Goal: Task Accomplishment & Management: Use online tool/utility

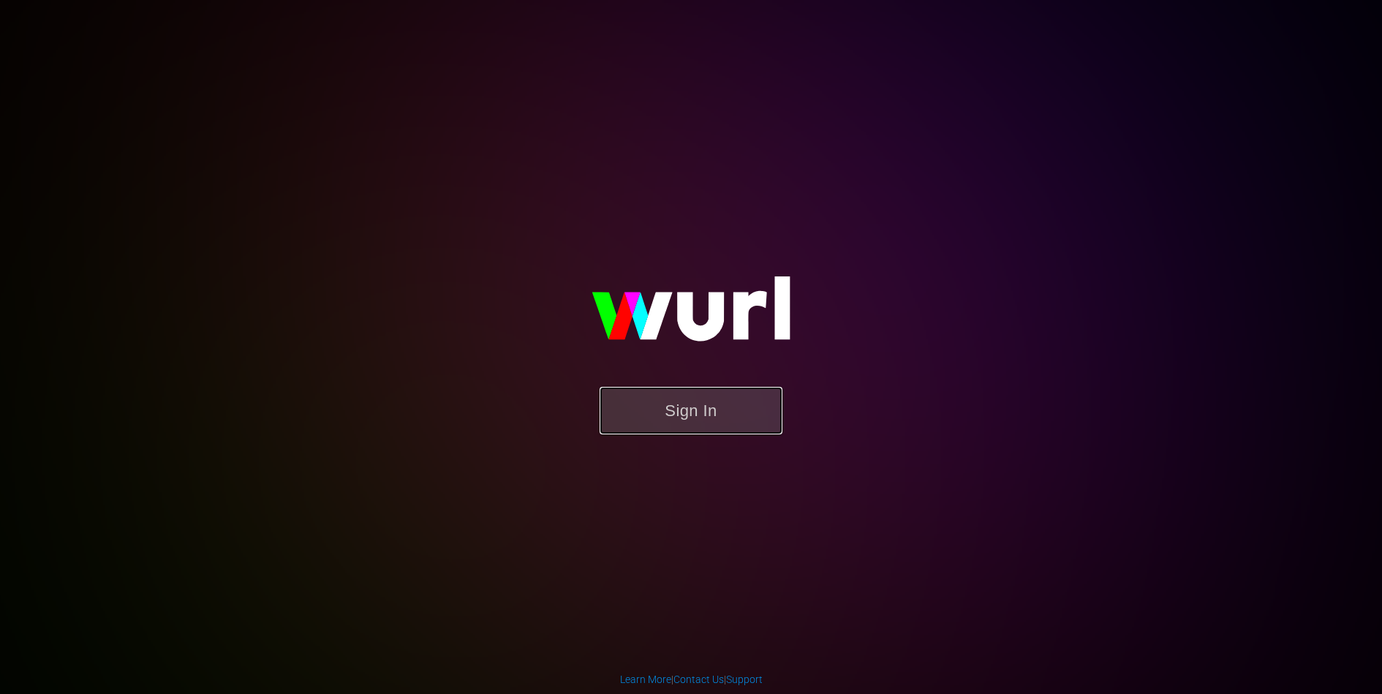
click at [711, 423] on button "Sign In" at bounding box center [691, 411] width 183 height 48
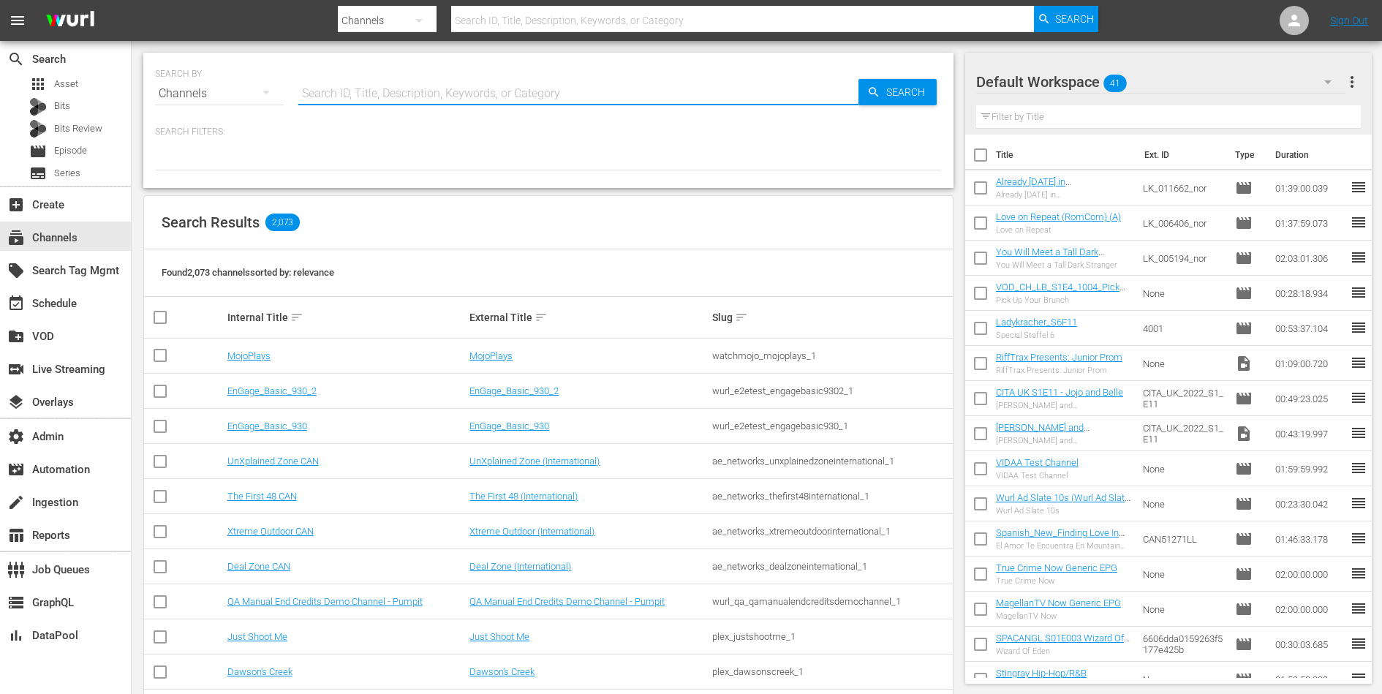
click at [554, 94] on input "text" at bounding box center [578, 93] width 560 height 35
type input "homes"
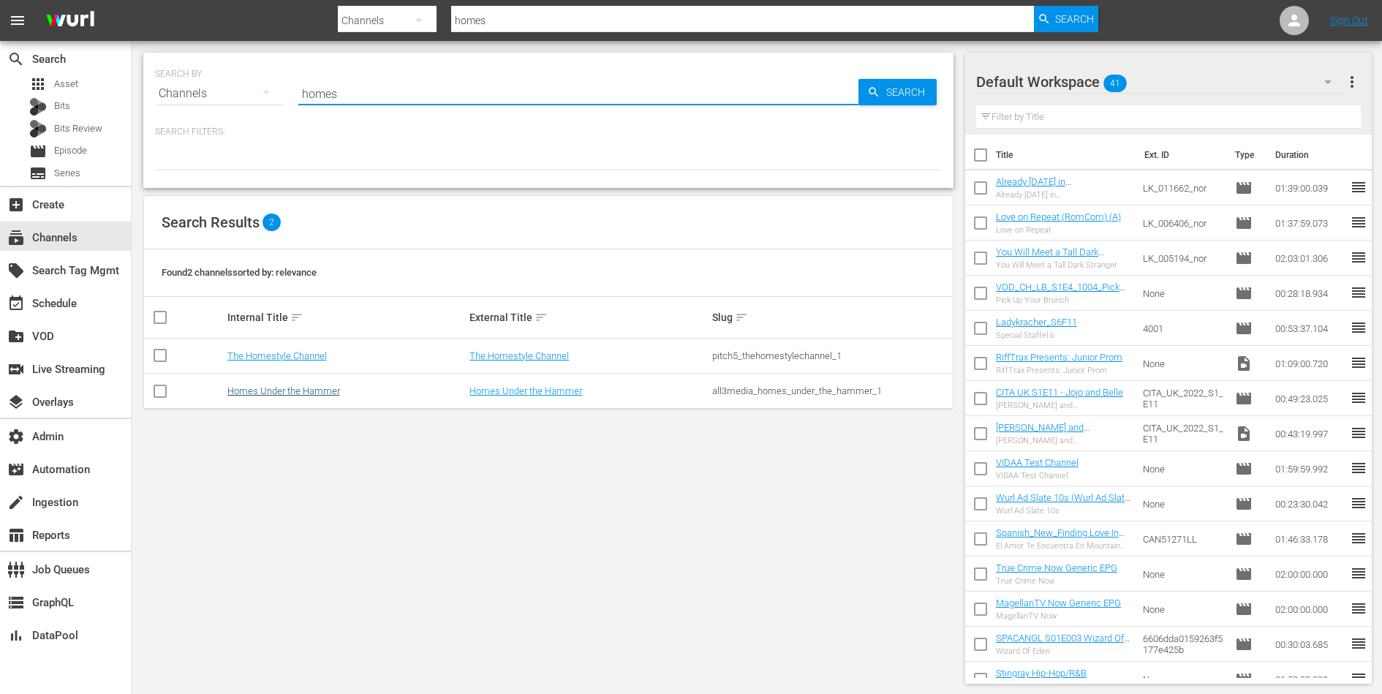
type input "homes"
click at [306, 388] on link "Homes Under the Hammer" at bounding box center [283, 390] width 113 height 11
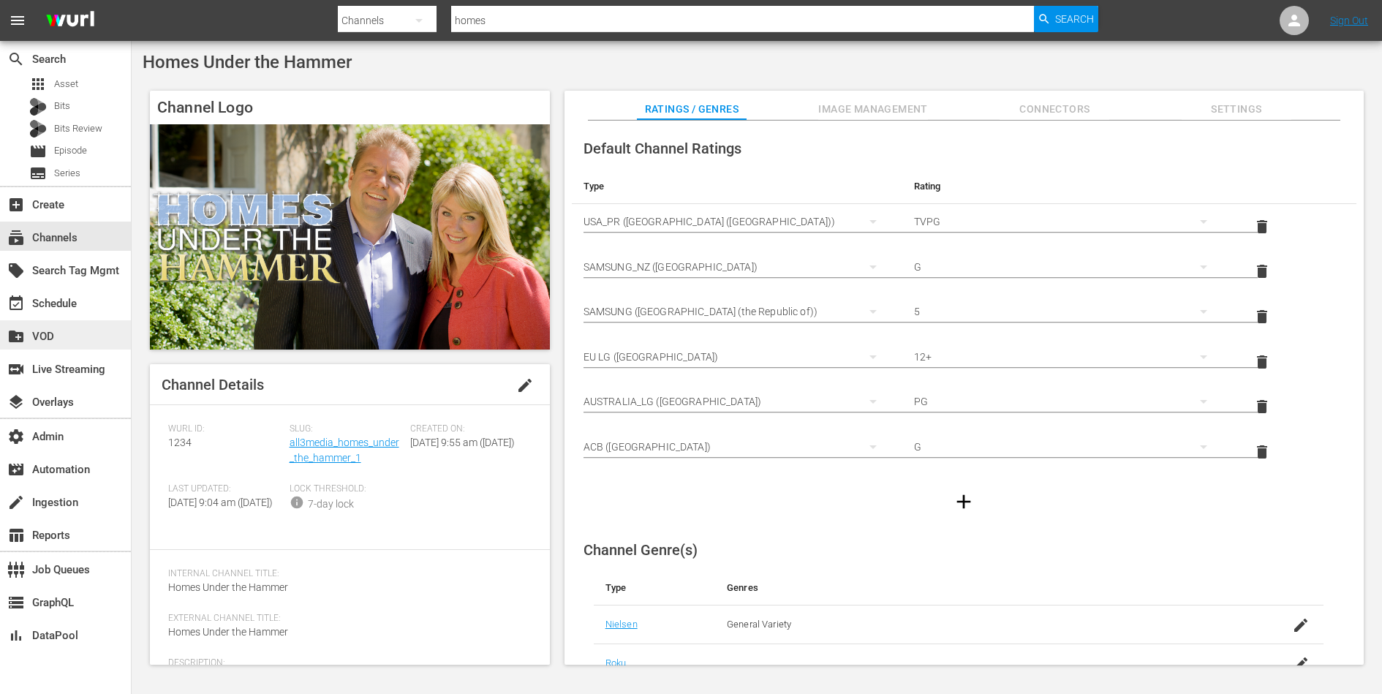
click at [39, 338] on div "create_new_folder VOD" at bounding box center [41, 334] width 82 height 13
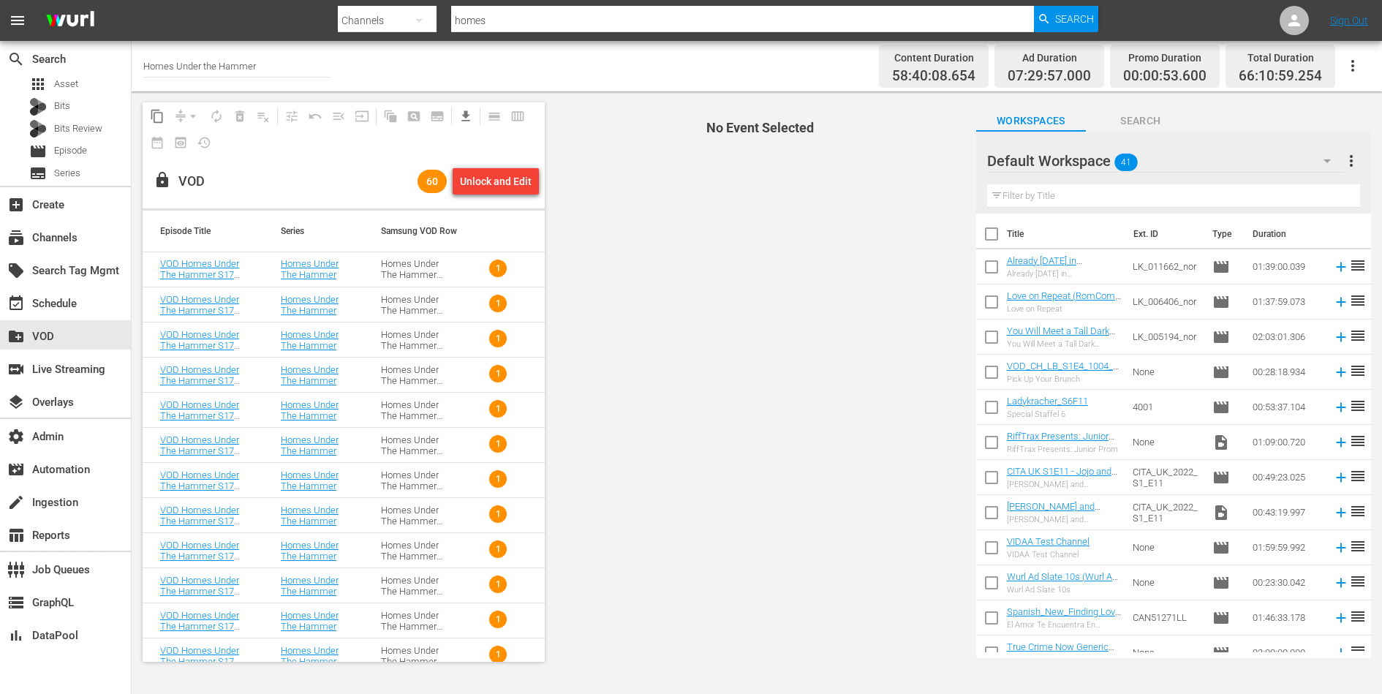
click at [461, 271] on td "Homes Under The Hammer S17" at bounding box center [414, 269] width 100 height 35
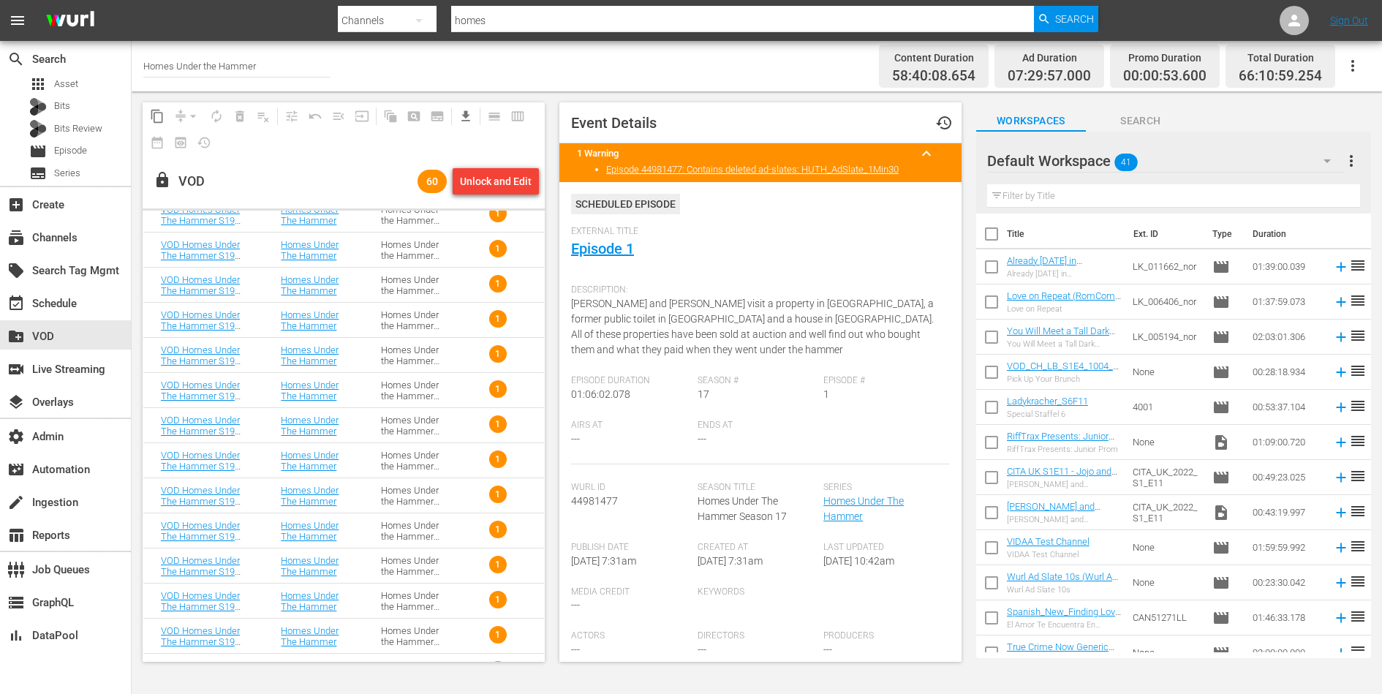
scroll to position [1698, 0]
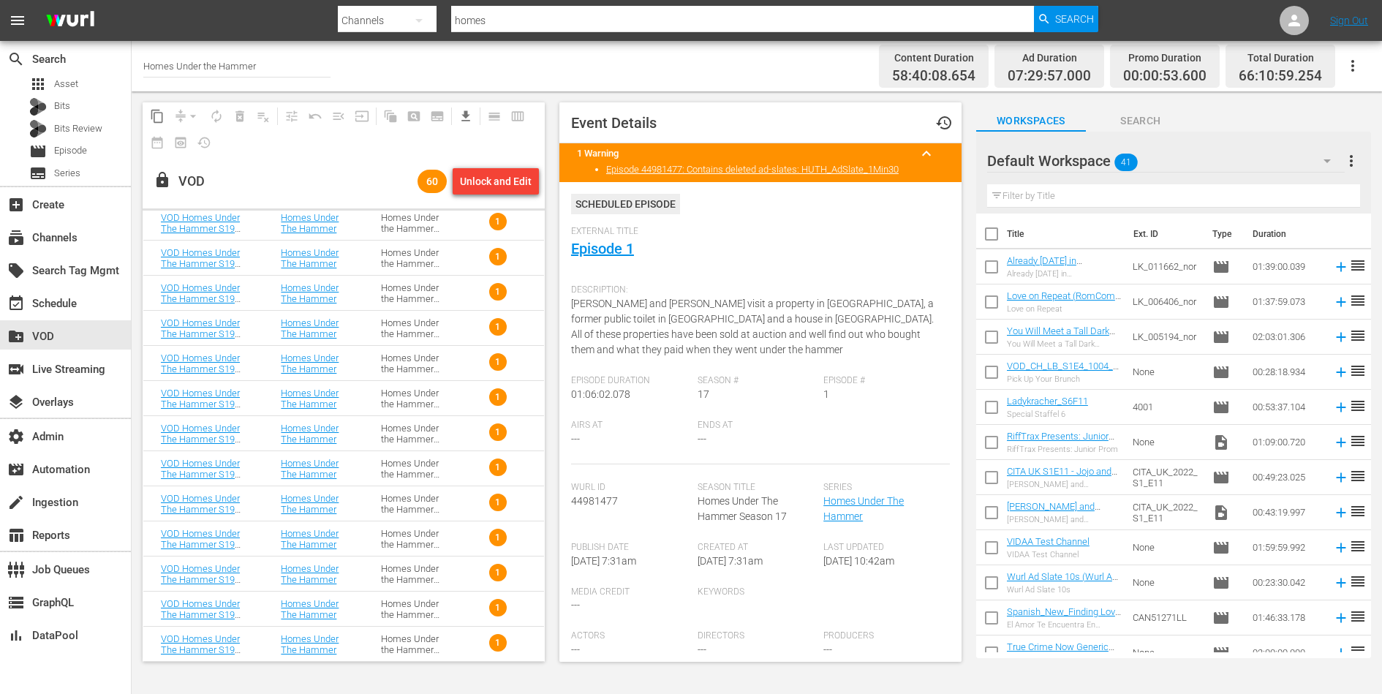
click at [456, 393] on td "Homes Under the Hammer S19" at bounding box center [414, 398] width 100 height 35
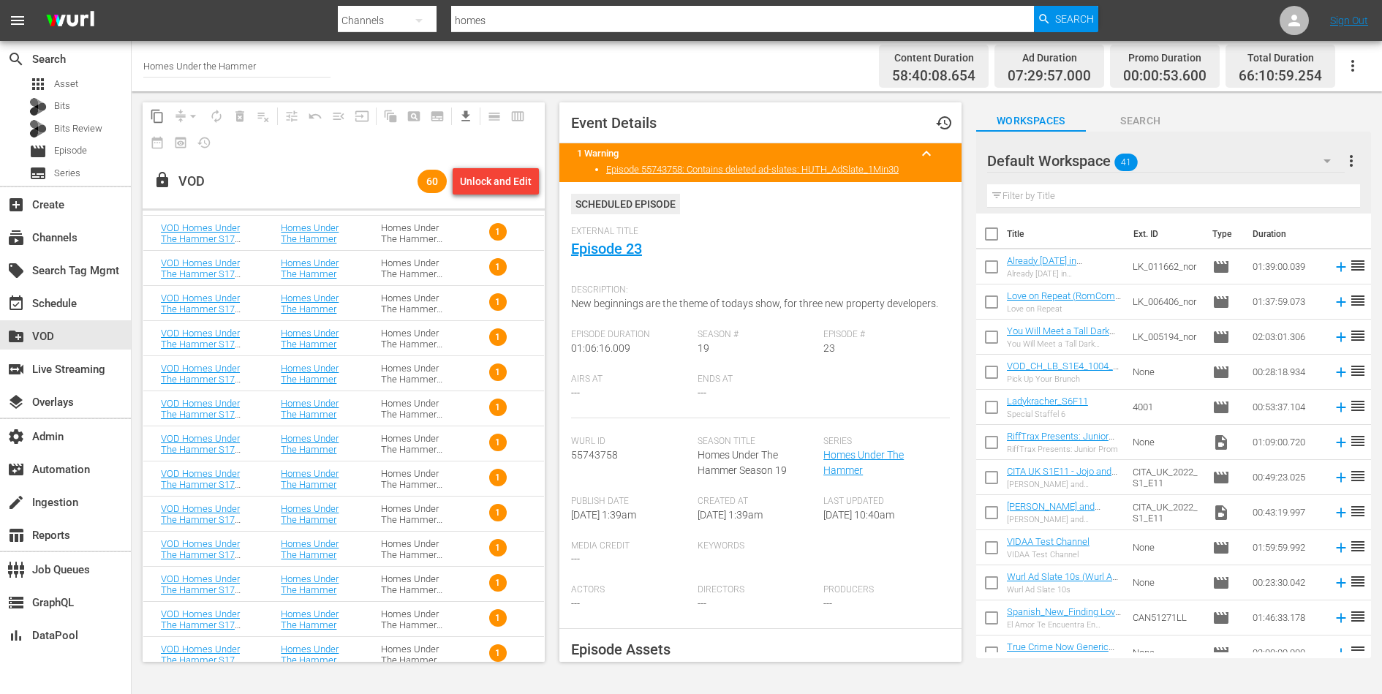
scroll to position [0, 0]
click at [404, 268] on div "Homes Under The Hammer S17" at bounding box center [413, 269] width 65 height 22
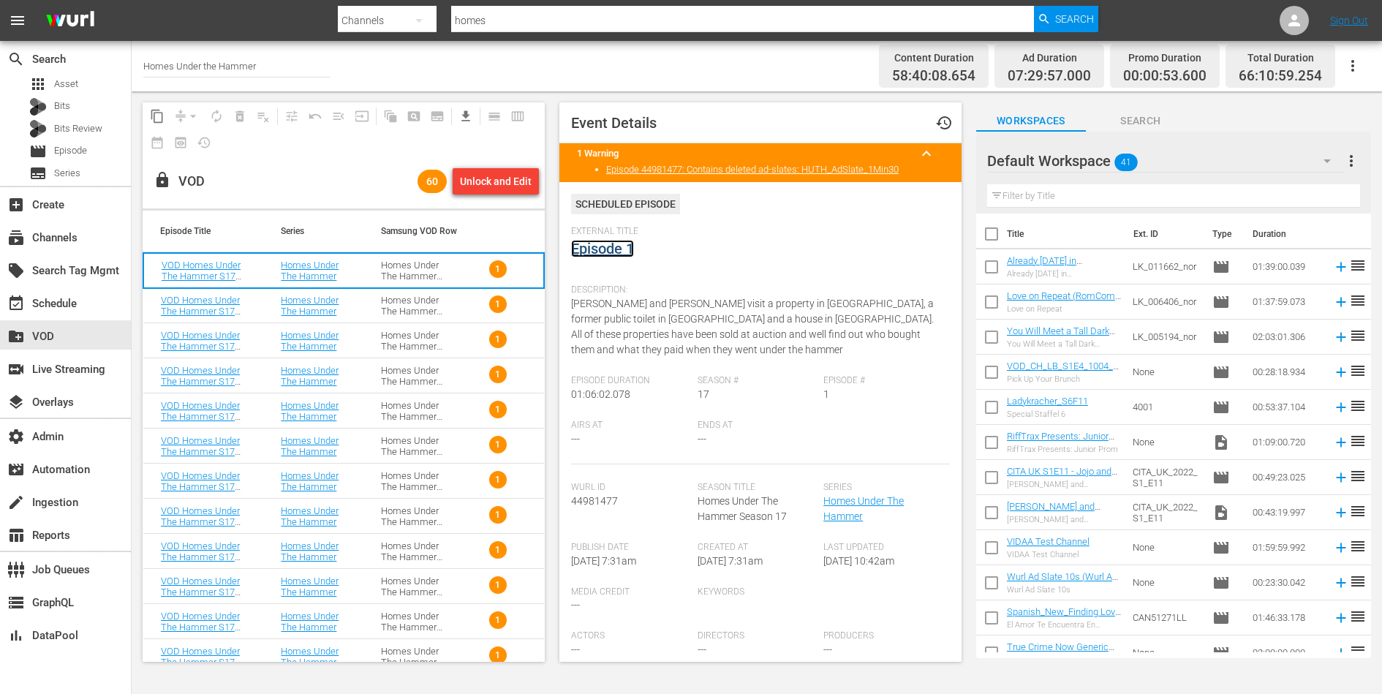
click at [596, 249] on link "Episode 1" at bounding box center [602, 249] width 63 height 18
click at [437, 308] on div "Homes Under The Hammer S17" at bounding box center [413, 306] width 65 height 22
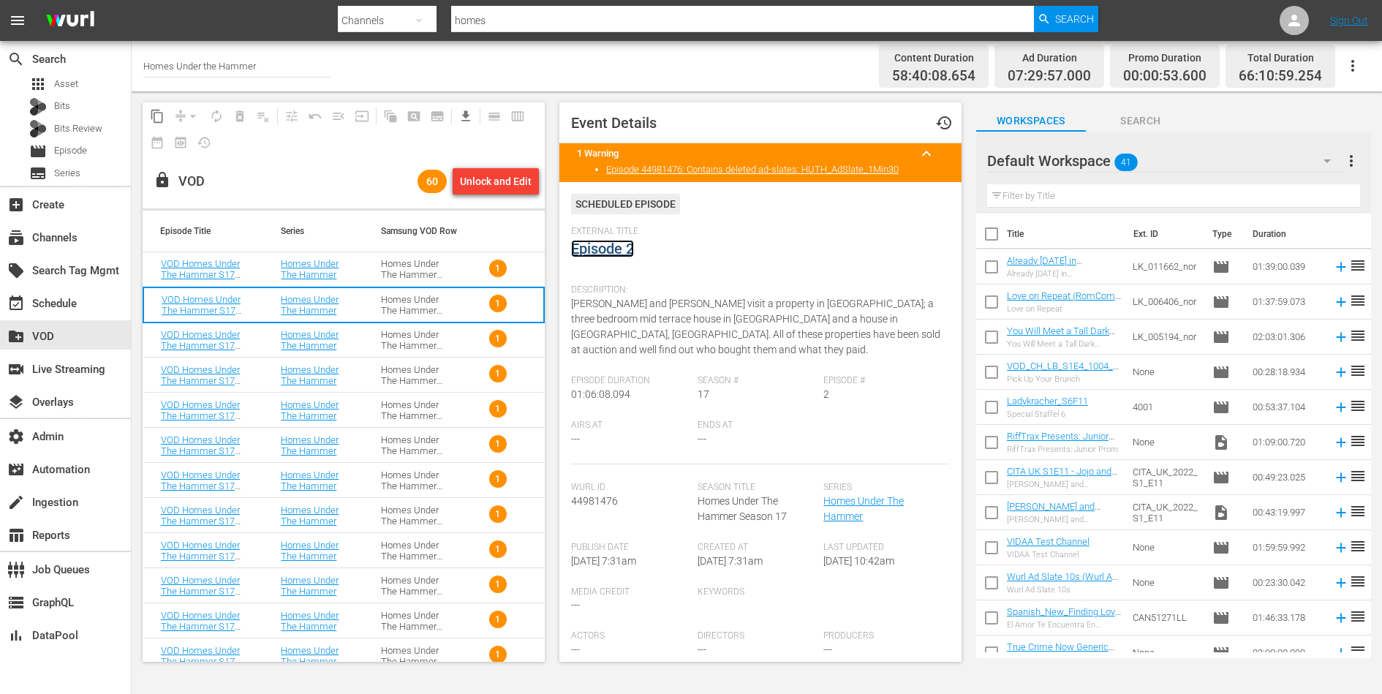
click at [615, 249] on link "Episode 2" at bounding box center [602, 249] width 63 height 18
click at [432, 338] on div "Homes Under The Hammer S17" at bounding box center [413, 340] width 65 height 22
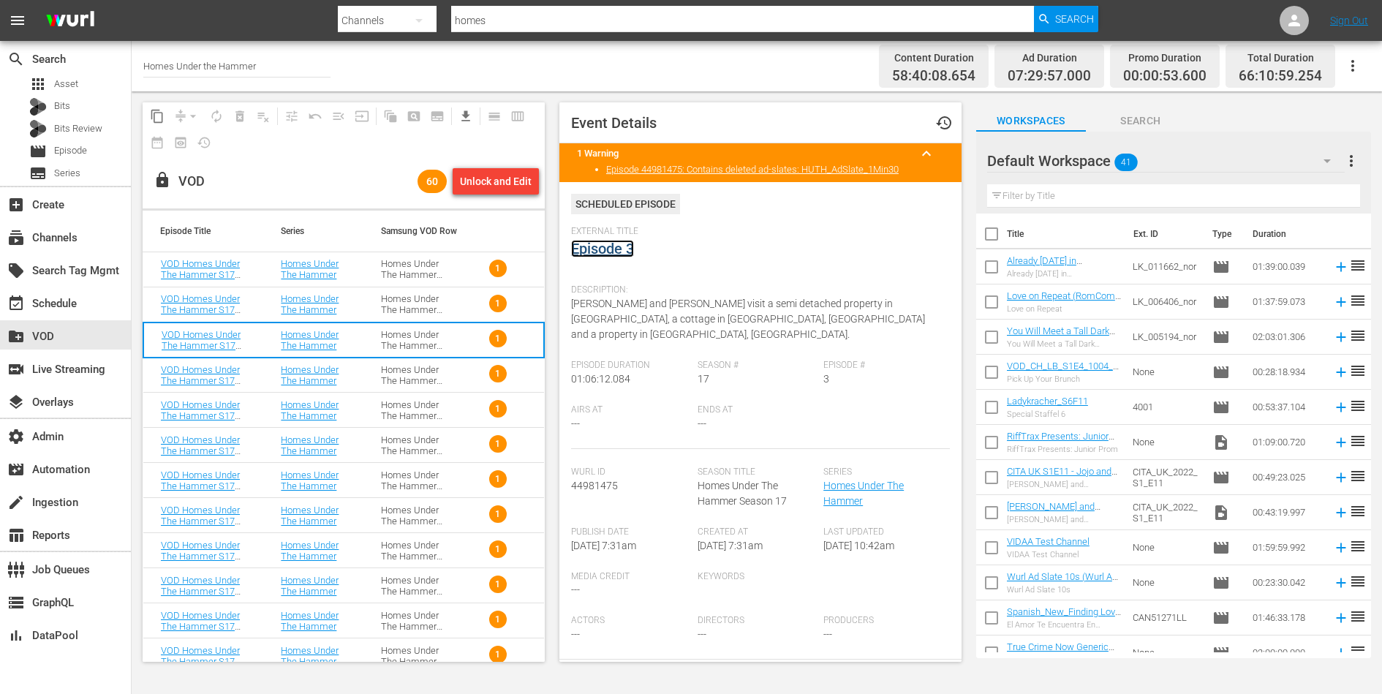
click at [600, 252] on link "Episode 3" at bounding box center [602, 249] width 63 height 18
click at [412, 373] on div "Homes Under The Hammer S17" at bounding box center [413, 375] width 65 height 22
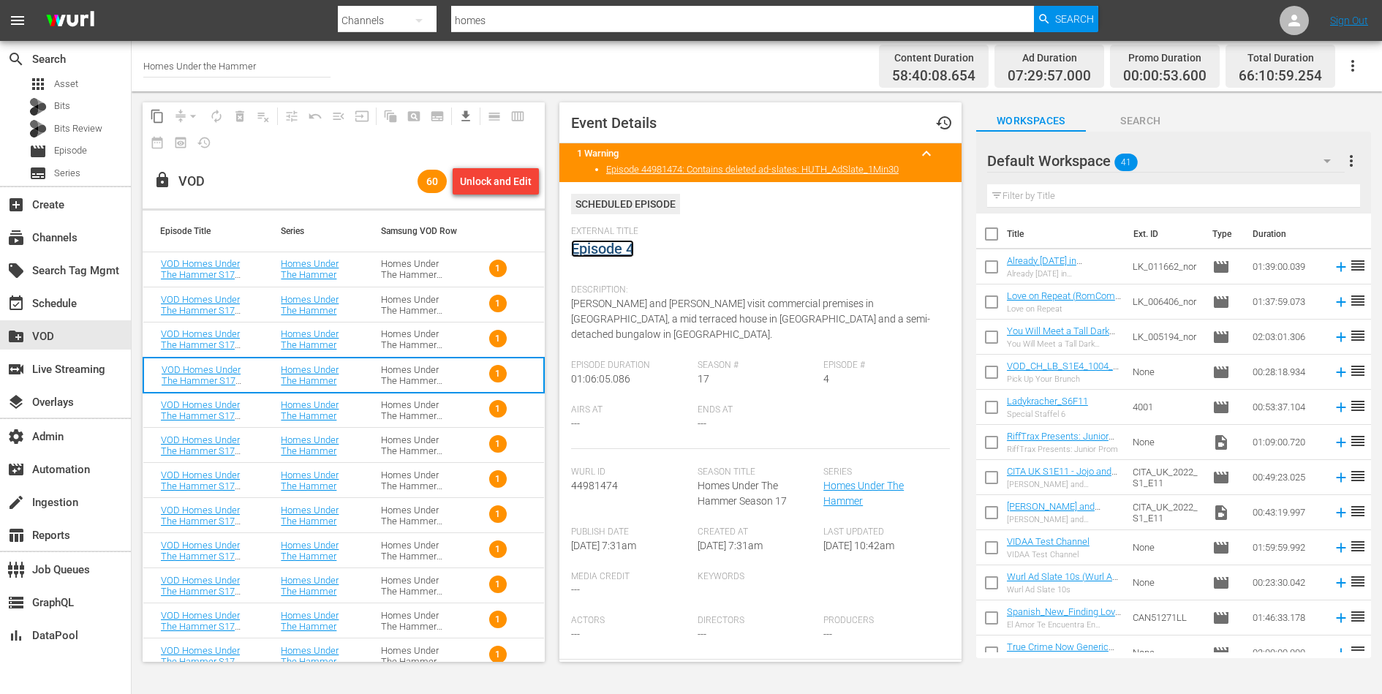
click at [617, 246] on link "Episode 4" at bounding box center [602, 249] width 63 height 18
click at [407, 407] on div "Homes Under The Hammer S17" at bounding box center [413, 410] width 65 height 22
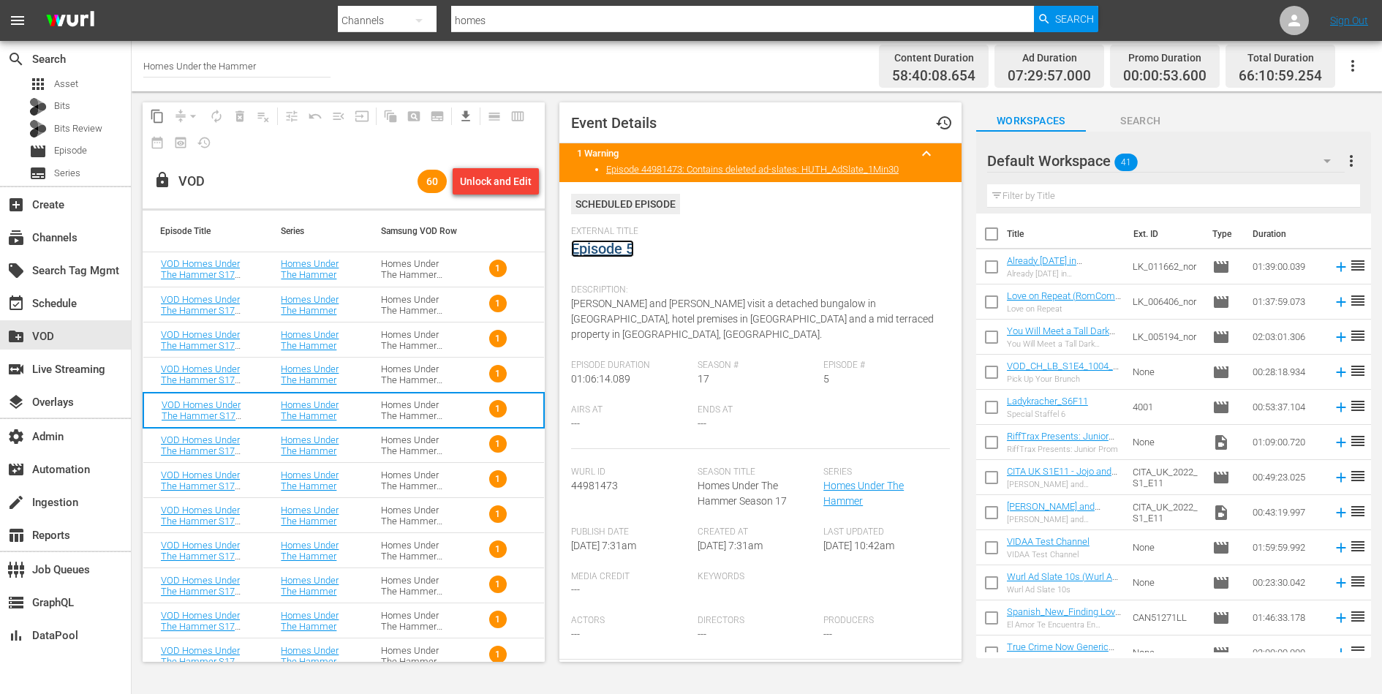
click at [612, 254] on link "Episode 5" at bounding box center [602, 249] width 63 height 18
click at [402, 441] on div "Homes Under The Hammer S17" at bounding box center [413, 445] width 65 height 22
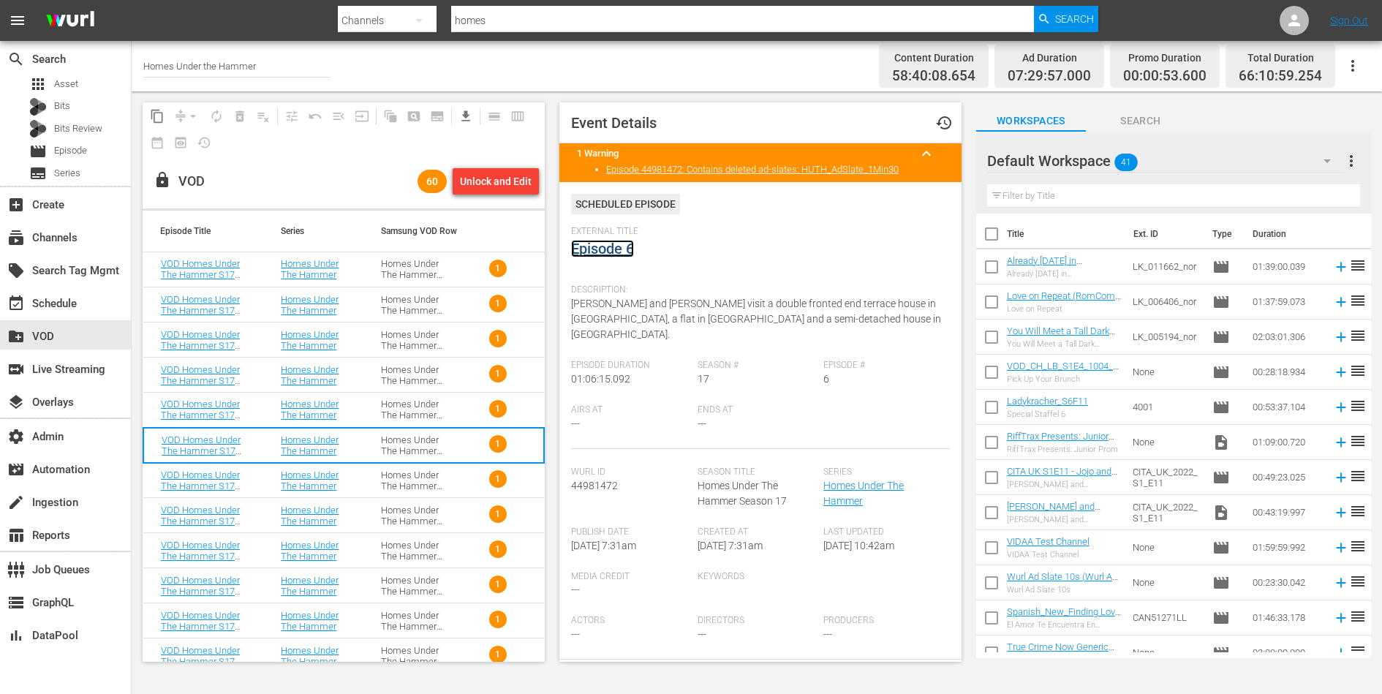
click at [603, 250] on link "Episode 6" at bounding box center [602, 249] width 63 height 18
click at [391, 479] on div "Homes Under The Hammer S17" at bounding box center [413, 481] width 65 height 22
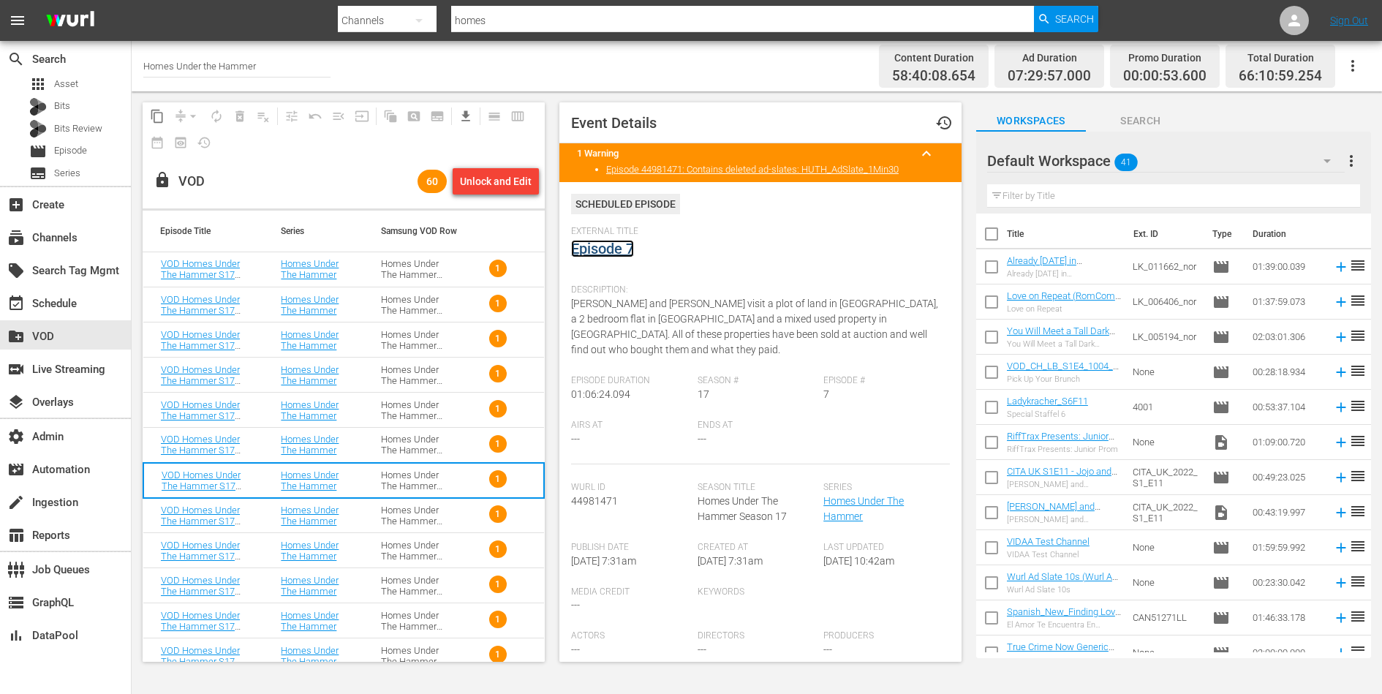
click at [614, 246] on link "Episode 7" at bounding box center [602, 249] width 63 height 18
click at [372, 521] on td "Homes Under The Hammer S17" at bounding box center [414, 515] width 100 height 35
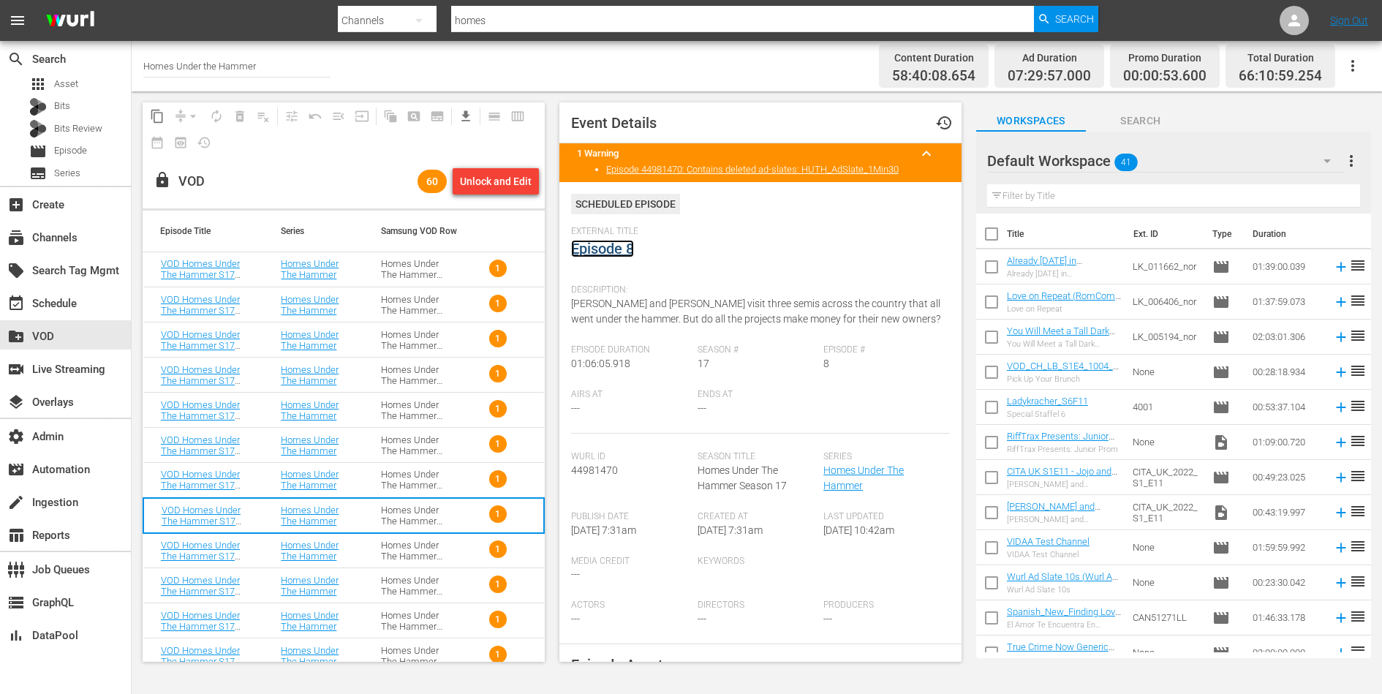
click at [612, 254] on link "Episode 8" at bounding box center [602, 249] width 63 height 18
click at [393, 558] on div "Homes Under The Hammer S17" at bounding box center [413, 551] width 65 height 22
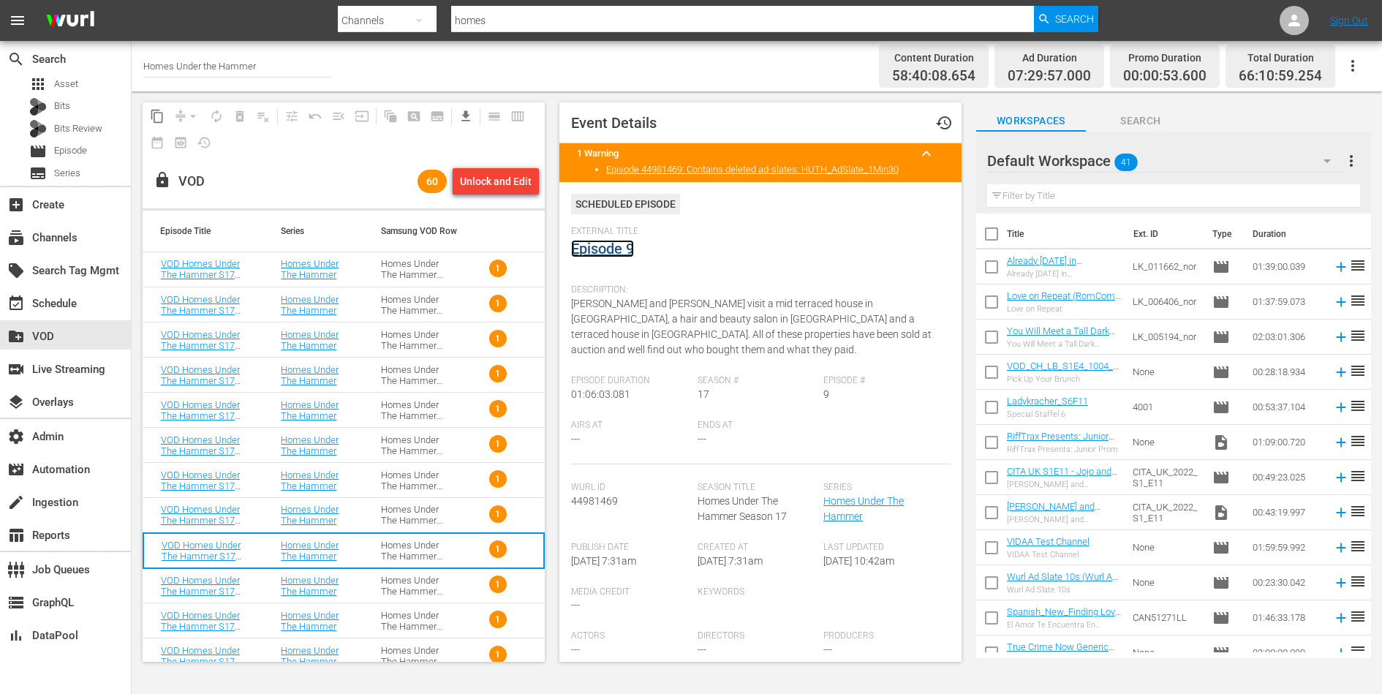
click at [609, 247] on link "Episode 9" at bounding box center [602, 249] width 63 height 18
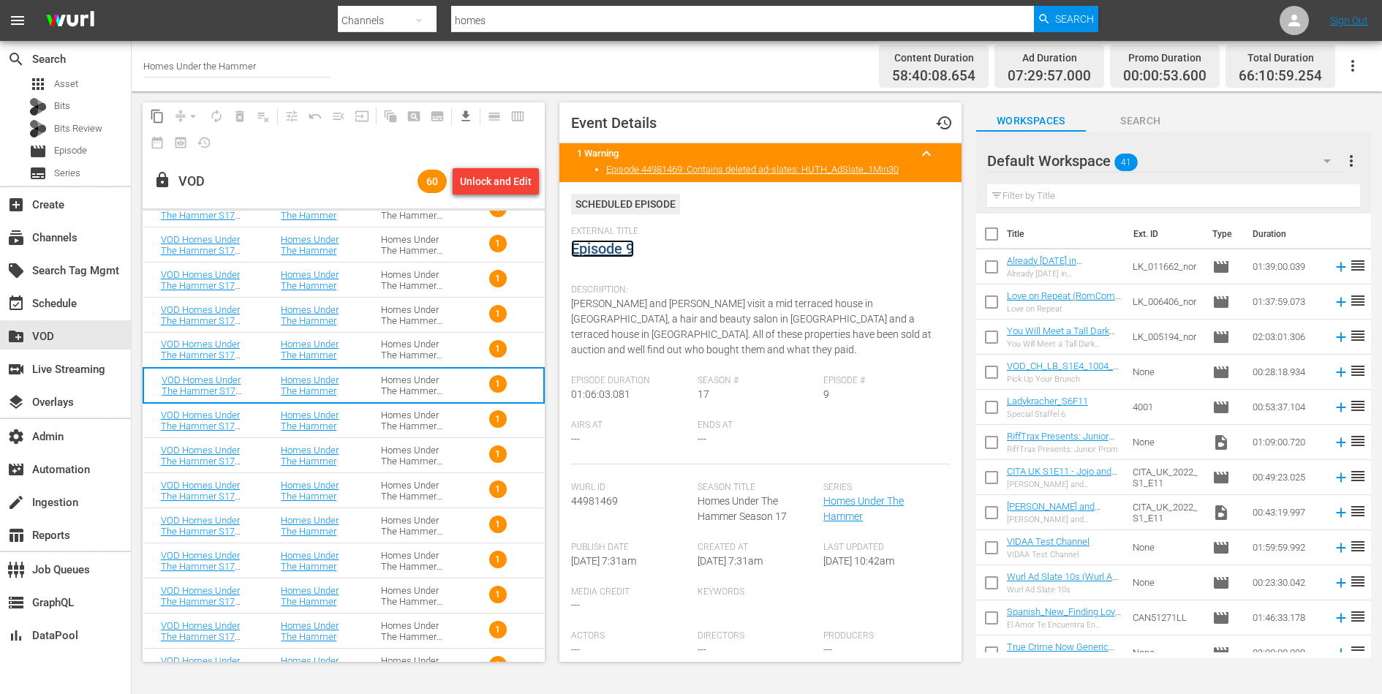
scroll to position [168, 0]
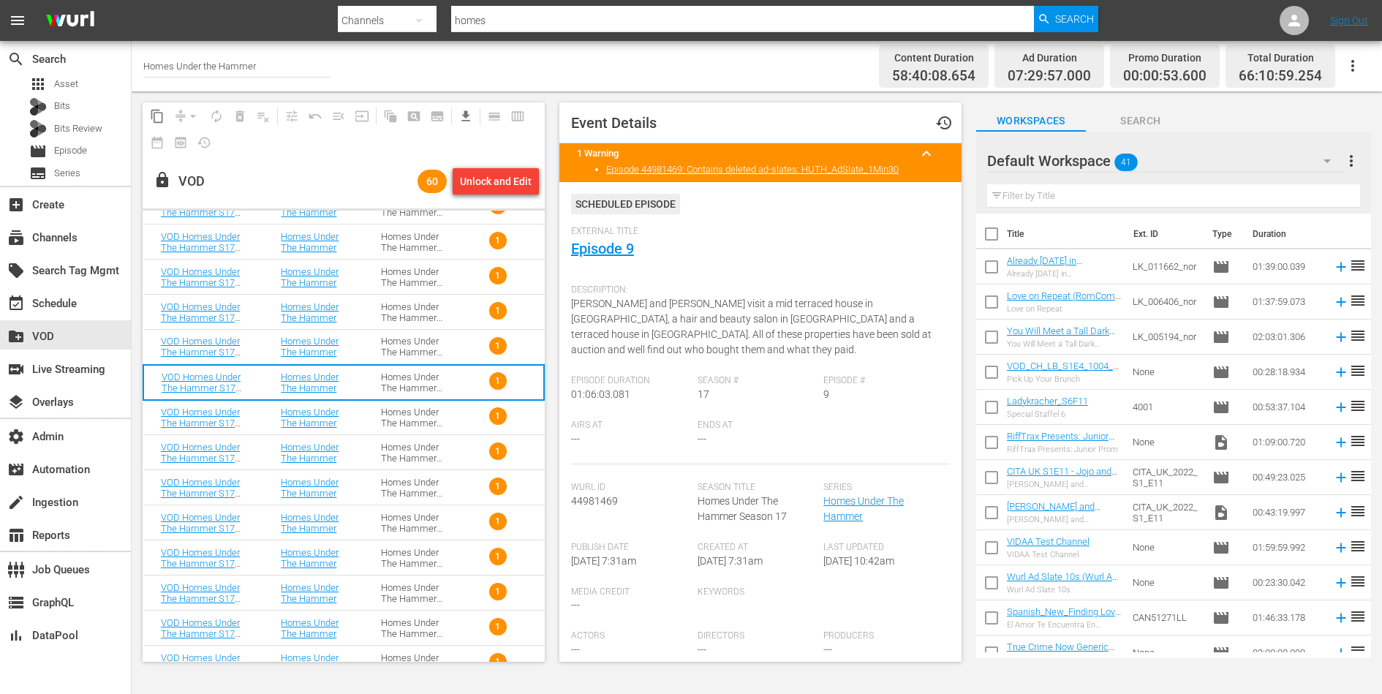
click at [400, 413] on div "Homes Under The Hammer S17" at bounding box center [413, 418] width 65 height 22
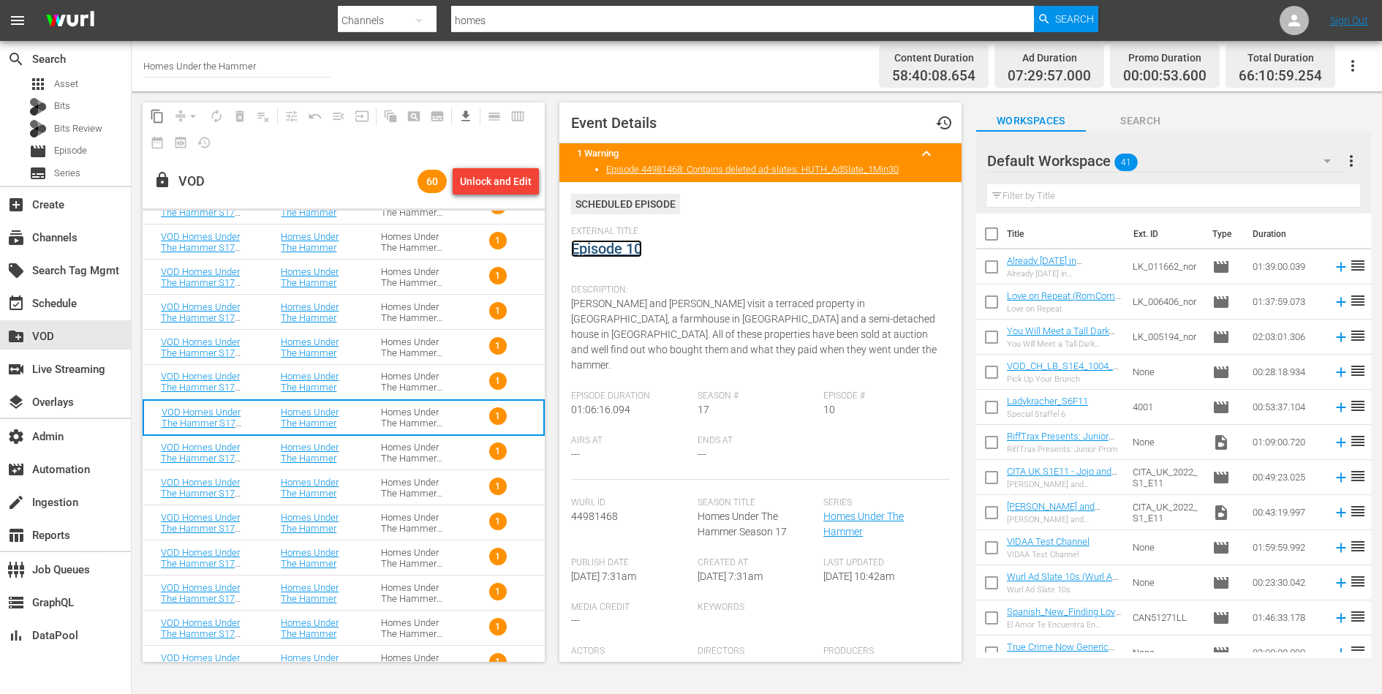
click at [609, 250] on link "Episode 10" at bounding box center [606, 249] width 71 height 18
click at [384, 451] on div "Homes Under The Hammer S17" at bounding box center [413, 453] width 65 height 22
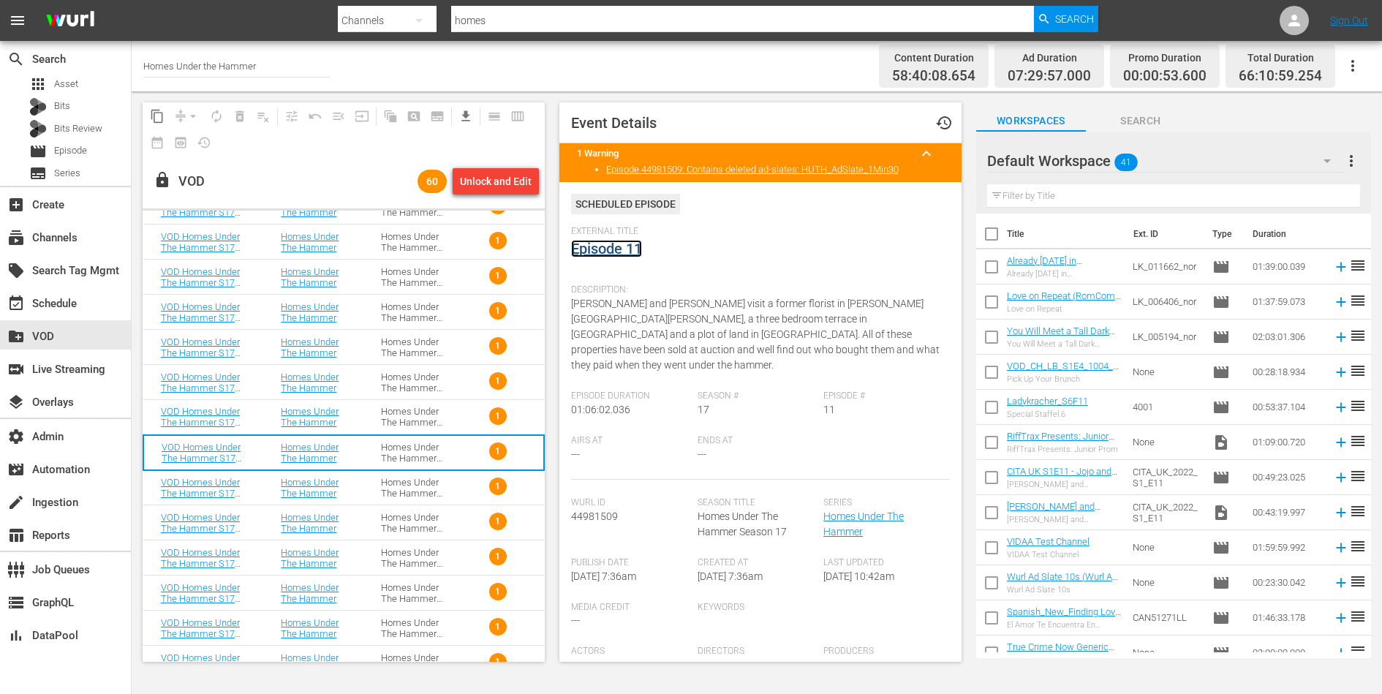
click at [610, 249] on link "Episode 11" at bounding box center [606, 249] width 71 height 18
click at [421, 491] on div "Homes Under The Hammer S17" at bounding box center [413, 488] width 65 height 22
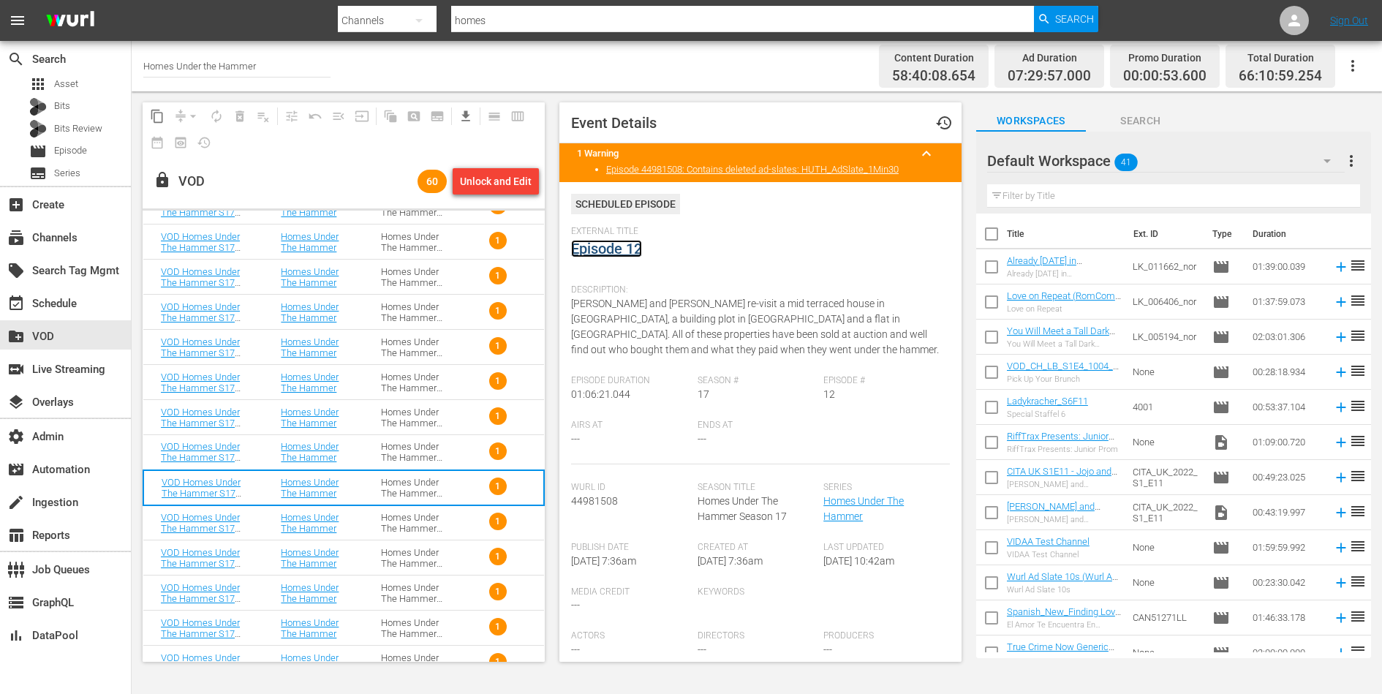
click at [620, 255] on link "Episode 12" at bounding box center [606, 249] width 71 height 18
click at [421, 521] on div "Homes Under The Hammer S17" at bounding box center [413, 523] width 65 height 22
click at [621, 254] on link "Episode 13" at bounding box center [606, 249] width 71 height 18
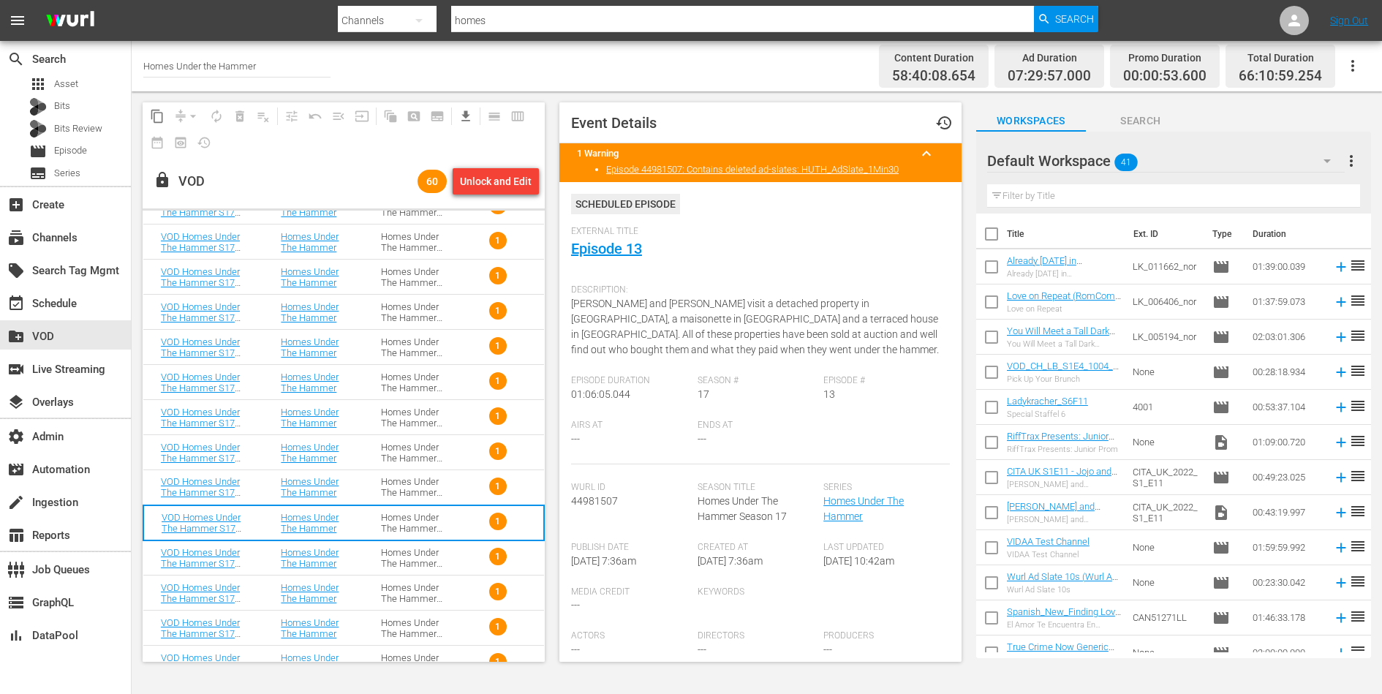
click at [389, 550] on div "Homes Under The Hammer S17" at bounding box center [413, 558] width 65 height 22
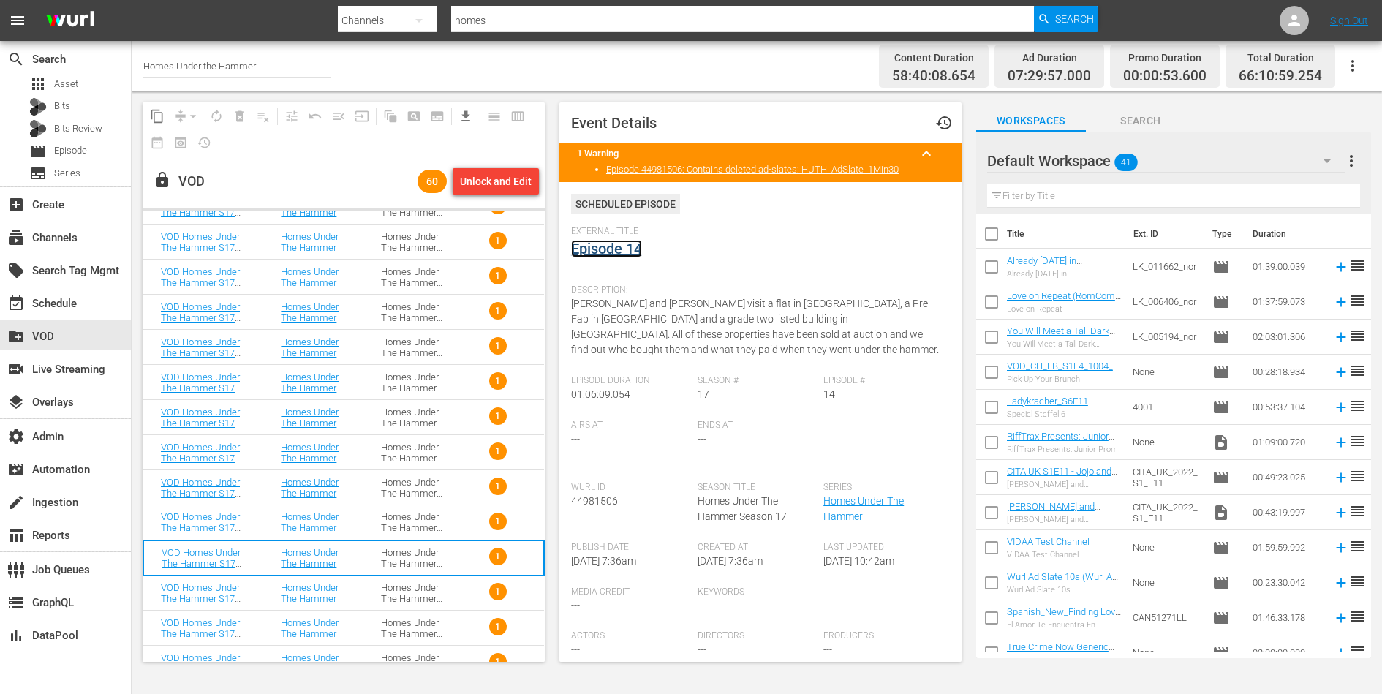
click at [605, 251] on link "Episode 14" at bounding box center [606, 249] width 71 height 18
click at [386, 593] on div "Homes Under The Hammer S17" at bounding box center [413, 593] width 65 height 22
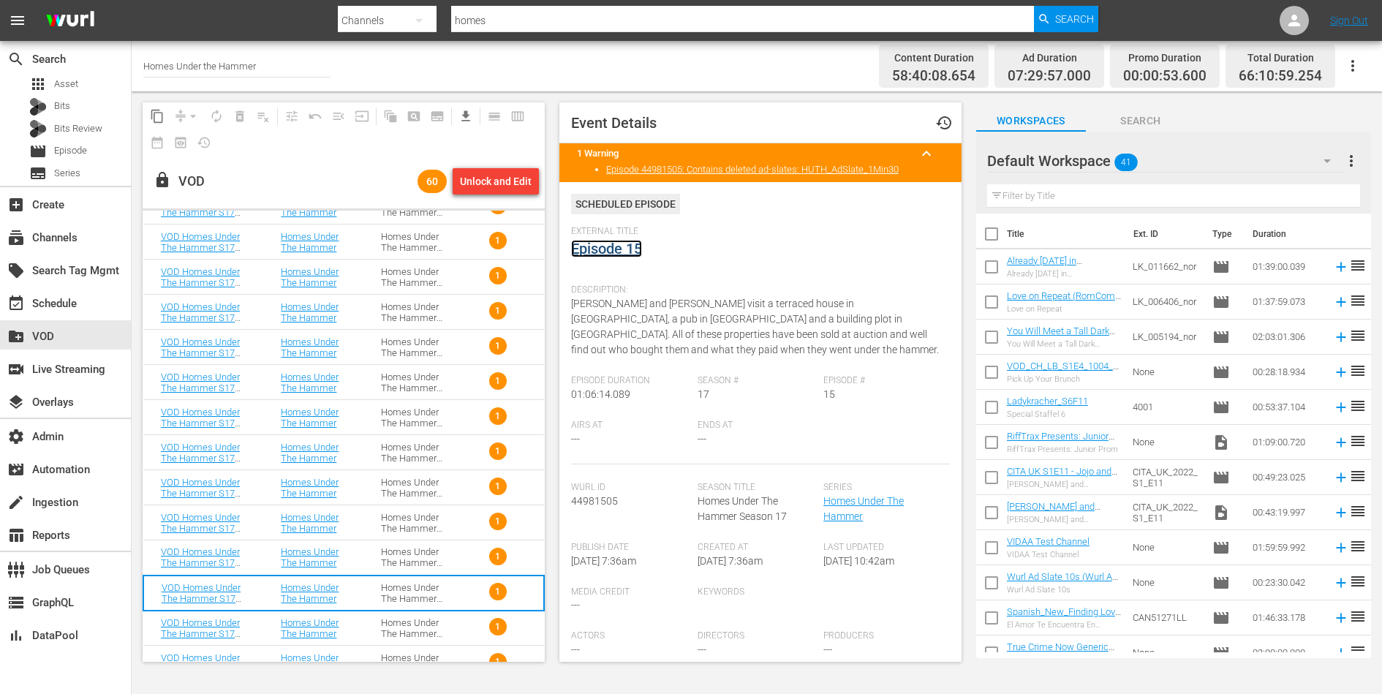
click at [625, 247] on link "Episode 15" at bounding box center [606, 249] width 71 height 18
click at [405, 618] on div "Homes Under The Hammer S17" at bounding box center [413, 628] width 65 height 22
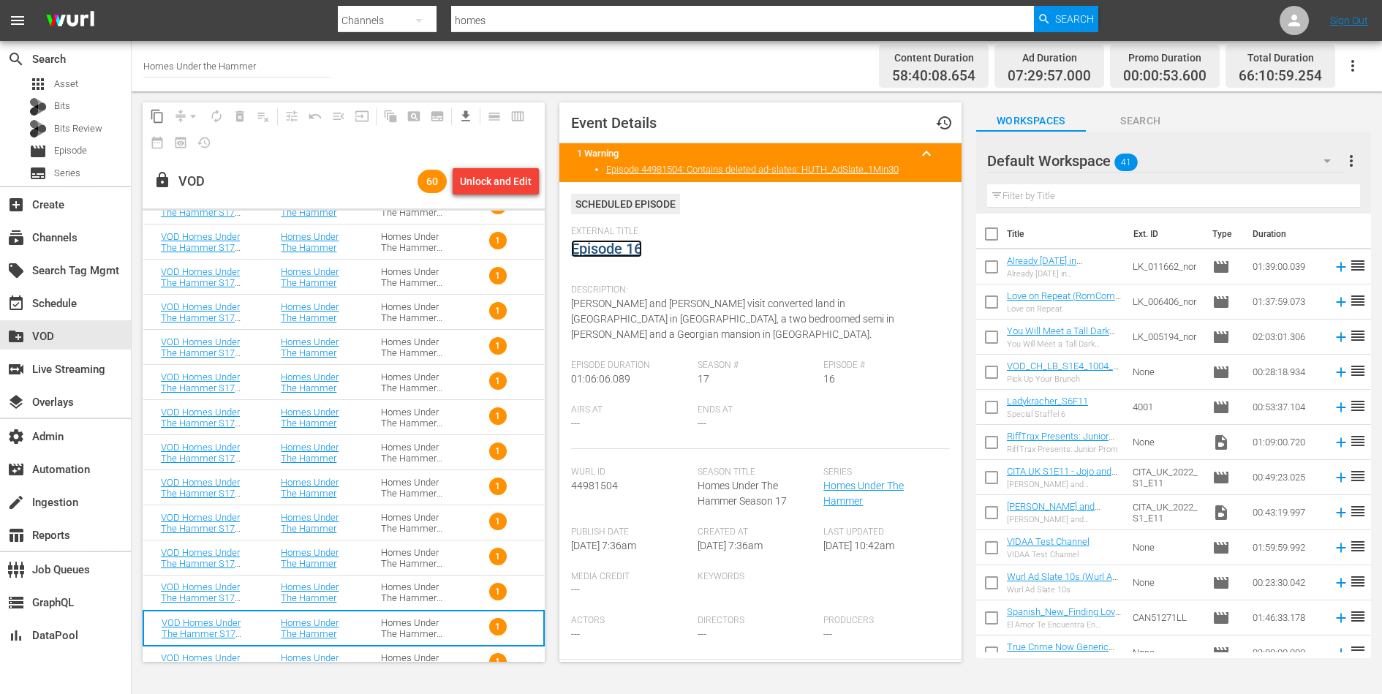
click at [625, 249] on link "Episode 16" at bounding box center [606, 249] width 71 height 18
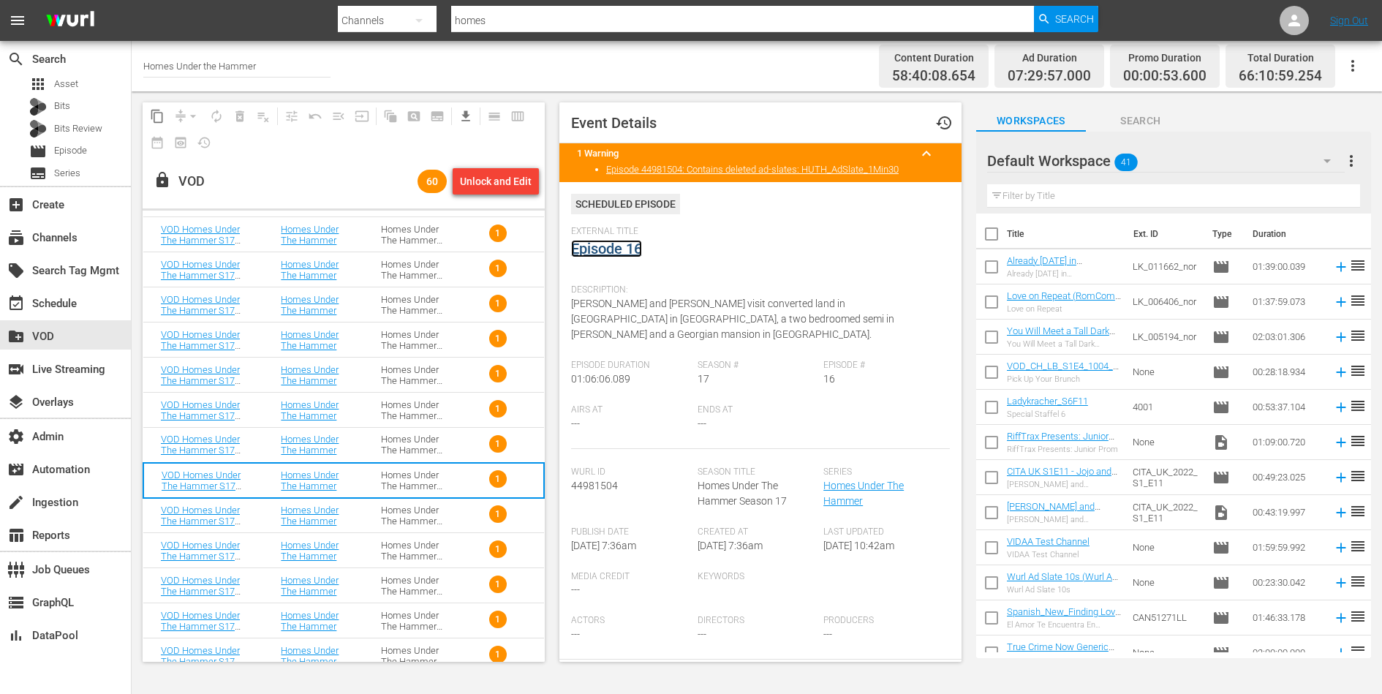
scroll to position [323, 0]
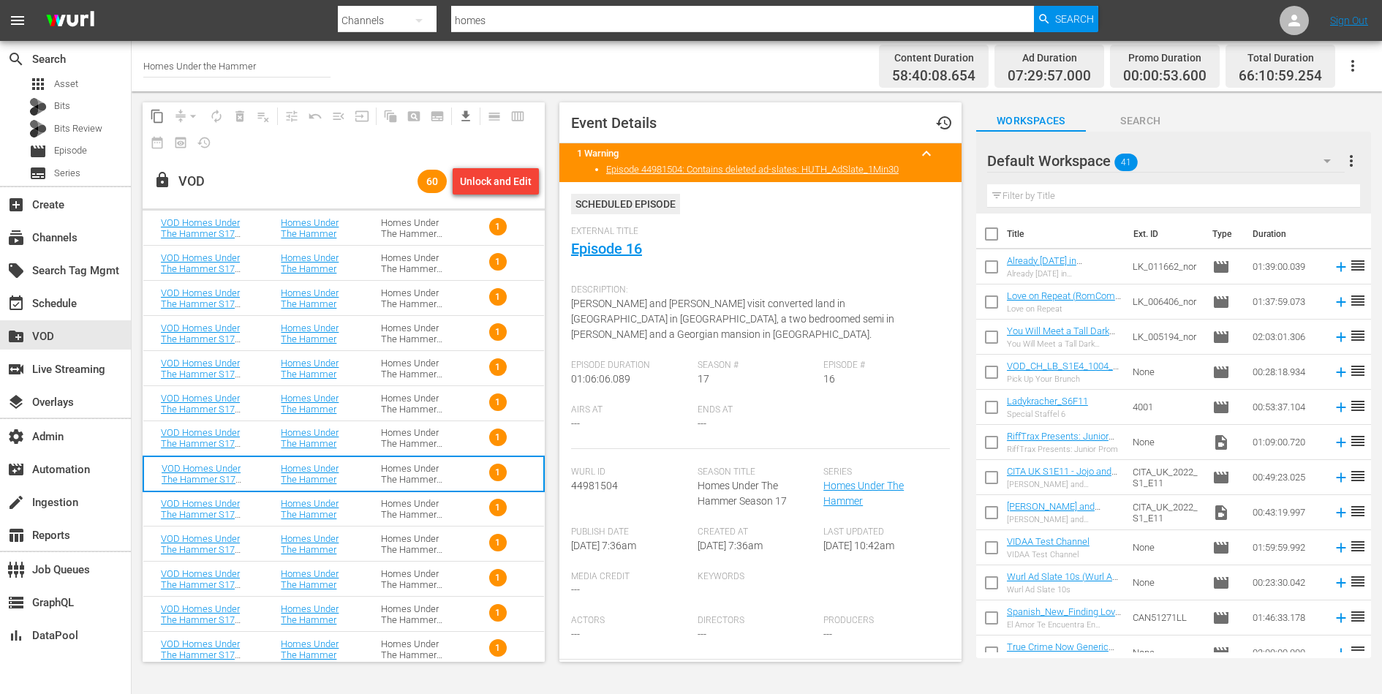
click at [359, 506] on td "Homes Under The Hammer" at bounding box center [313, 509] width 100 height 35
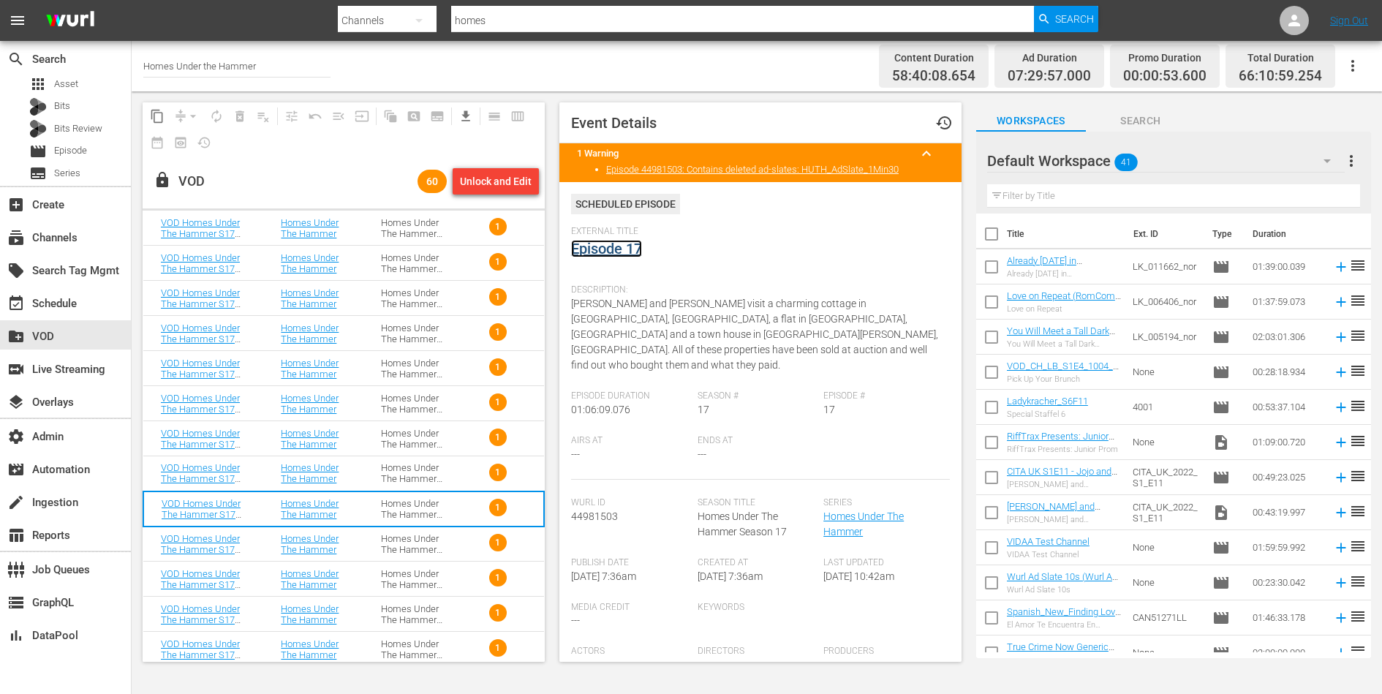
click at [625, 246] on link "Episode 17" at bounding box center [606, 249] width 71 height 18
click at [378, 539] on td "Homes Under The Hammer S17" at bounding box center [414, 544] width 100 height 35
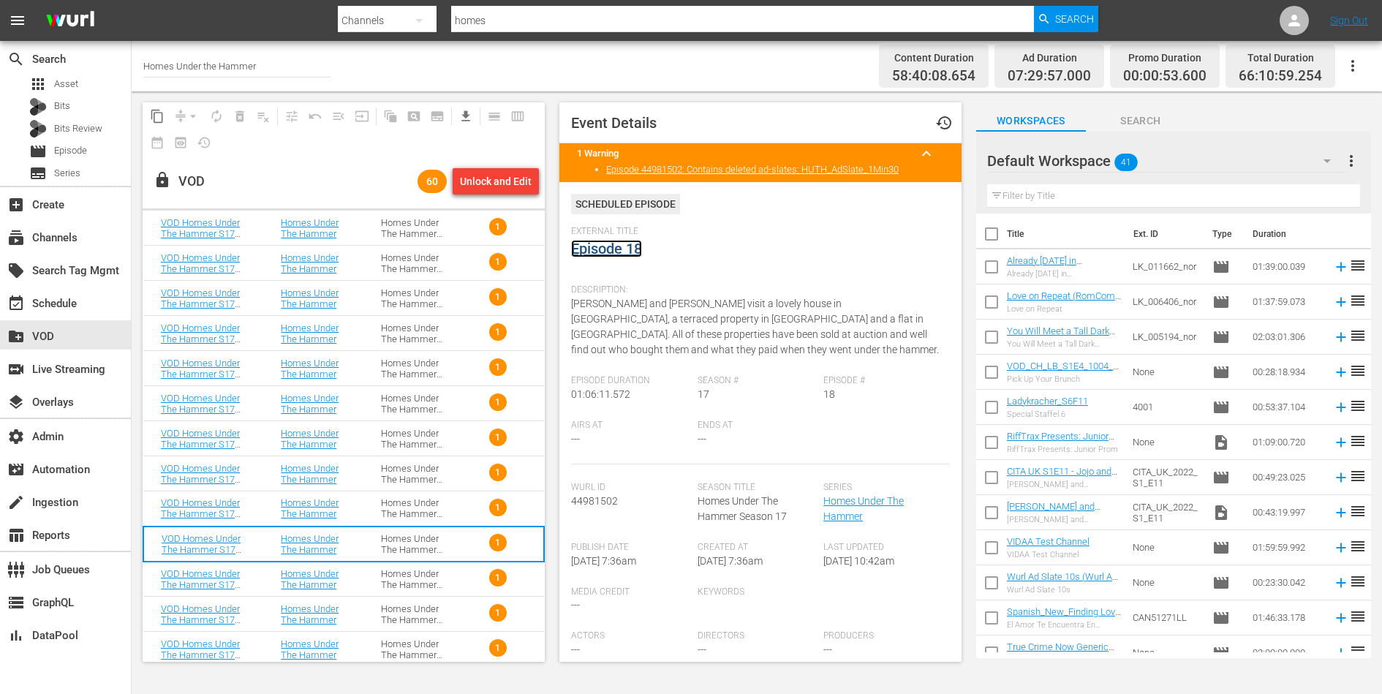
click at [624, 247] on link "Episode 18" at bounding box center [606, 249] width 71 height 18
click at [374, 581] on td "Homes Under The Hammer S17" at bounding box center [414, 579] width 100 height 35
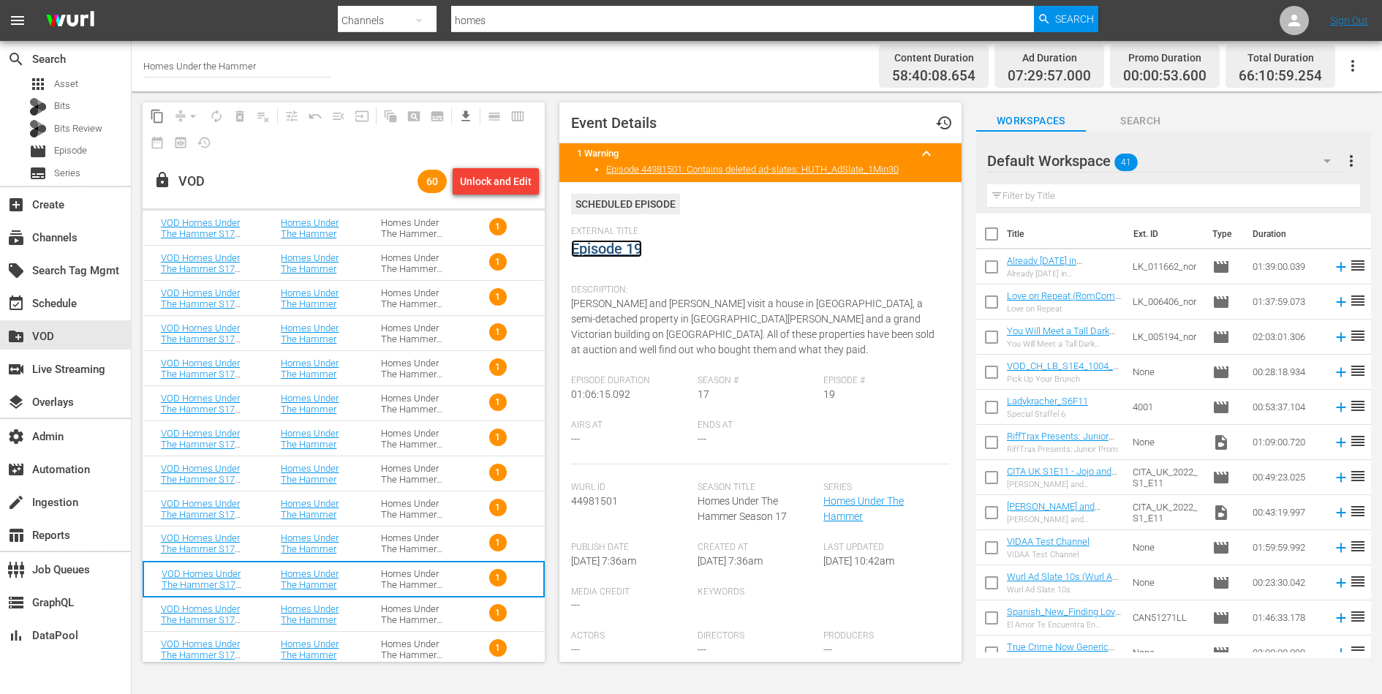
click at [615, 253] on link "Episode 19" at bounding box center [606, 249] width 71 height 18
click at [384, 610] on div "Homes Under The Hammer S17" at bounding box center [413, 614] width 65 height 22
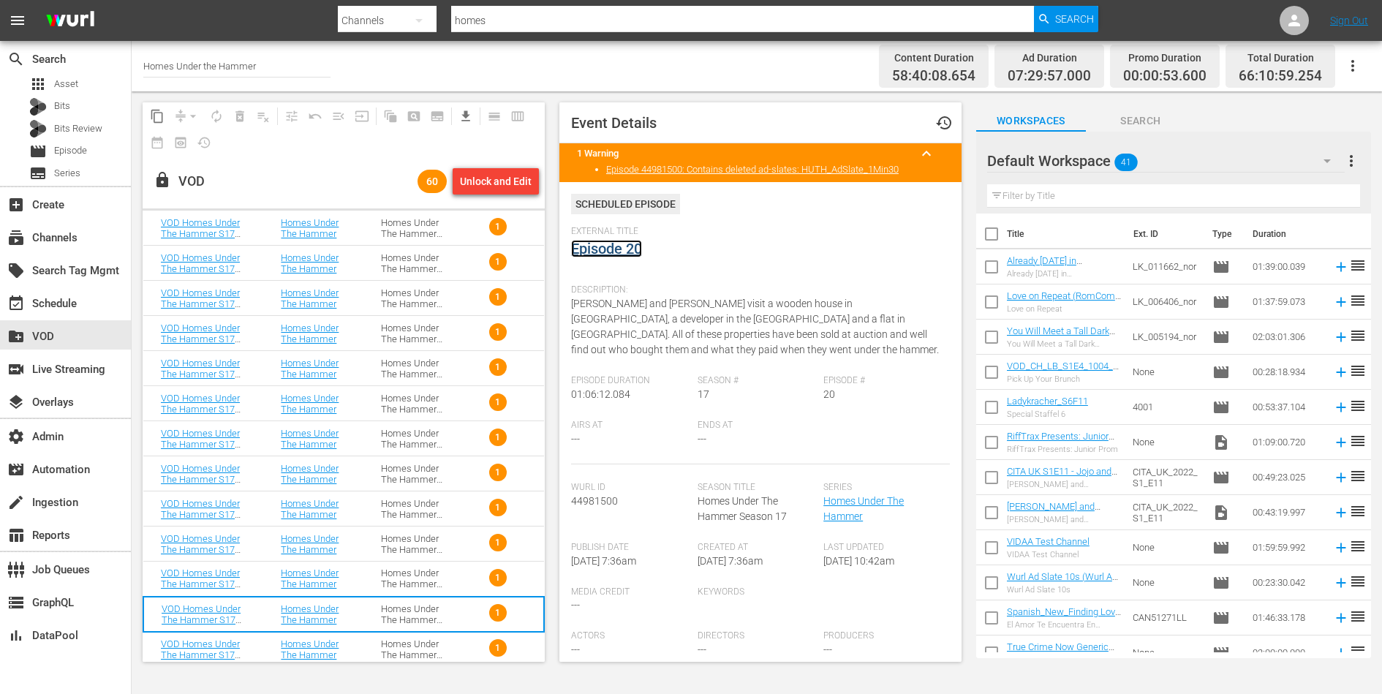
click at [605, 249] on link "Episode 20" at bounding box center [606, 249] width 71 height 18
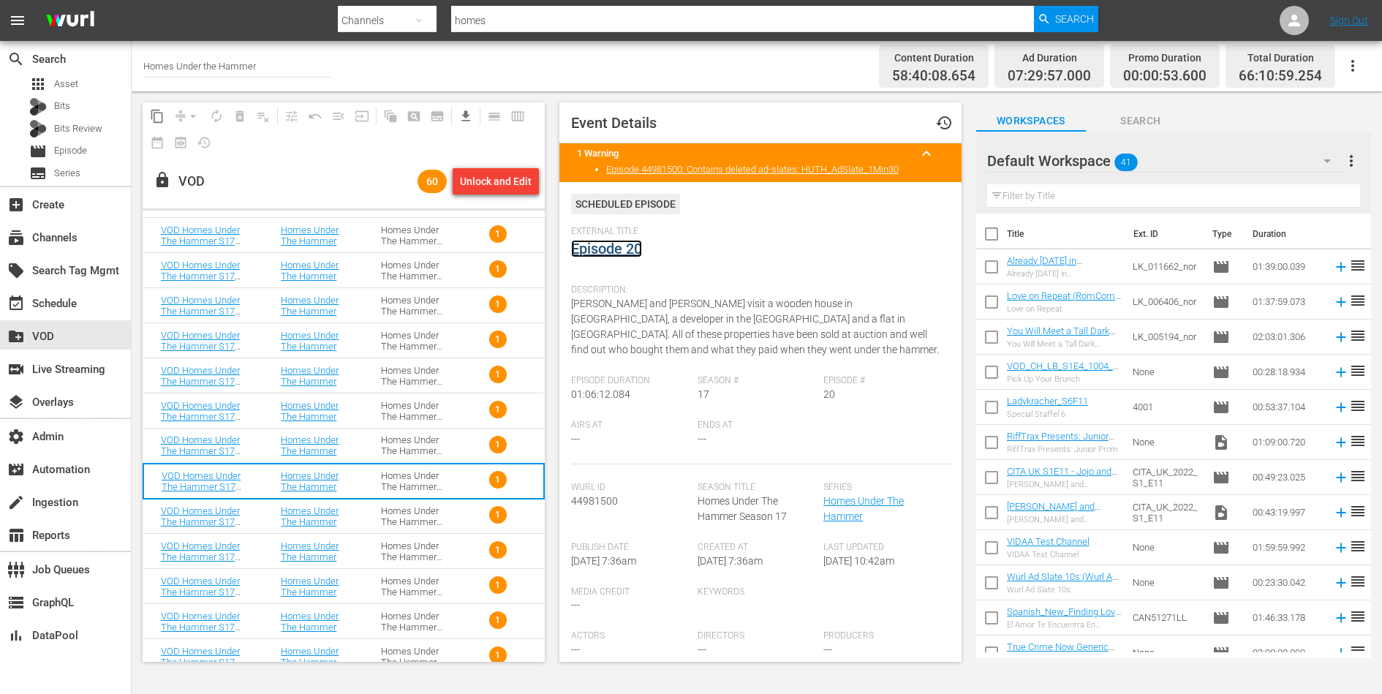
scroll to position [476, 0]
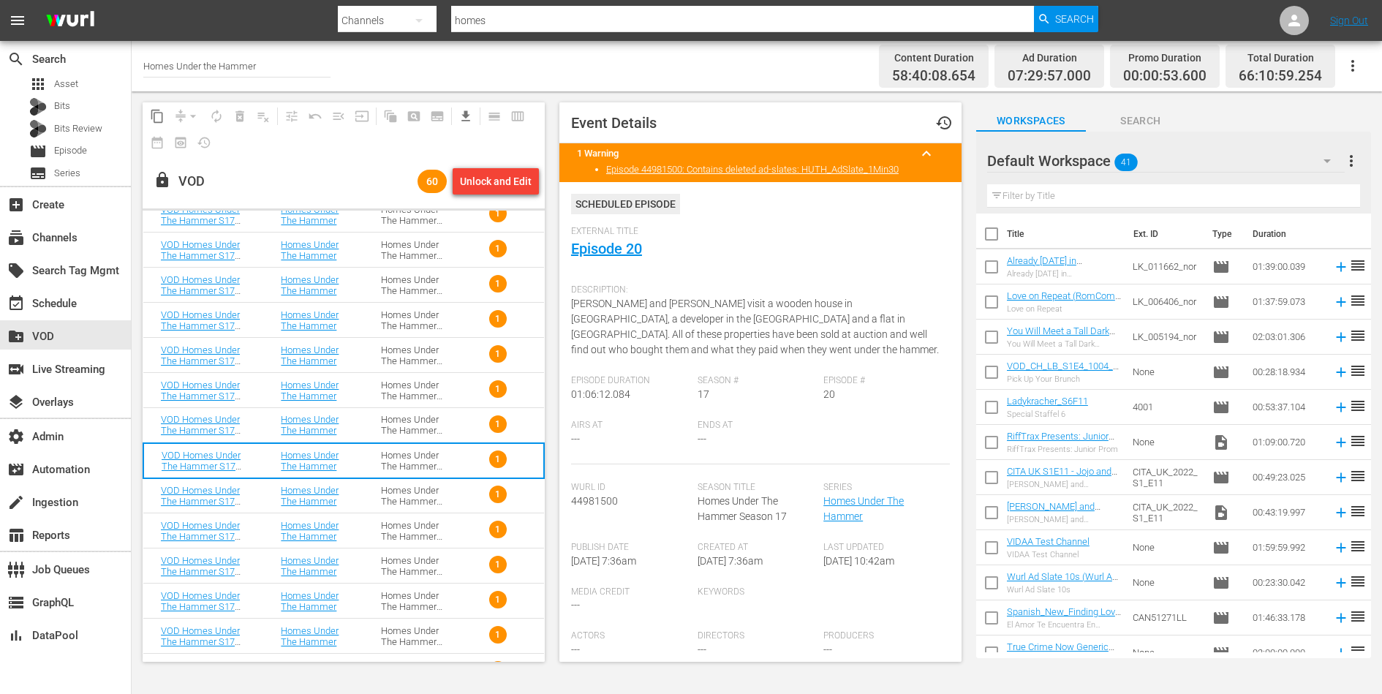
click at [384, 496] on div "Homes Under The Hammer S17" at bounding box center [413, 496] width 65 height 22
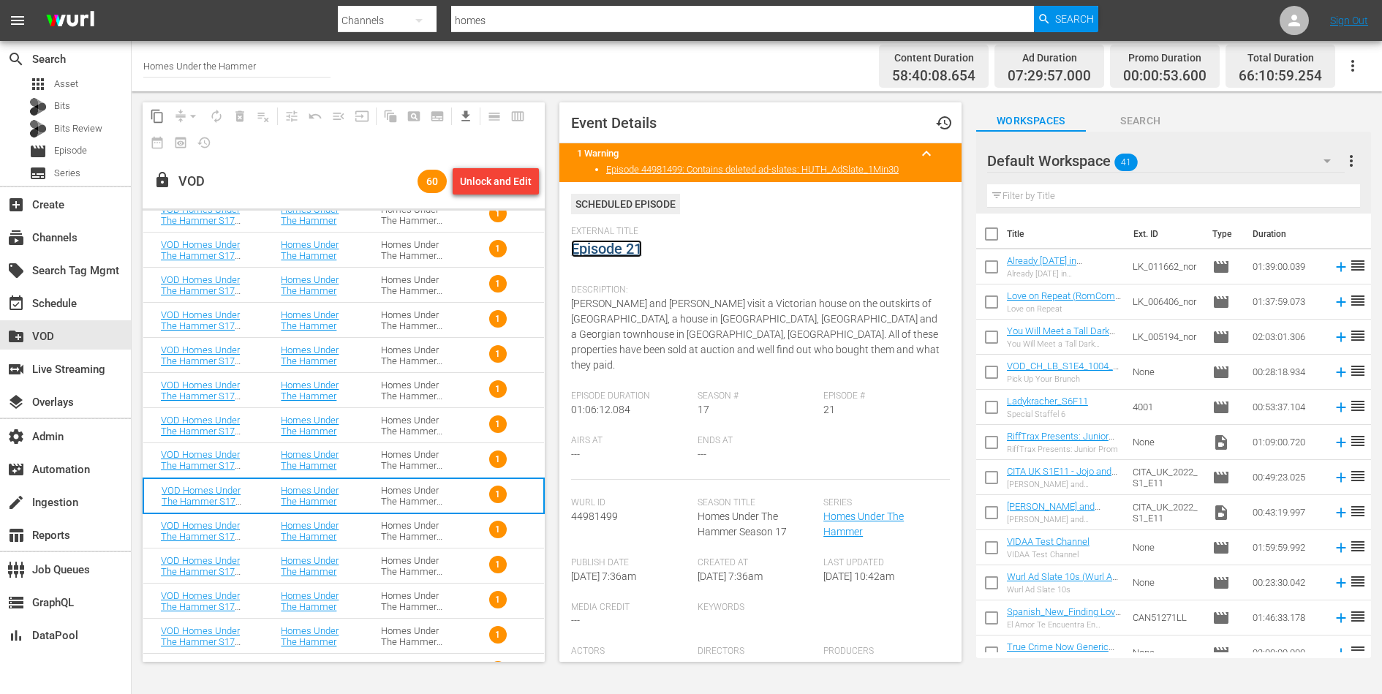
click at [612, 246] on link "Episode 21" at bounding box center [606, 249] width 71 height 18
click at [395, 539] on div "Homes Under The Hammer S17" at bounding box center [413, 531] width 65 height 22
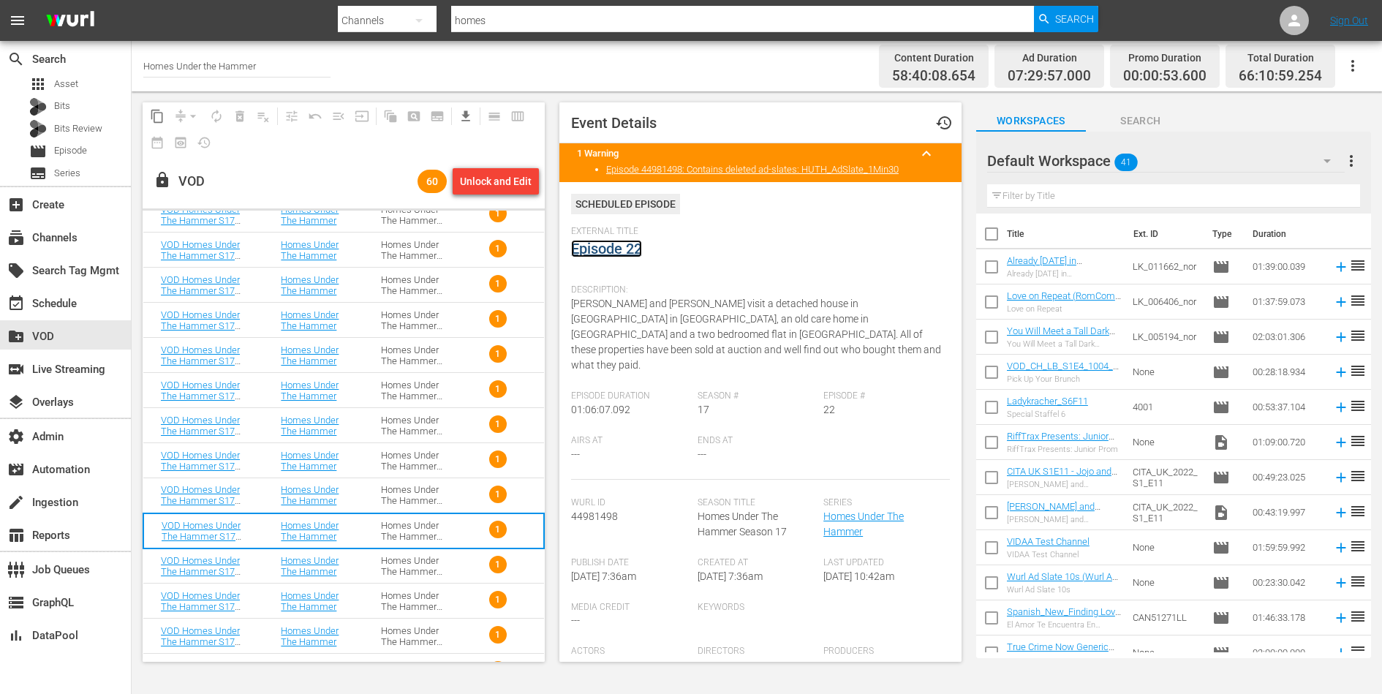
click at [618, 247] on link "Episode 22" at bounding box center [606, 249] width 71 height 18
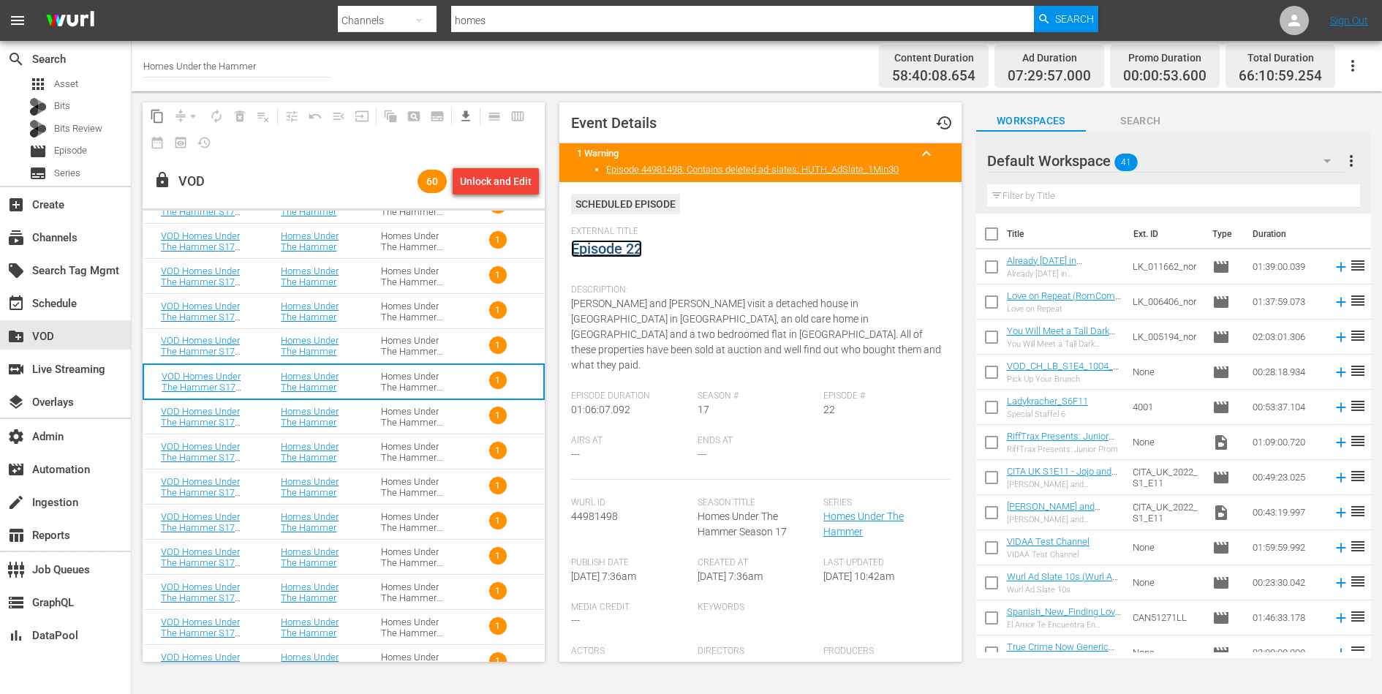
scroll to position [644, 0]
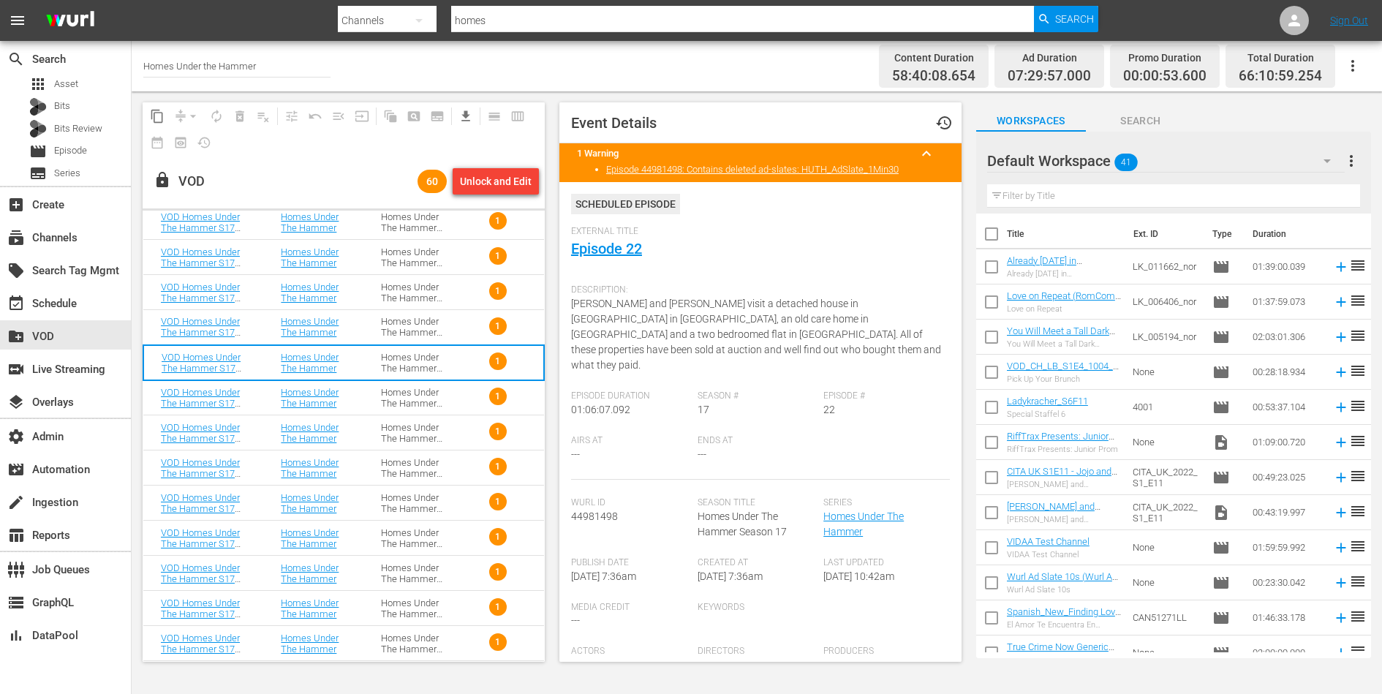
click at [431, 395] on div "Homes Under The Hammer S17" at bounding box center [413, 398] width 65 height 22
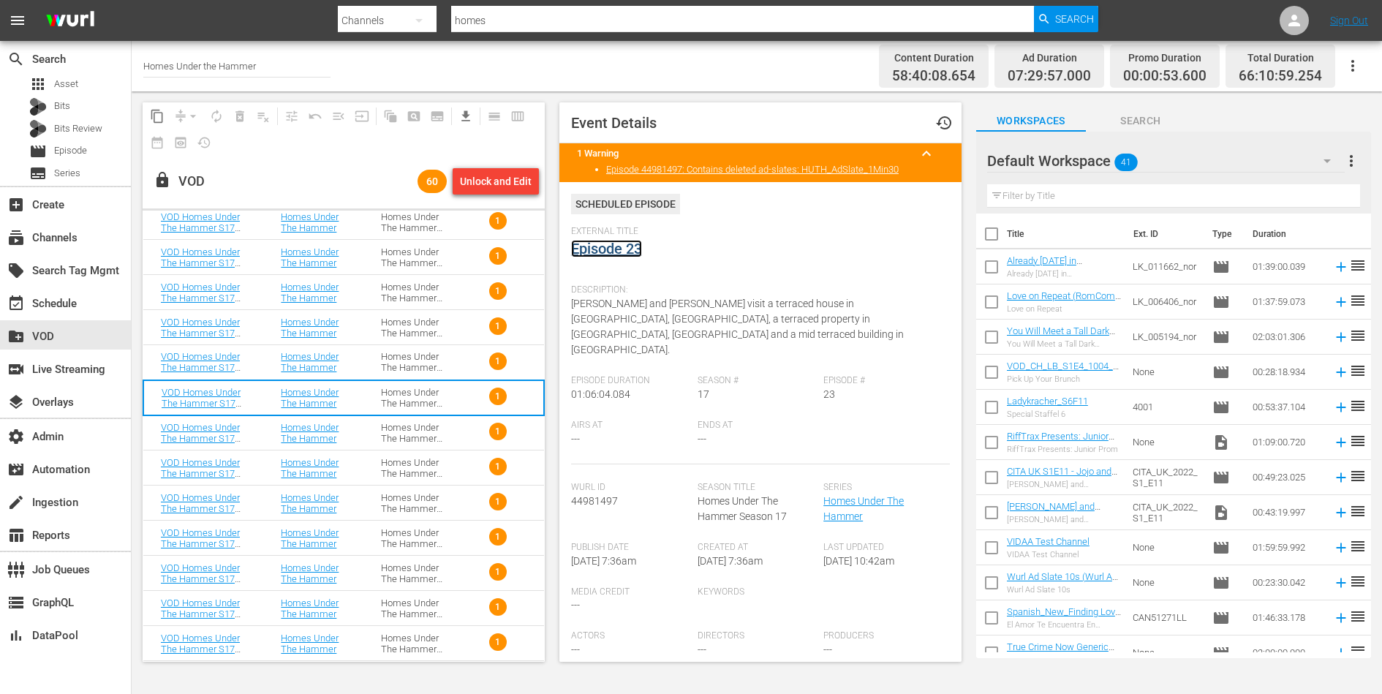
click at [617, 246] on link "Episode 23" at bounding box center [606, 249] width 71 height 18
click at [402, 425] on div "Homes Under The Hammer S17" at bounding box center [413, 433] width 65 height 22
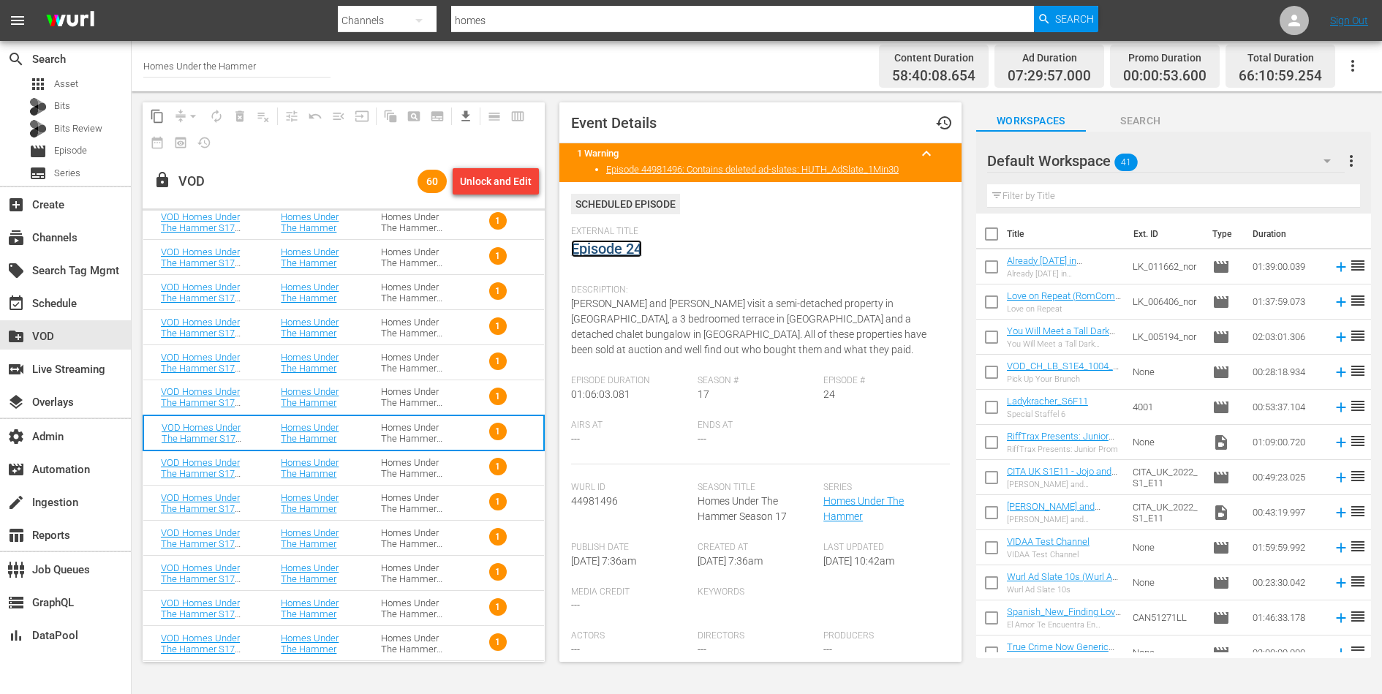
click at [626, 244] on link "Episode 24" at bounding box center [606, 249] width 71 height 18
click at [409, 467] on div "Homes Under The Hammer S17" at bounding box center [413, 468] width 65 height 22
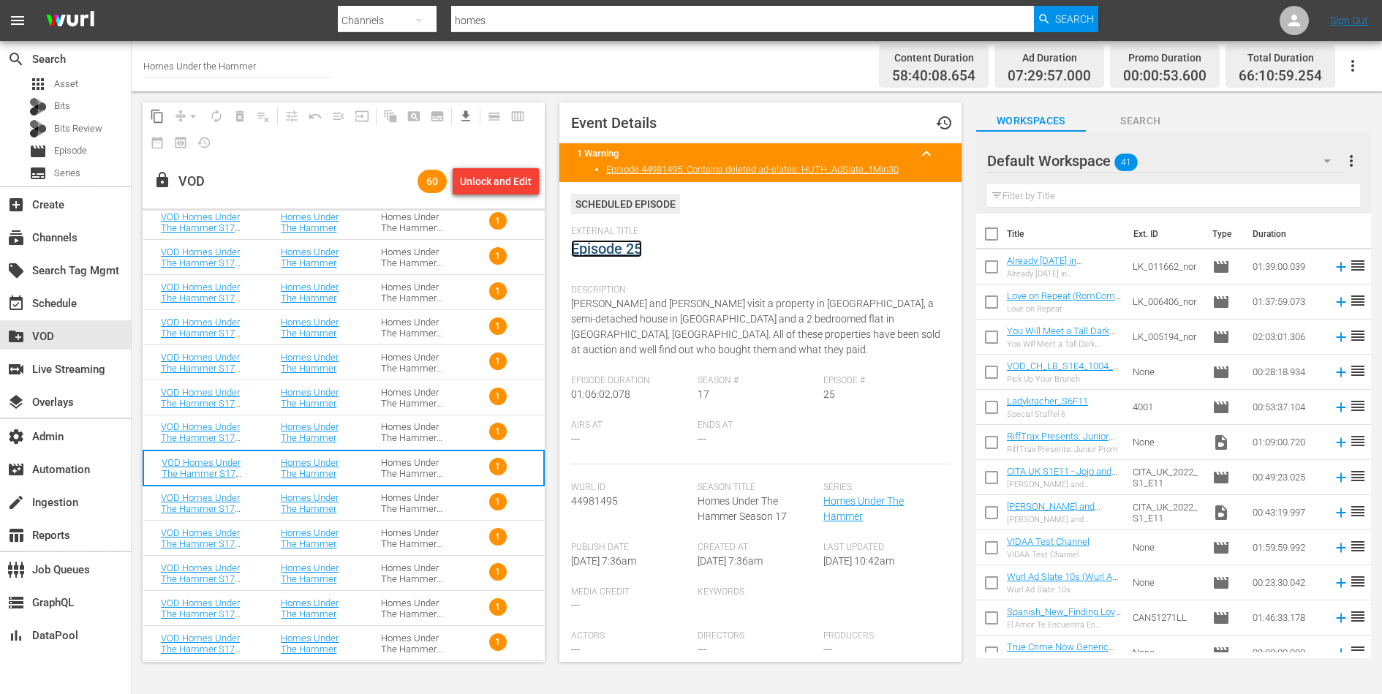
click at [629, 253] on link "Episode 25" at bounding box center [606, 249] width 71 height 18
click at [396, 497] on div "Homes Under The Hammer S17" at bounding box center [413, 503] width 65 height 22
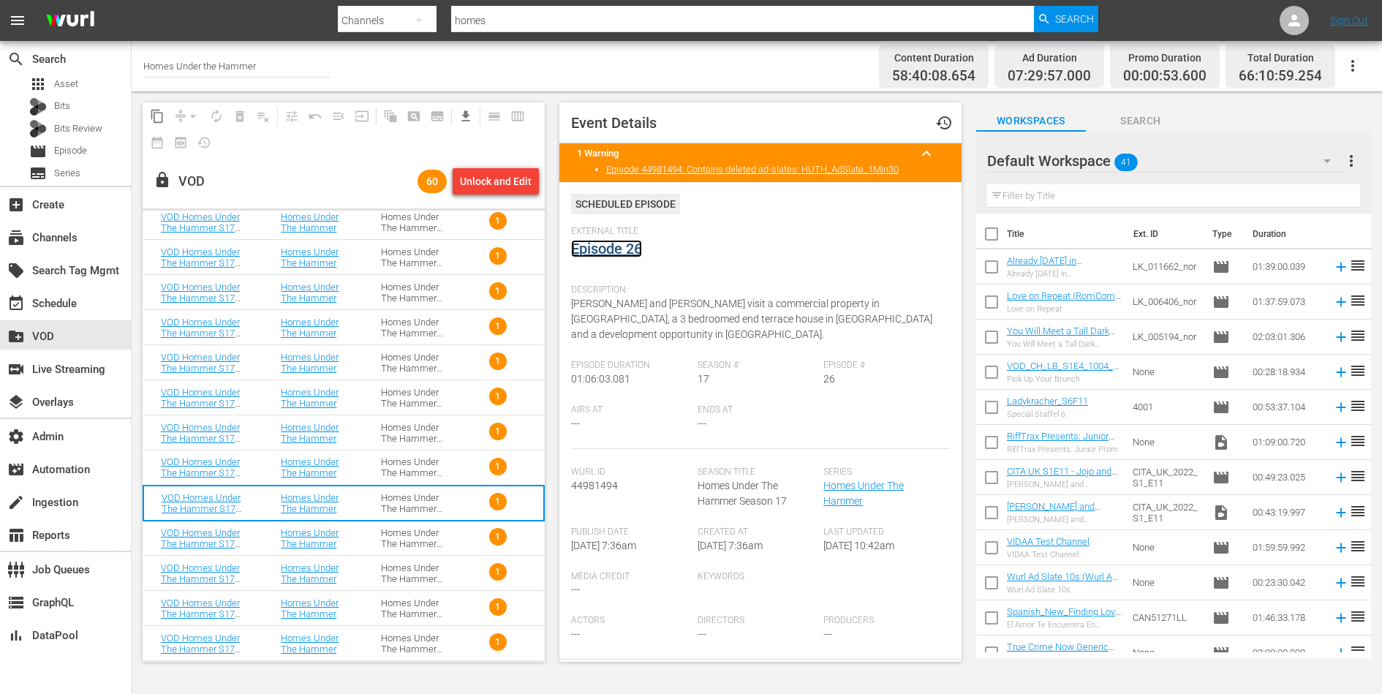
click at [630, 251] on link "Episode 26" at bounding box center [606, 249] width 71 height 18
click at [397, 535] on div "Homes Under The Hammer S17" at bounding box center [413, 538] width 65 height 22
click at [613, 249] on link "Episode 27" at bounding box center [606, 249] width 71 height 18
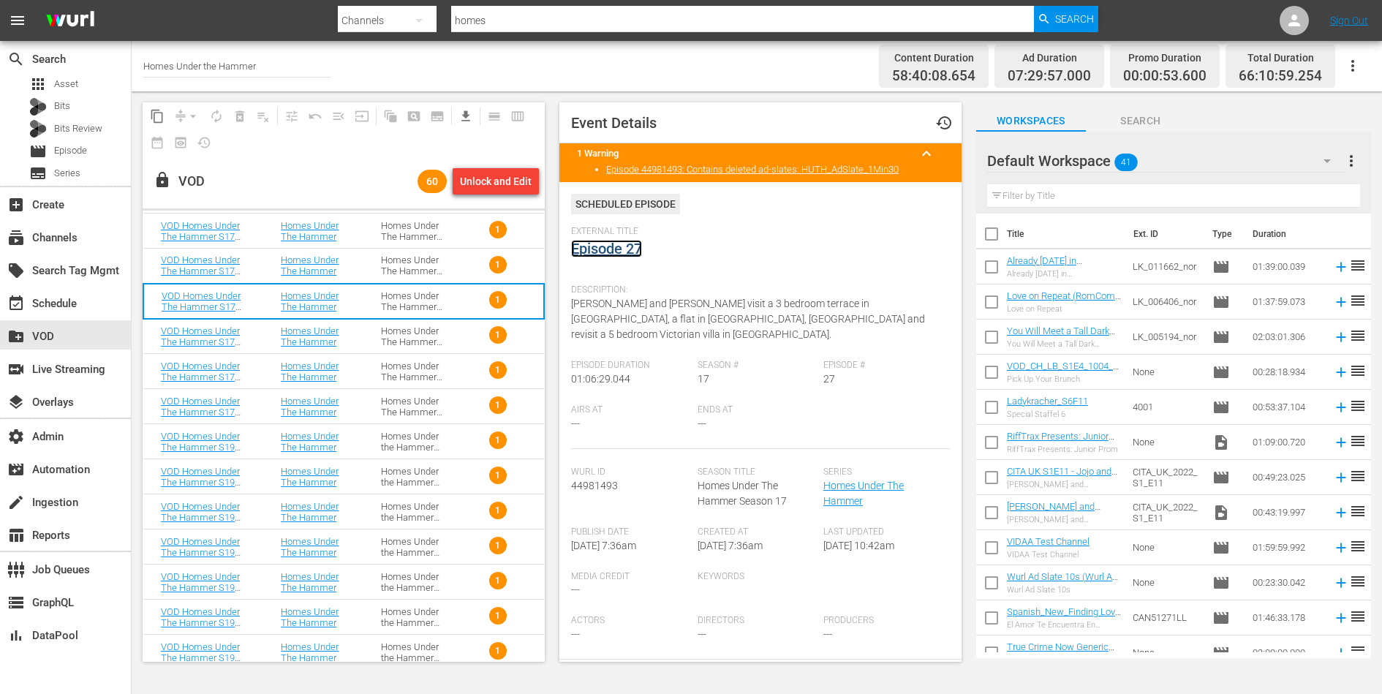
scroll to position [893, 0]
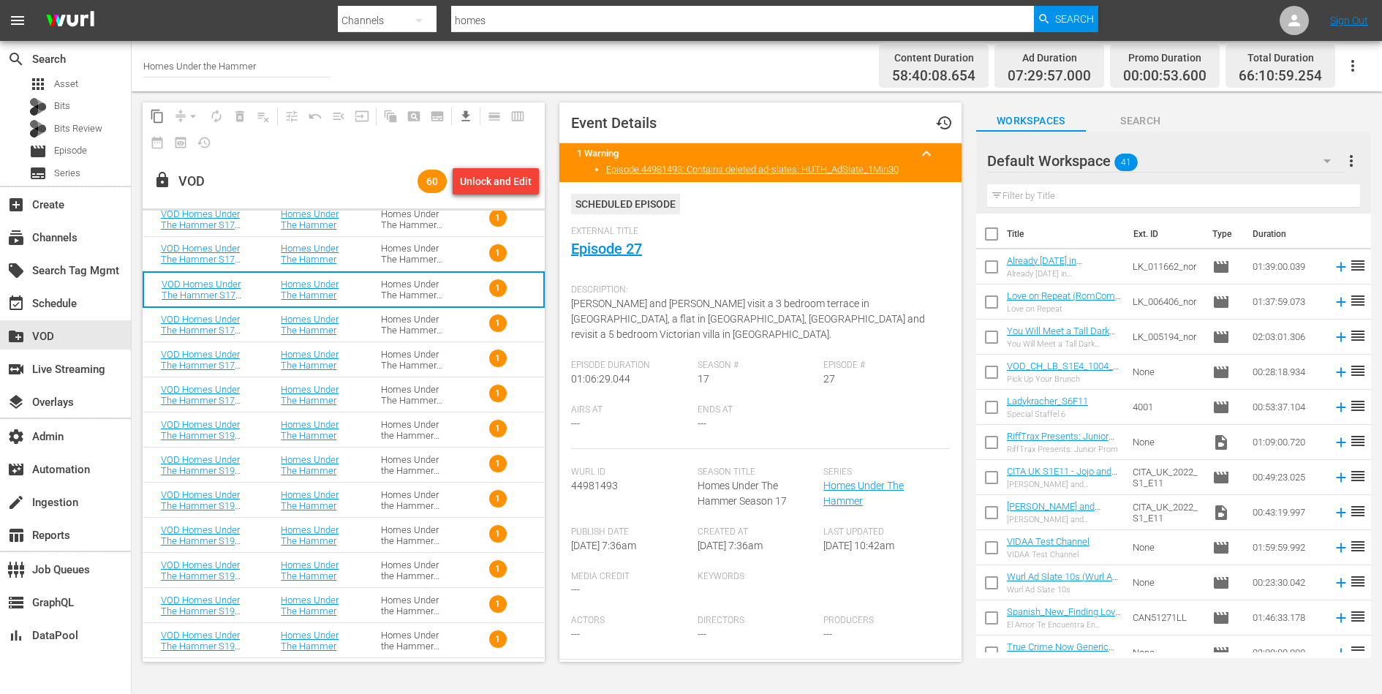
click at [411, 334] on div "Homes Under The Hammer S17" at bounding box center [413, 325] width 65 height 22
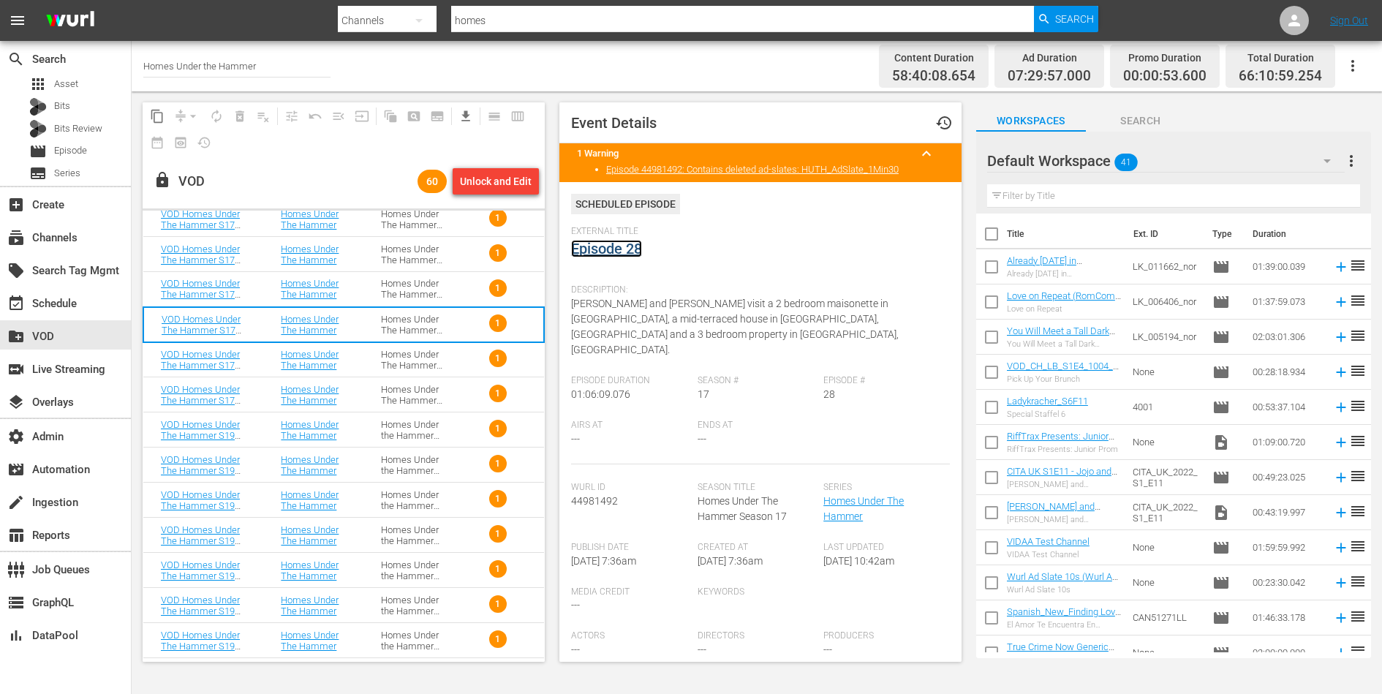
click at [598, 248] on link "Episode 28" at bounding box center [606, 249] width 71 height 18
click at [417, 361] on div "Homes Under The Hammer S17" at bounding box center [413, 360] width 65 height 22
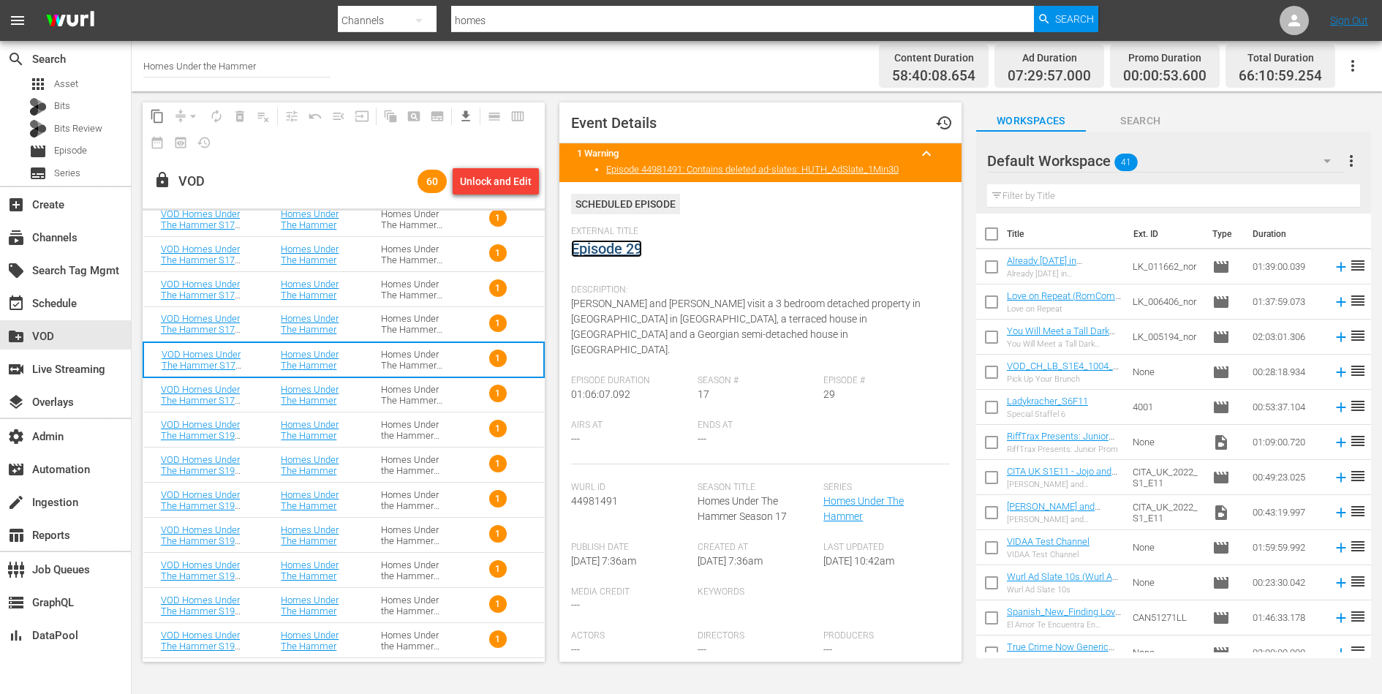
click at [633, 251] on link "Episode 29" at bounding box center [606, 249] width 71 height 18
click at [409, 393] on div "Homes Under The Hammer S17" at bounding box center [413, 395] width 65 height 22
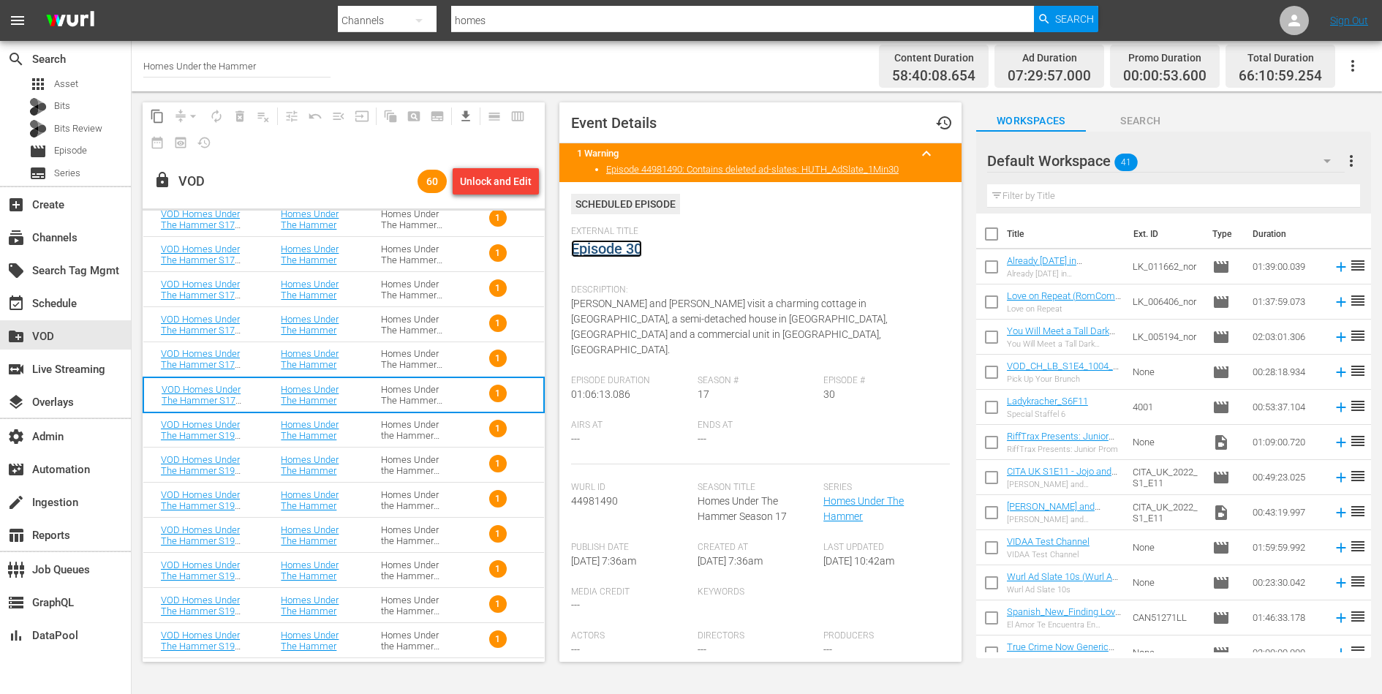
click at [627, 241] on link "Episode 30" at bounding box center [606, 249] width 71 height 18
click at [404, 440] on div "Homes Under the Hammer S19" at bounding box center [413, 430] width 65 height 22
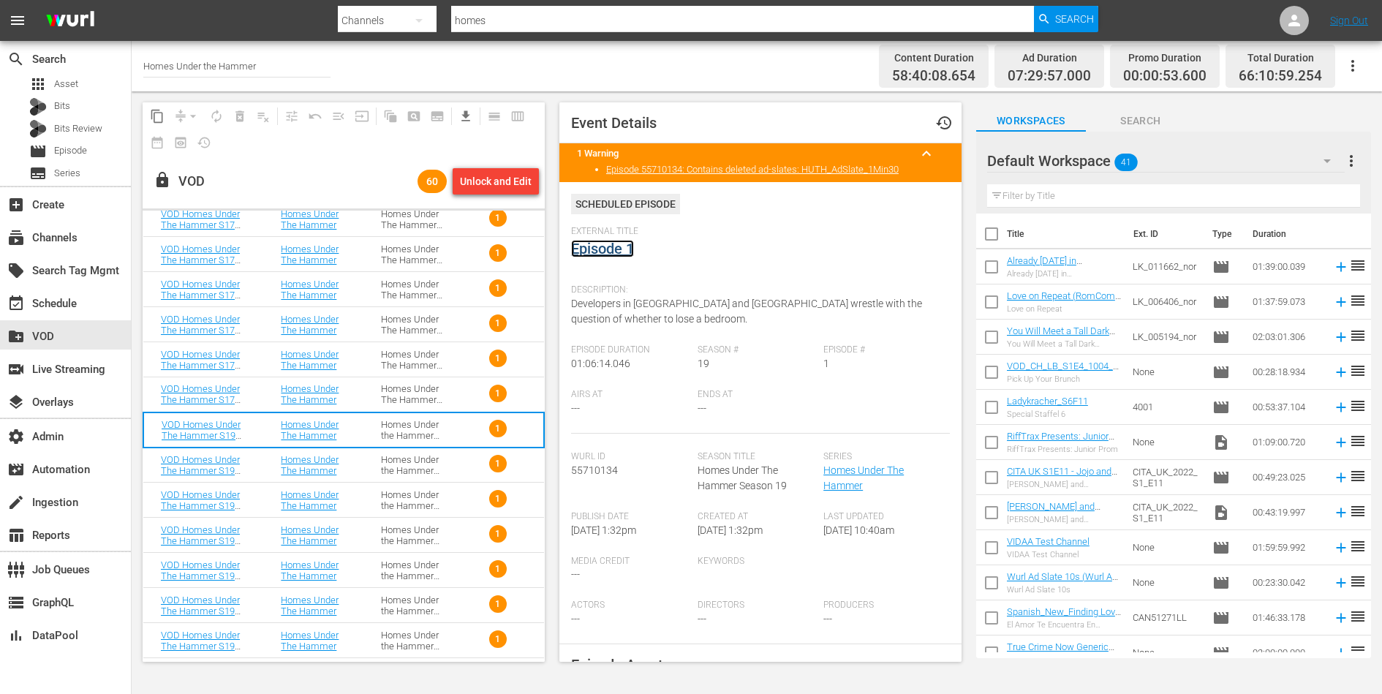
click at [607, 250] on link "Episode 1" at bounding box center [602, 249] width 63 height 18
click at [425, 460] on div "Homes Under the Hammer S19" at bounding box center [413, 465] width 65 height 22
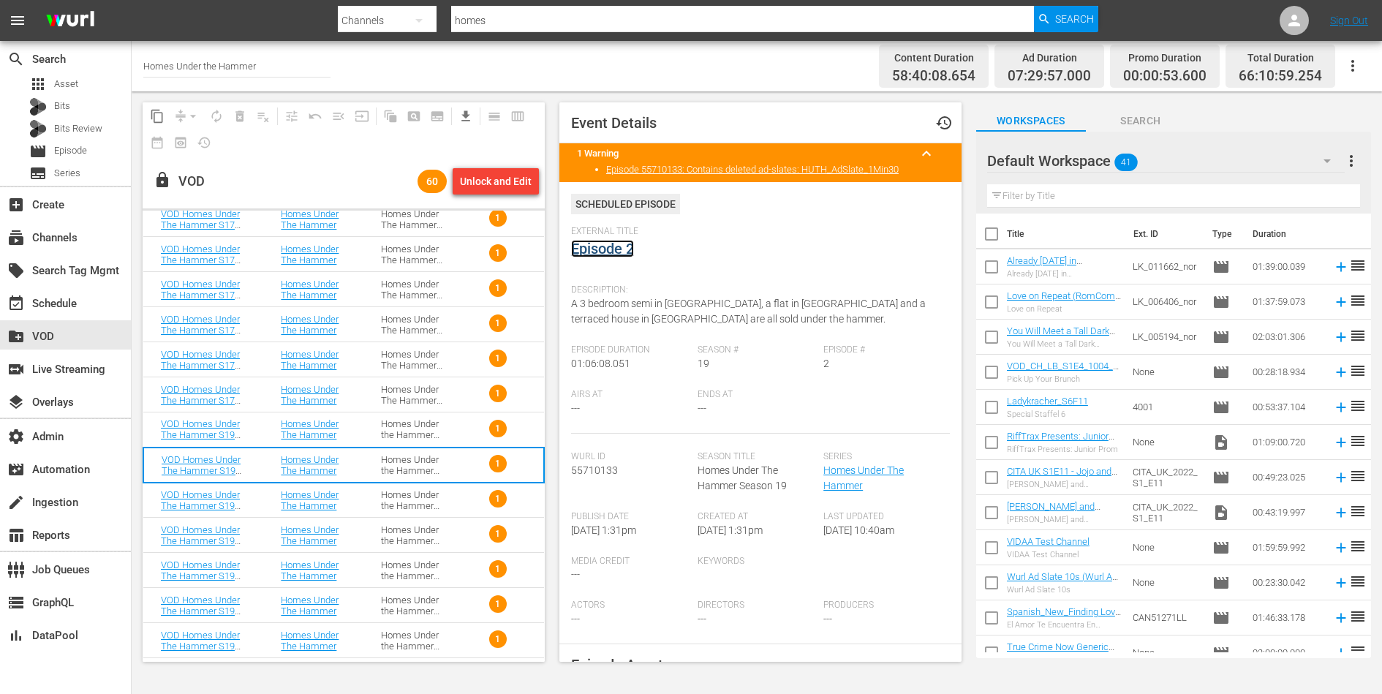
click at [601, 249] on link "Episode 2" at bounding box center [602, 249] width 63 height 18
click at [399, 498] on div "Homes Under the Hammer S19" at bounding box center [413, 500] width 65 height 22
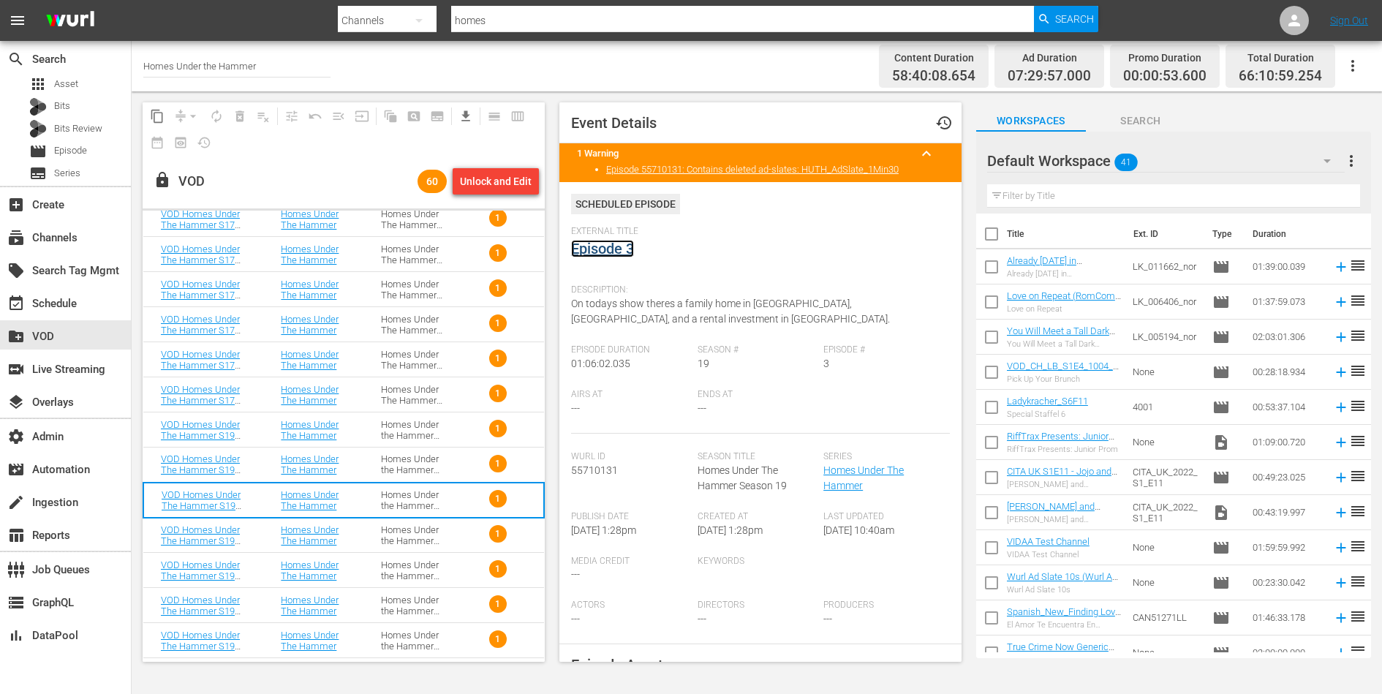
click at [606, 249] on link "Episode 3" at bounding box center [602, 249] width 63 height 18
click at [410, 531] on div "Homes Under the Hammer S19" at bounding box center [413, 535] width 65 height 22
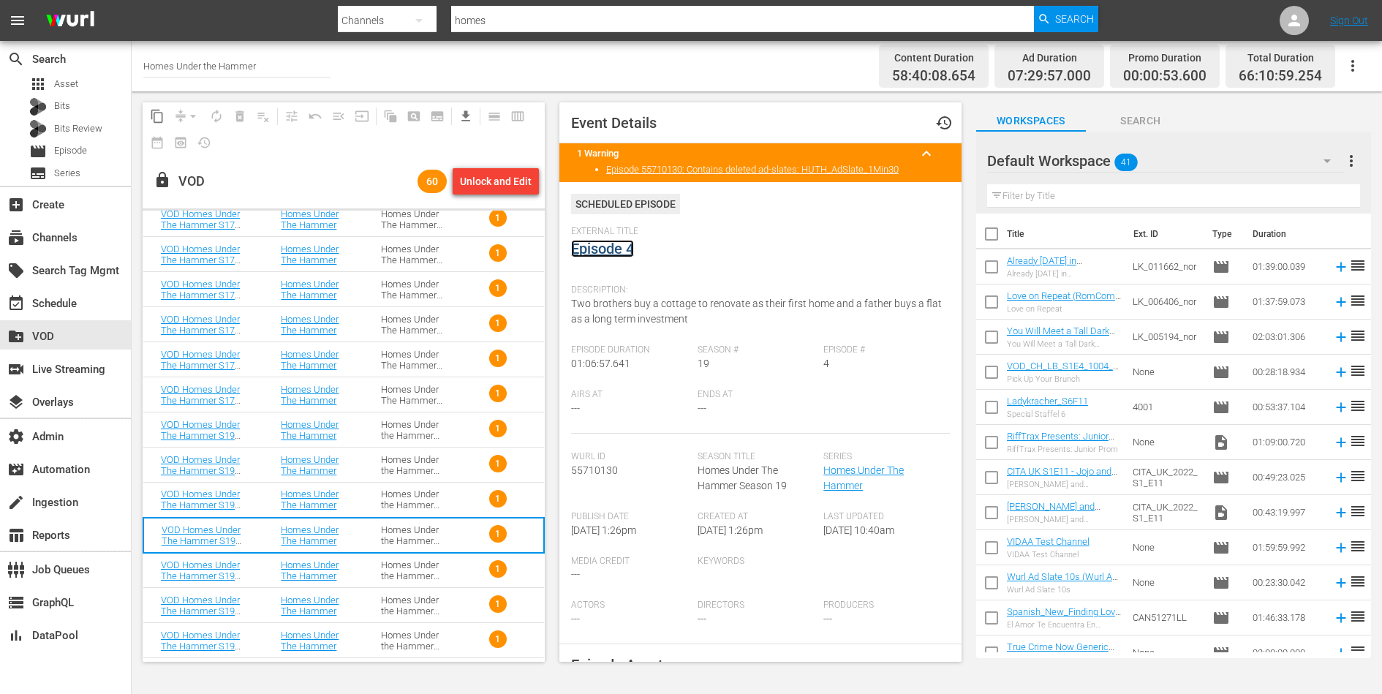
click at [617, 248] on link "Episode 4" at bounding box center [602, 249] width 63 height 18
click at [405, 562] on div "Homes Under the Hammer S19" at bounding box center [413, 571] width 65 height 22
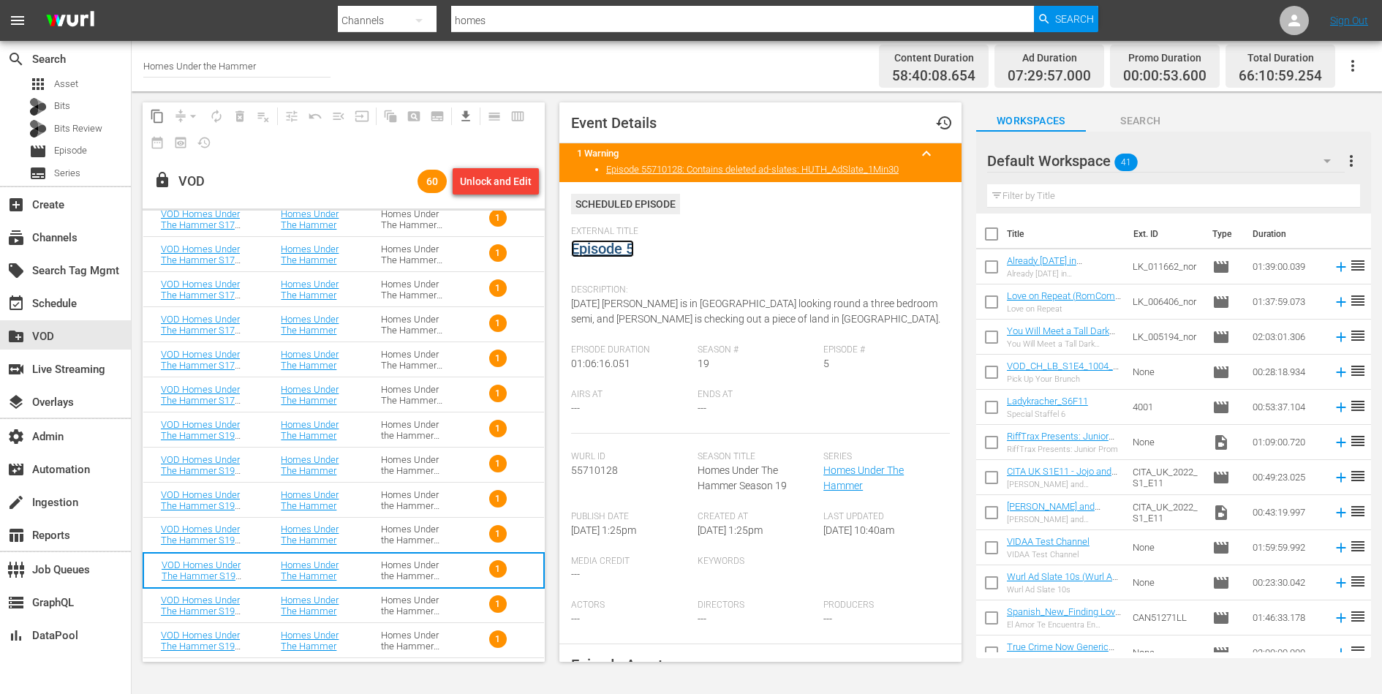
click at [622, 252] on link "Episode 5" at bounding box center [602, 249] width 63 height 18
click at [398, 606] on div "Homes Under the Hammer S19" at bounding box center [413, 606] width 65 height 22
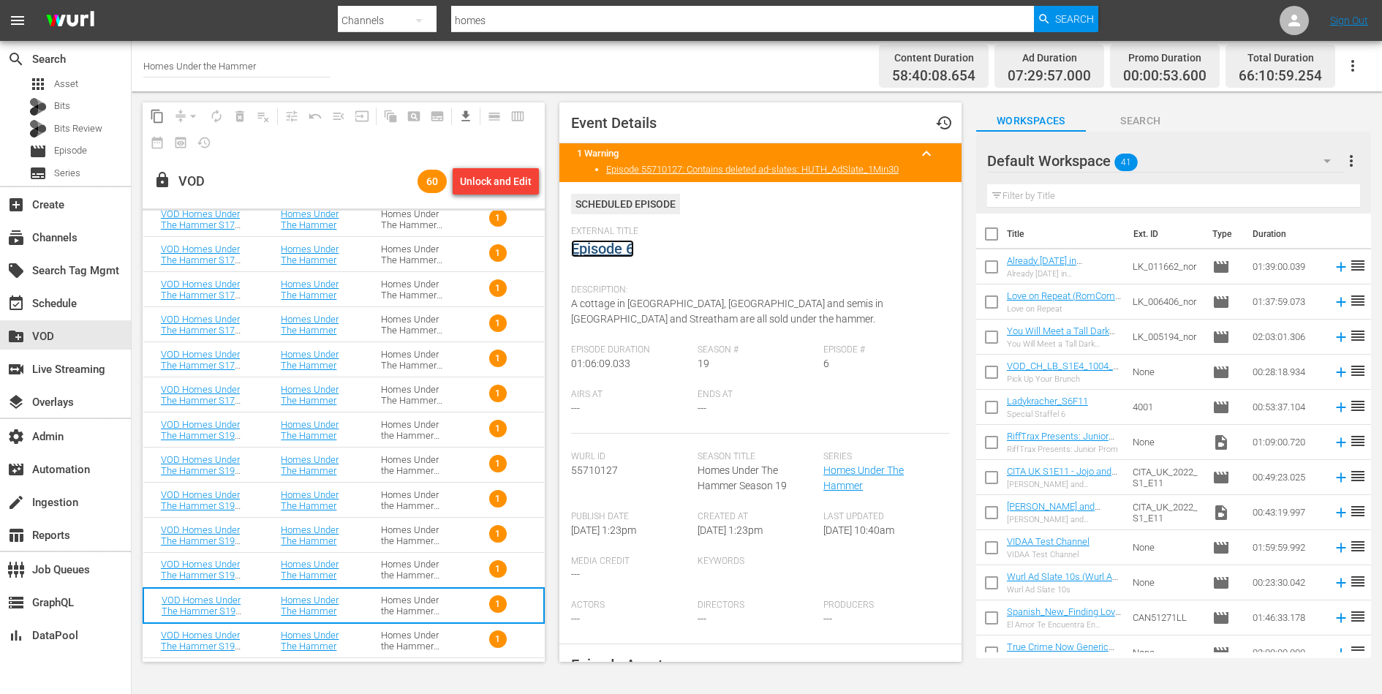
click at [621, 253] on link "Episode 6" at bounding box center [602, 249] width 63 height 18
click at [421, 632] on div "Homes Under the Hammer S19" at bounding box center [413, 641] width 65 height 22
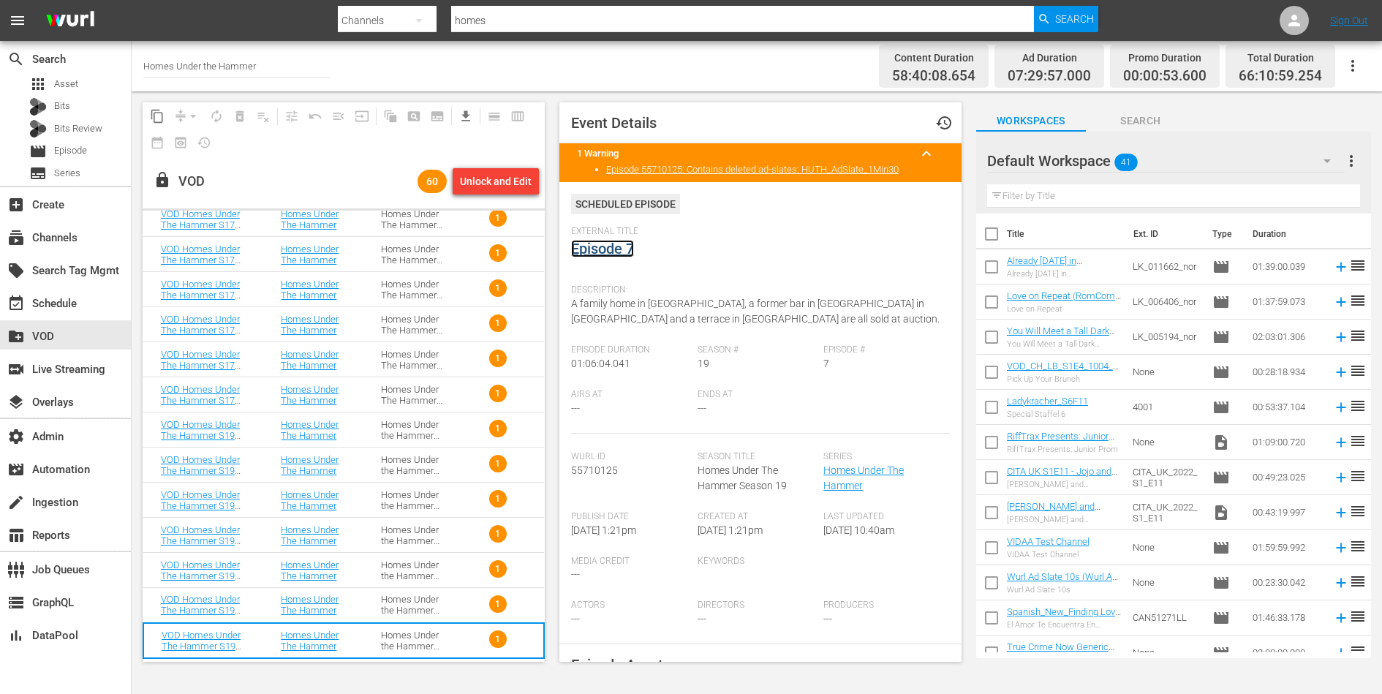
click at [618, 249] on link "Episode 7" at bounding box center [602, 249] width 63 height 18
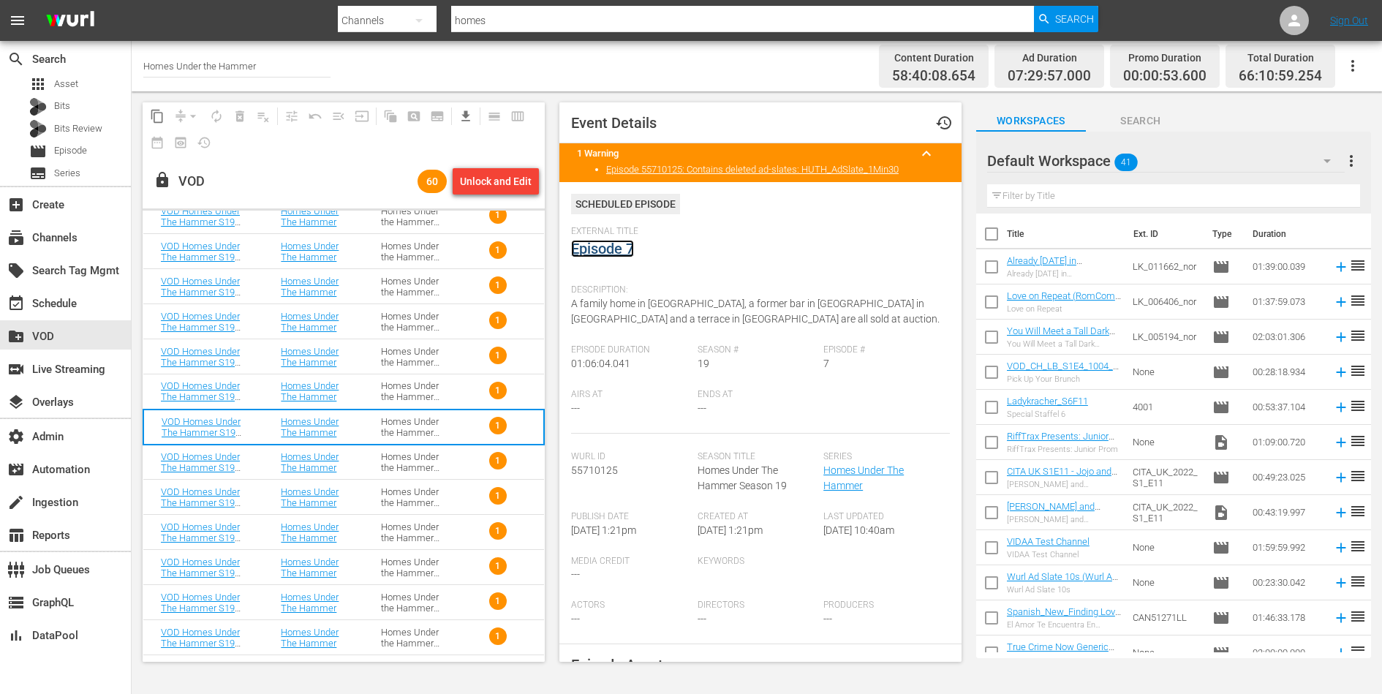
scroll to position [1135, 0]
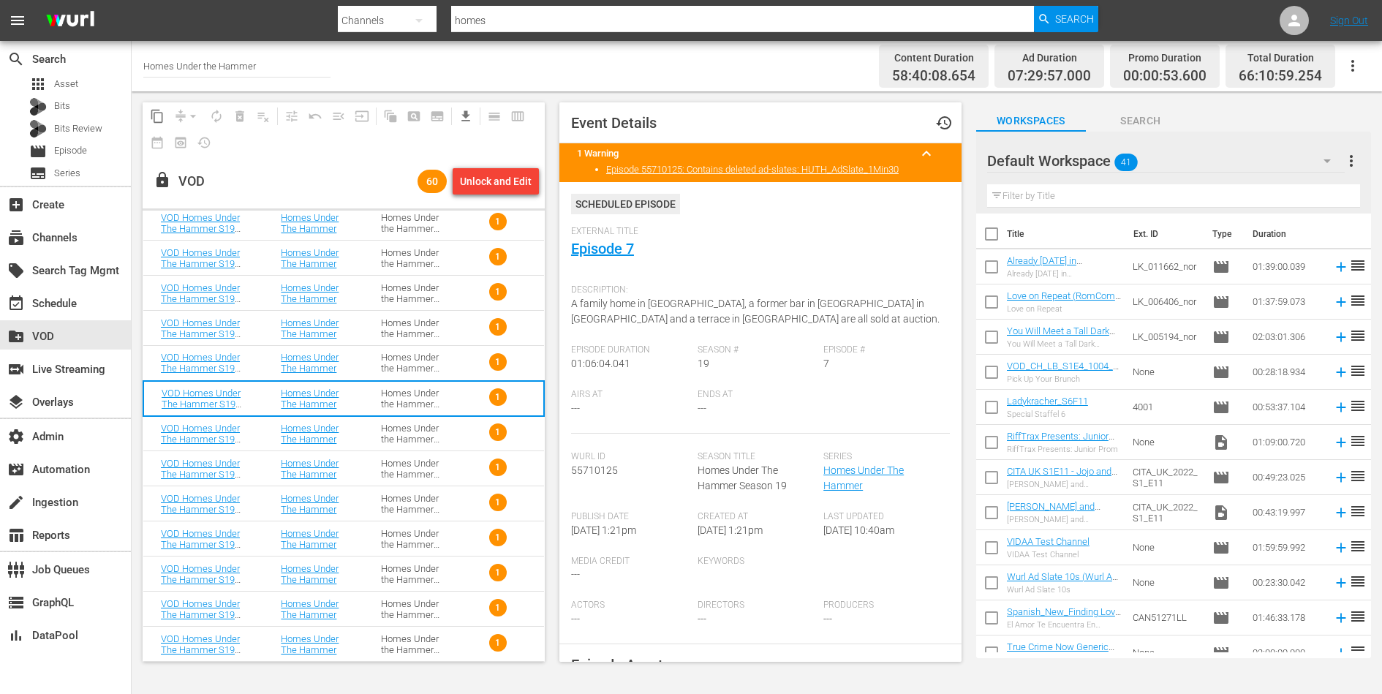
click at [442, 430] on div "Homes Under the Hammer S19" at bounding box center [413, 434] width 65 height 22
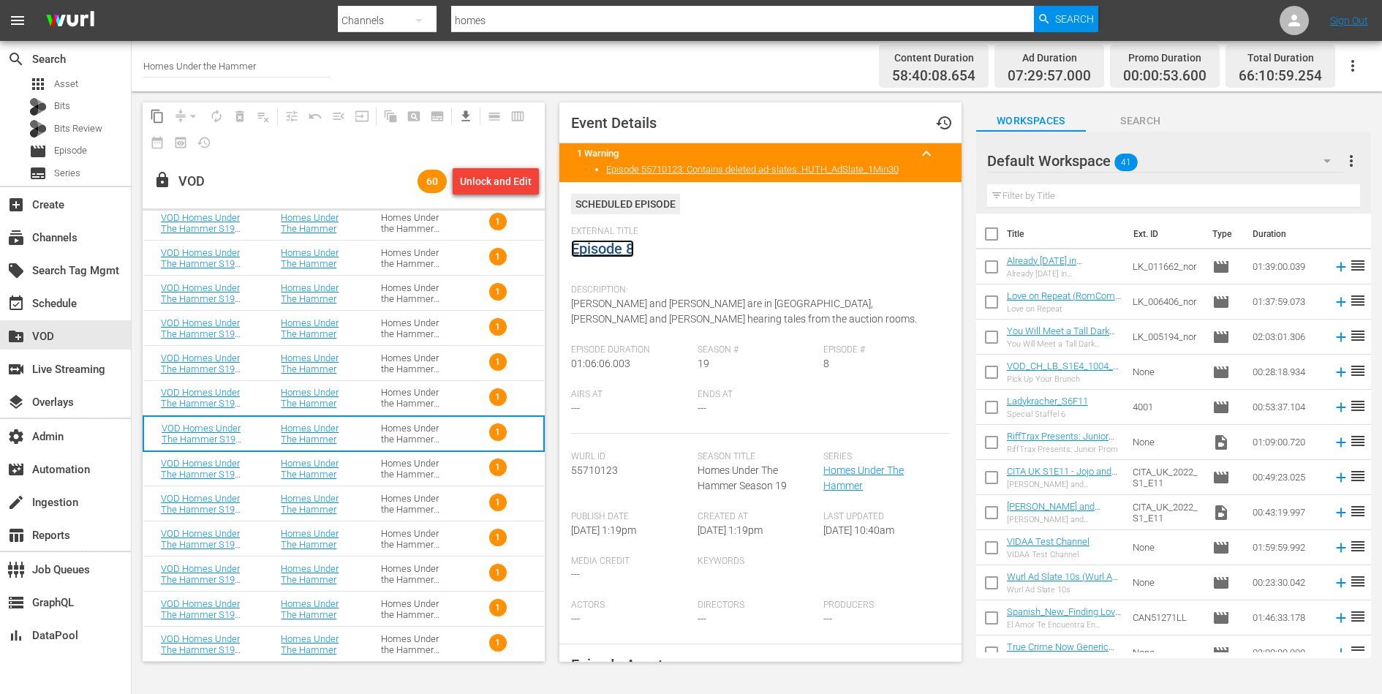
click at [614, 242] on link "Episode 8" at bounding box center [602, 249] width 63 height 18
click at [429, 472] on div "Homes Under the Hammer S19" at bounding box center [413, 469] width 65 height 22
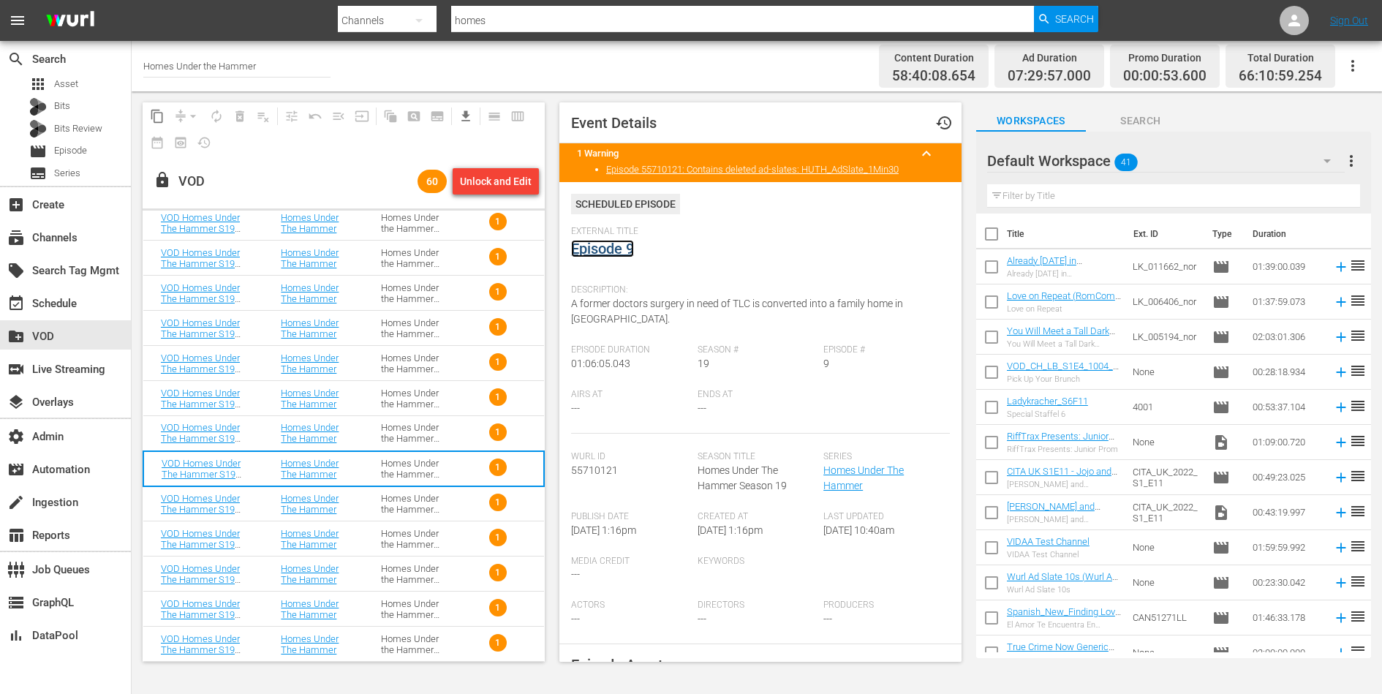
click at [623, 250] on link "Episode 9" at bounding box center [602, 249] width 63 height 18
click at [415, 502] on div "Homes Under the Hammer S19" at bounding box center [413, 504] width 65 height 22
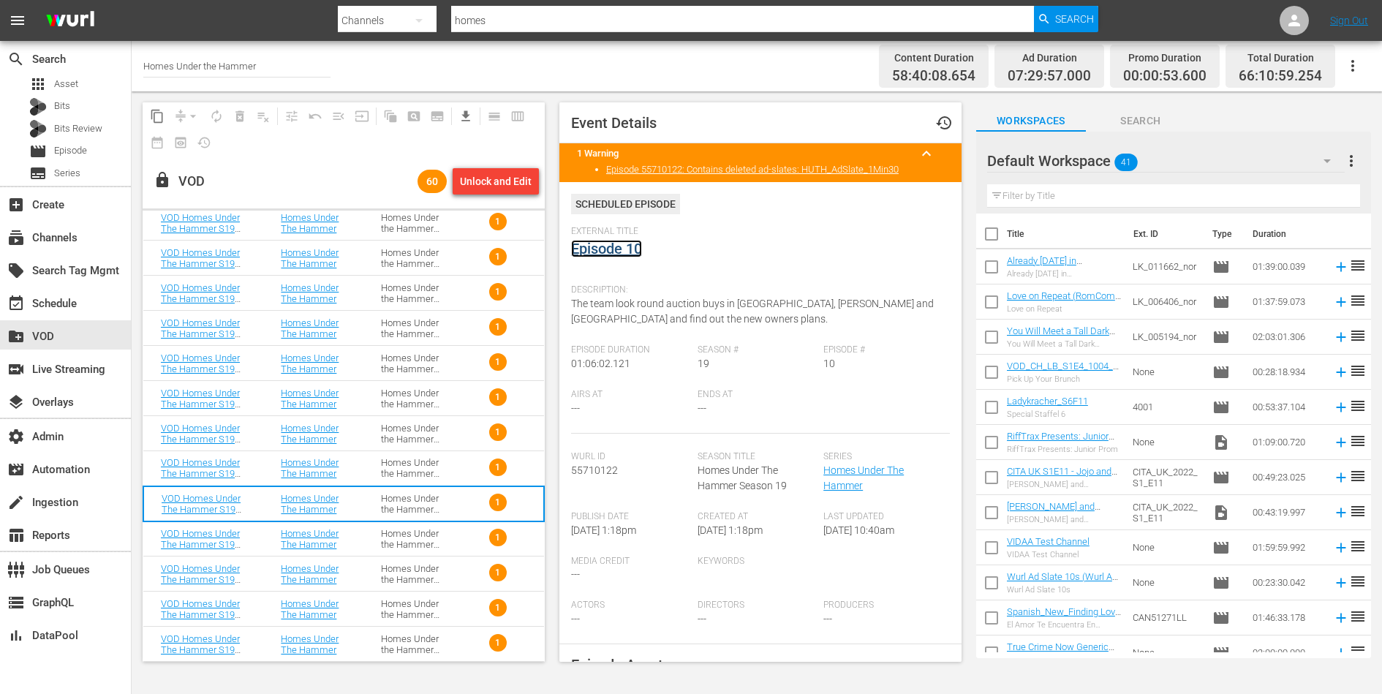
click at [626, 246] on link "Episode 10" at bounding box center [606, 249] width 71 height 18
click at [418, 538] on div "Homes Under the Hammer S19" at bounding box center [413, 539] width 65 height 22
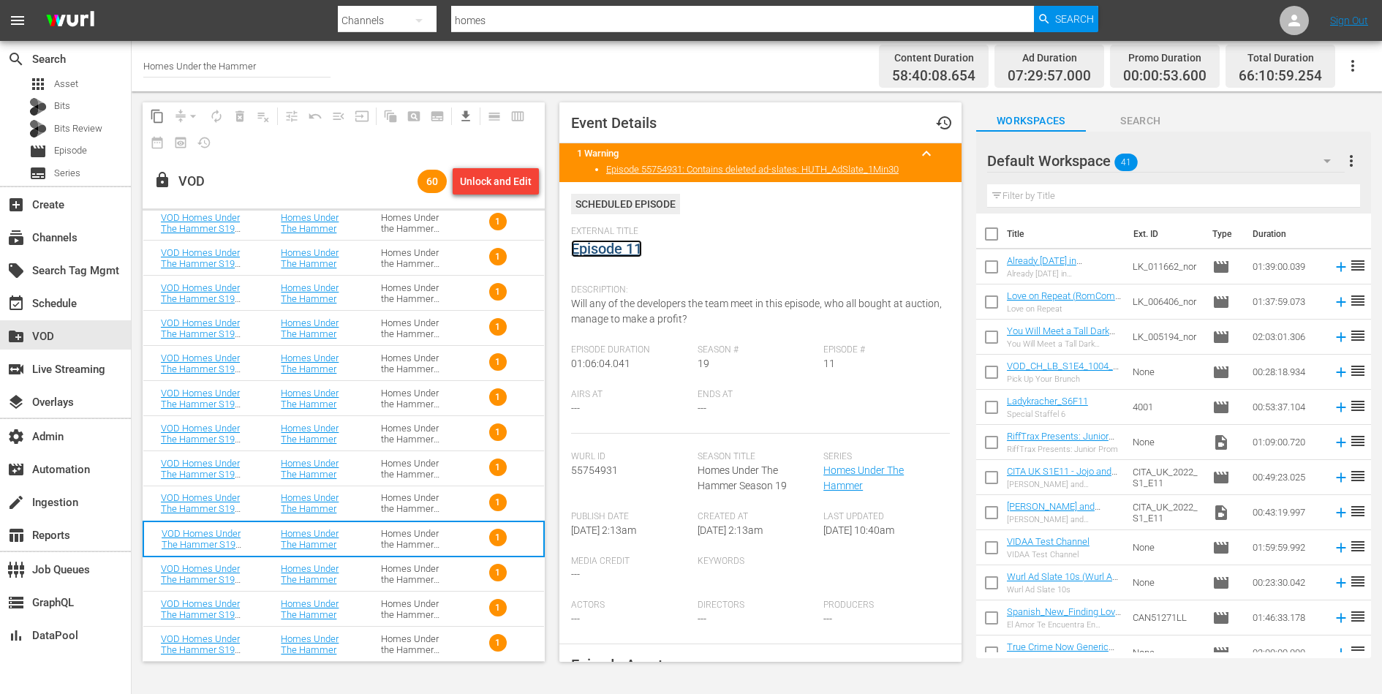
click at [614, 249] on link "Episode 11" at bounding box center [606, 249] width 71 height 18
click at [432, 573] on div "Homes Under the Hammer S19" at bounding box center [413, 574] width 65 height 22
click at [640, 247] on link "Episode 12" at bounding box center [606, 249] width 71 height 18
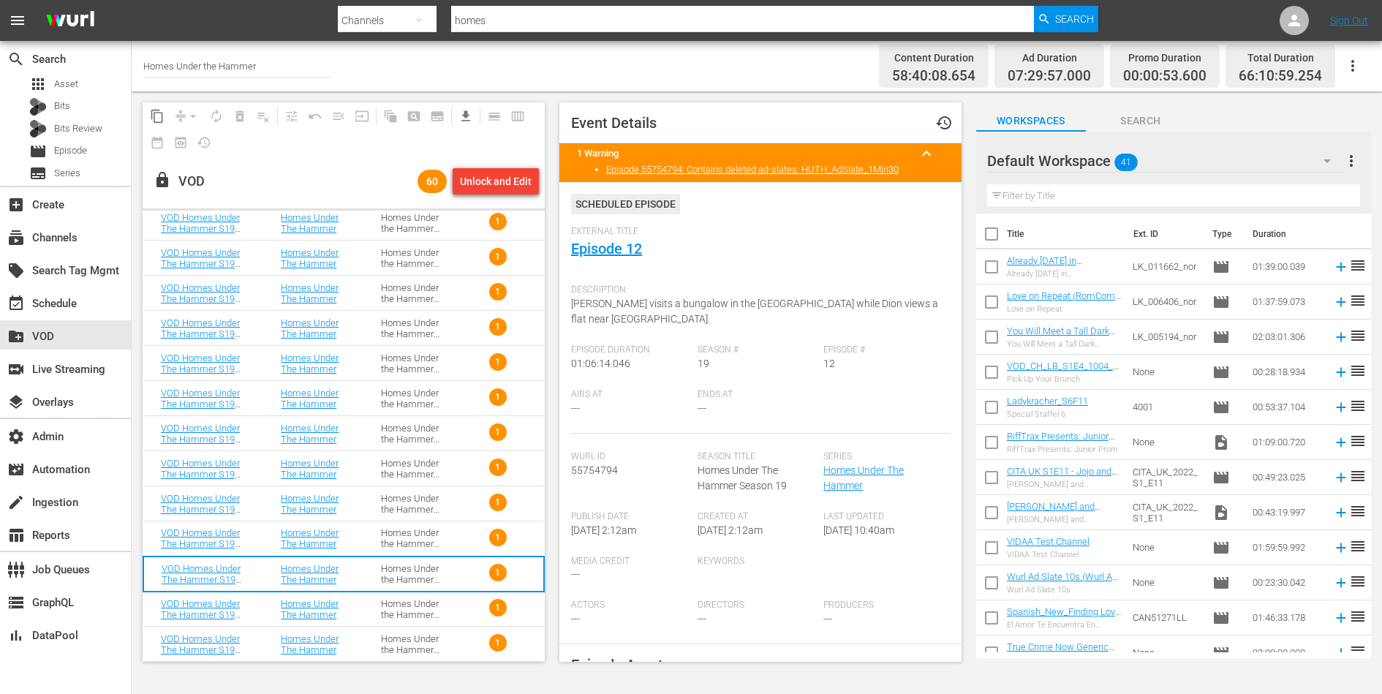
click at [427, 606] on div "Homes Under the Hammer S19" at bounding box center [413, 609] width 65 height 22
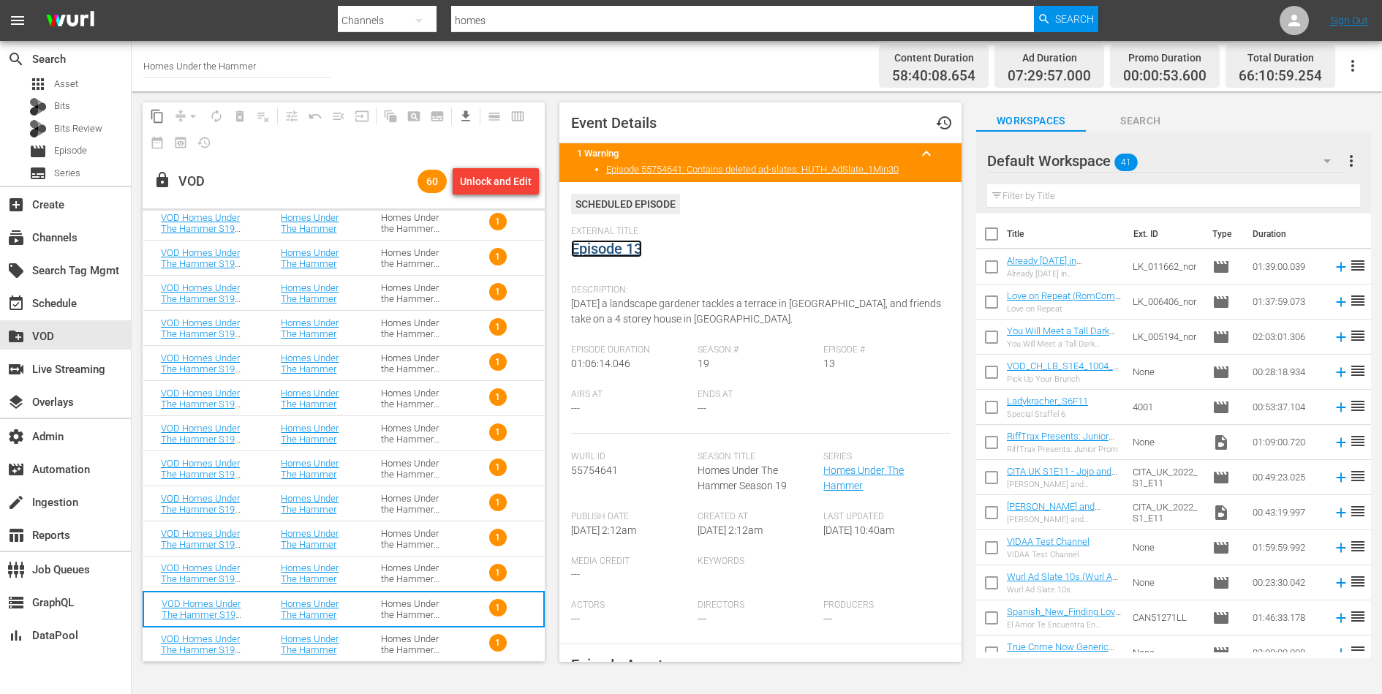
click at [616, 244] on link "Episode 13" at bounding box center [606, 249] width 71 height 18
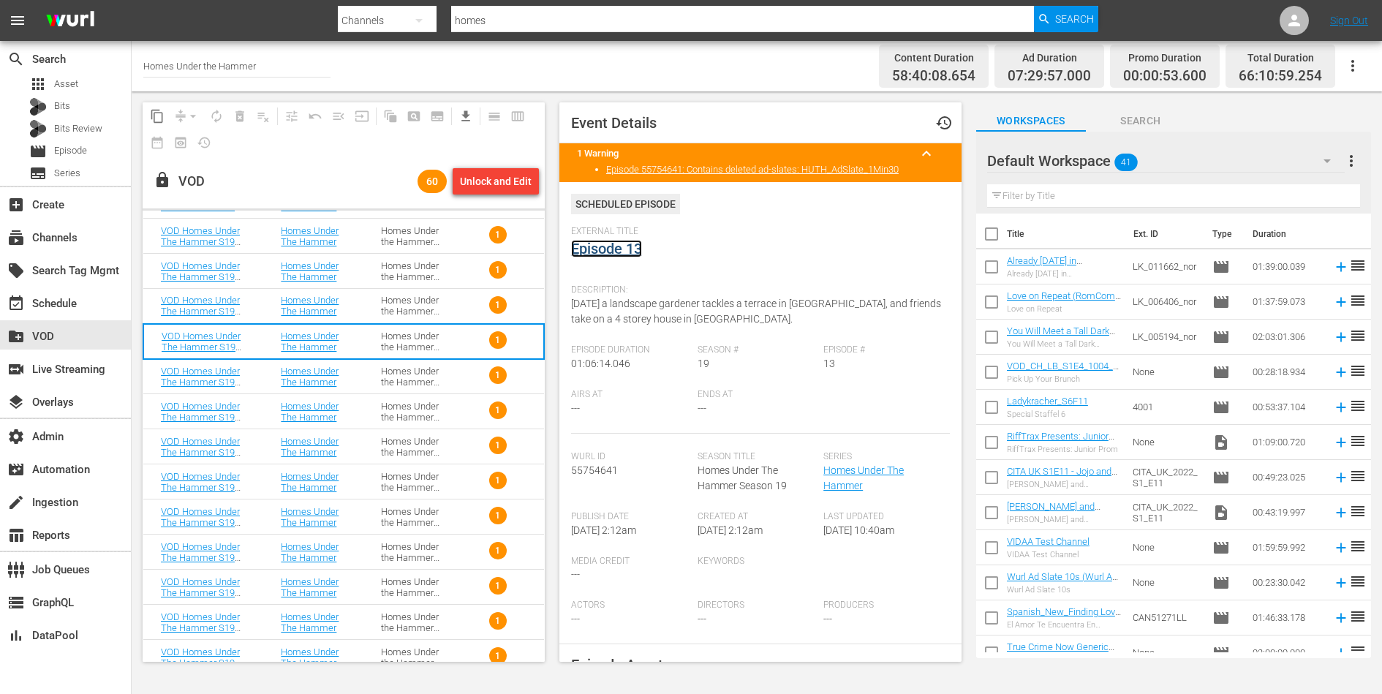
scroll to position [1405, 0]
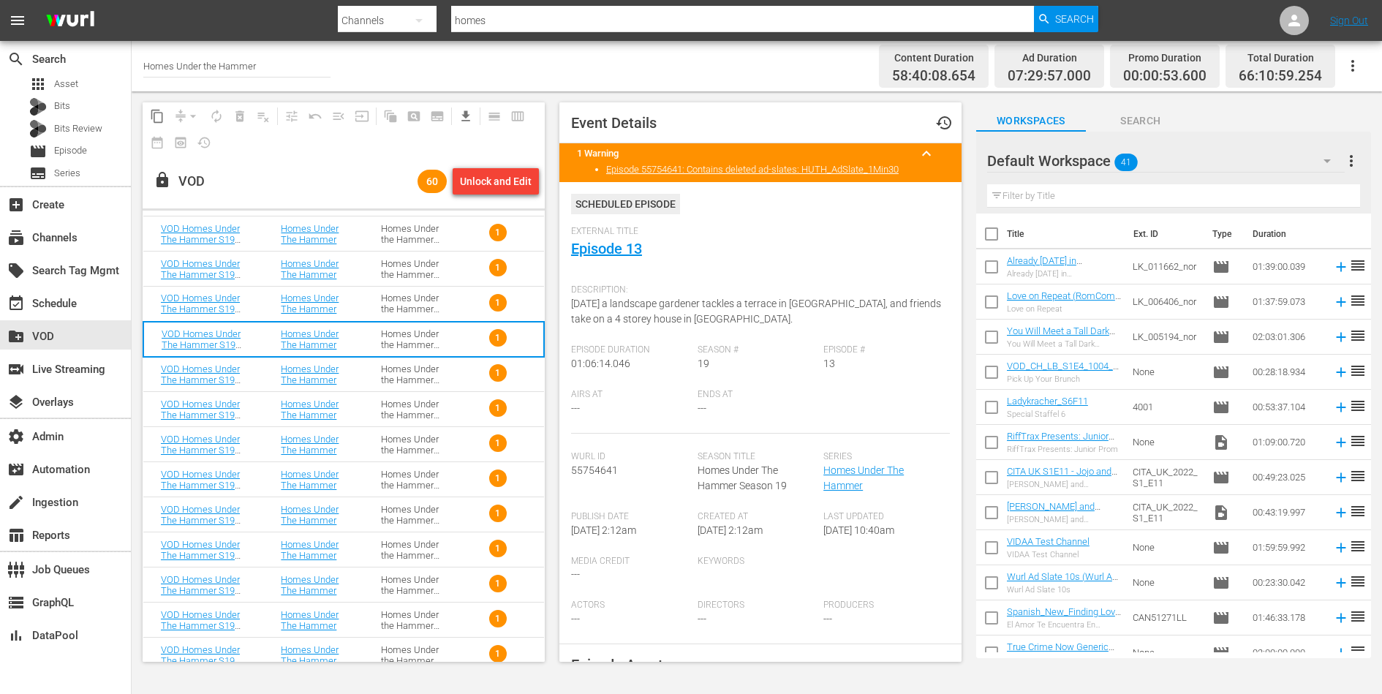
click at [447, 375] on td "Homes Under the Hammer S19" at bounding box center [414, 374] width 100 height 35
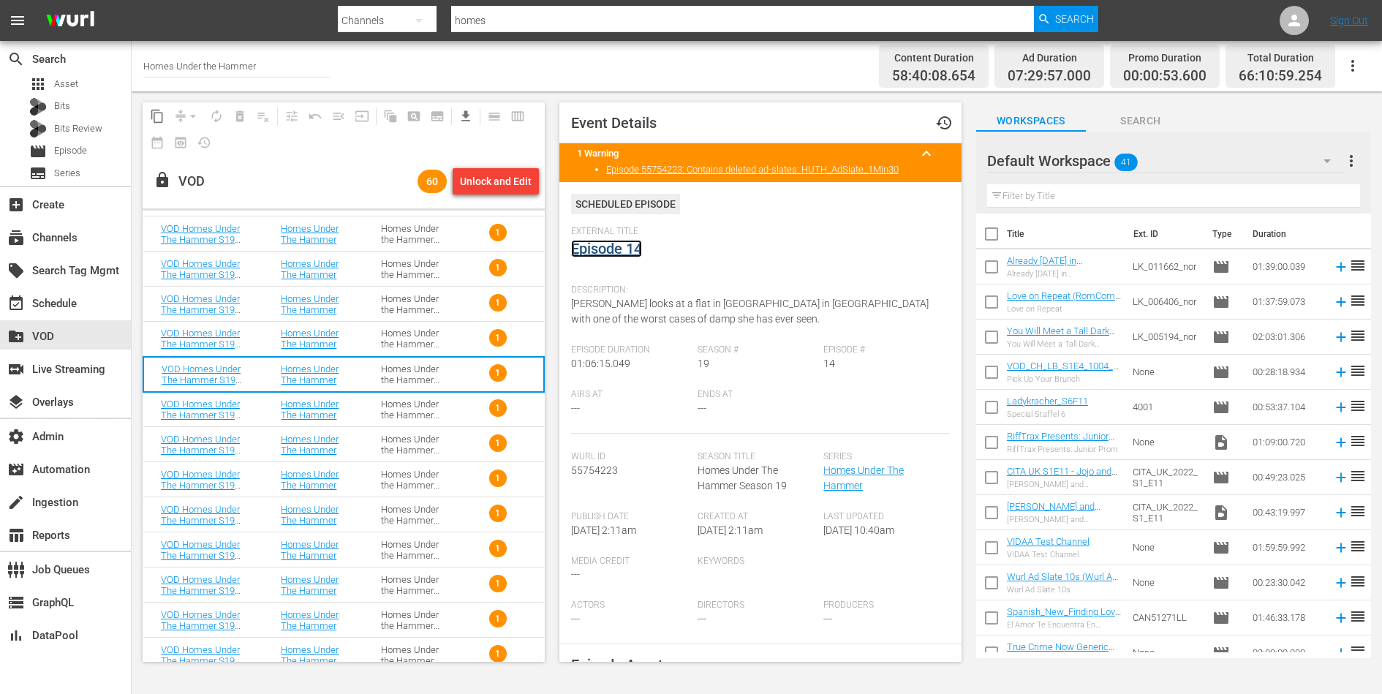
click at [616, 252] on link "Episode 14" at bounding box center [606, 249] width 71 height 18
click at [395, 399] on div "Homes Under the Hammer S19" at bounding box center [413, 410] width 65 height 22
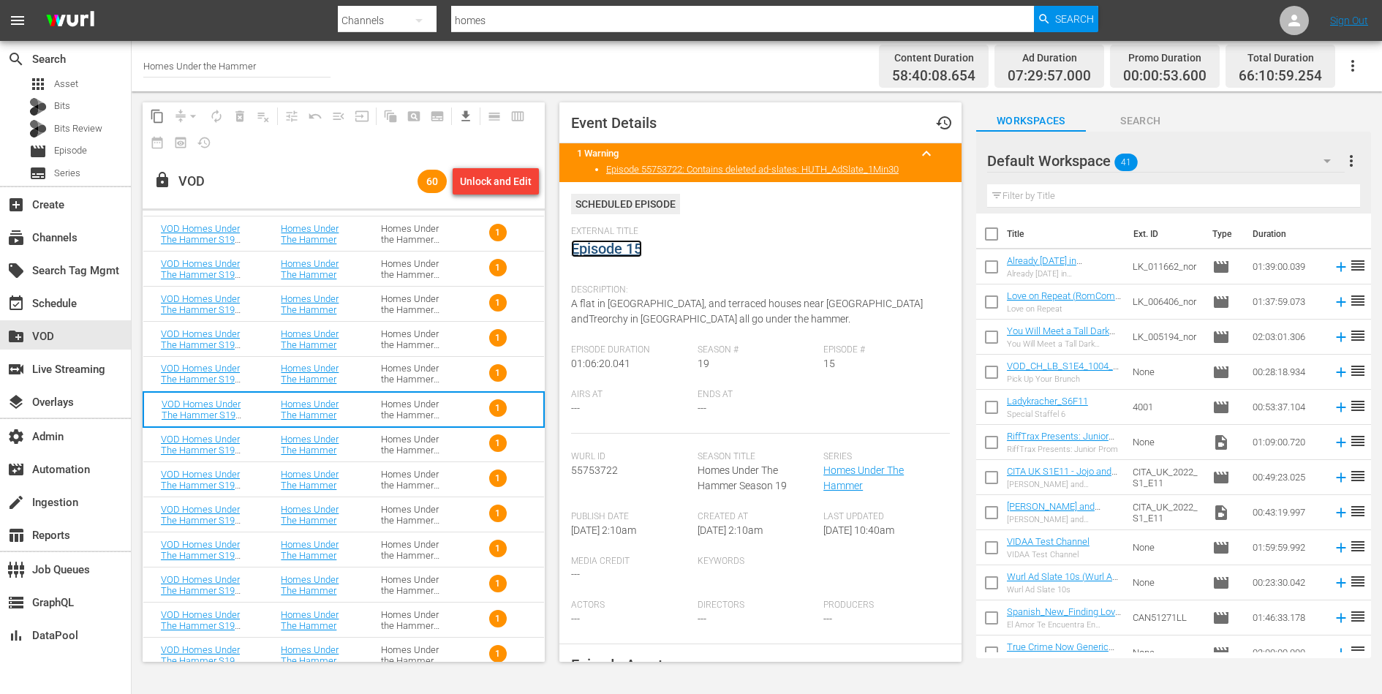
click at [617, 249] on link "Episode 15" at bounding box center [606, 249] width 71 height 18
click at [429, 446] on div "Homes Under the Hammer S19" at bounding box center [413, 445] width 65 height 22
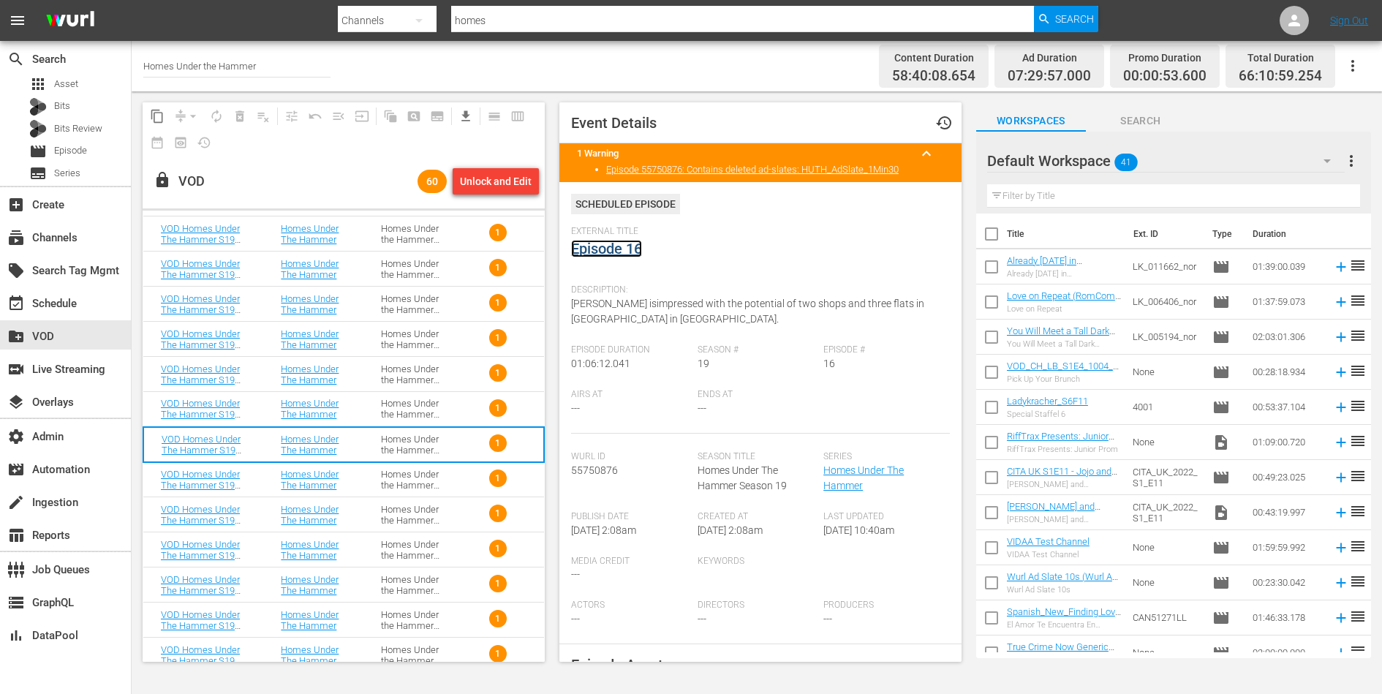
click at [610, 257] on link "Episode 16" at bounding box center [606, 249] width 71 height 18
click at [422, 479] on div "Homes Under the Hammer S19" at bounding box center [413, 480] width 65 height 22
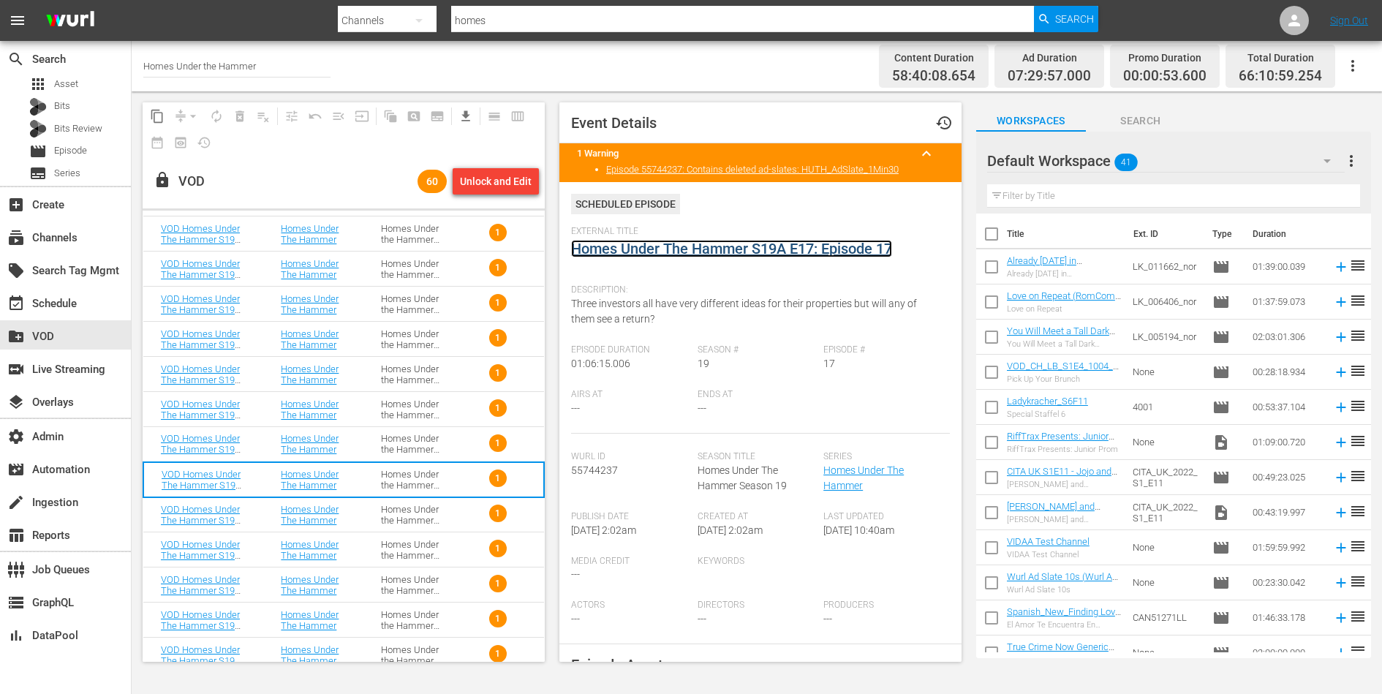
click at [647, 255] on link "Homes Under The Hammer S19A E17: Episode 17" at bounding box center [731, 249] width 321 height 18
click at [373, 513] on td "Homes Under the Hammer S19" at bounding box center [414, 514] width 100 height 35
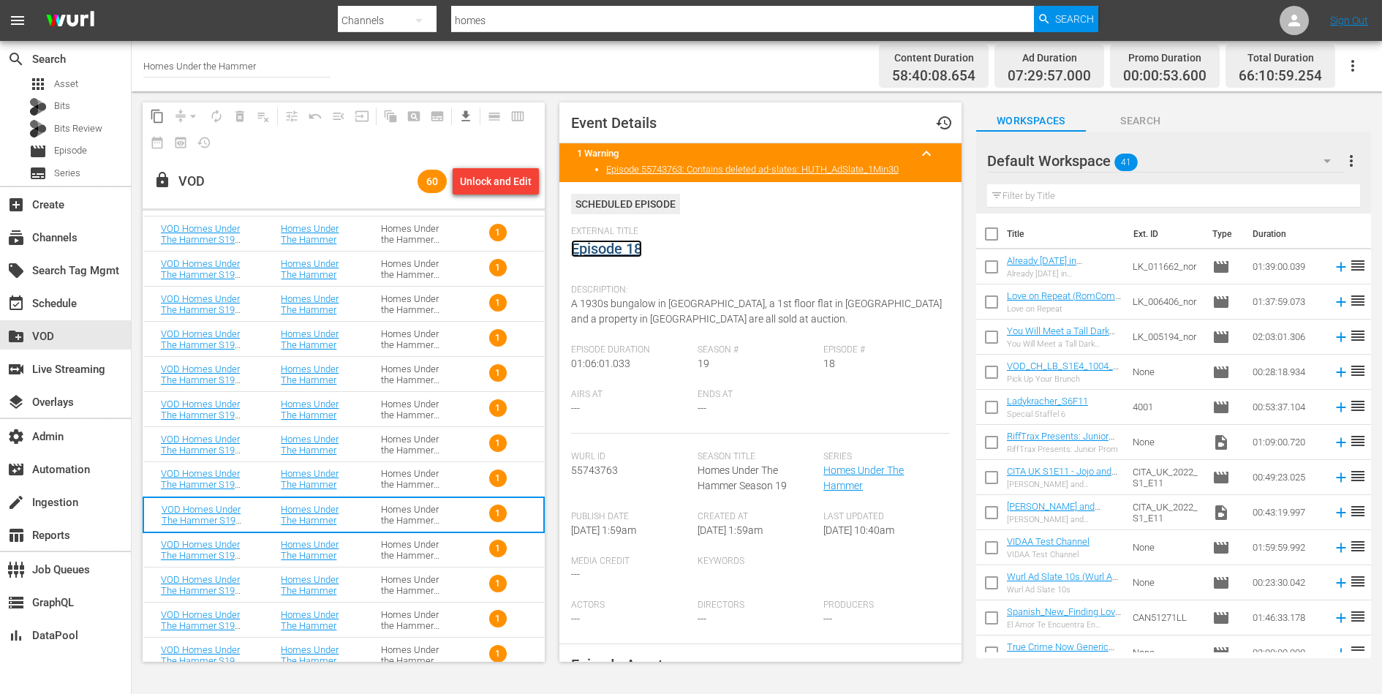
click at [620, 255] on link "Episode 18" at bounding box center [606, 249] width 71 height 18
click at [417, 546] on div "Homes Under the Hammer S19" at bounding box center [413, 550] width 65 height 22
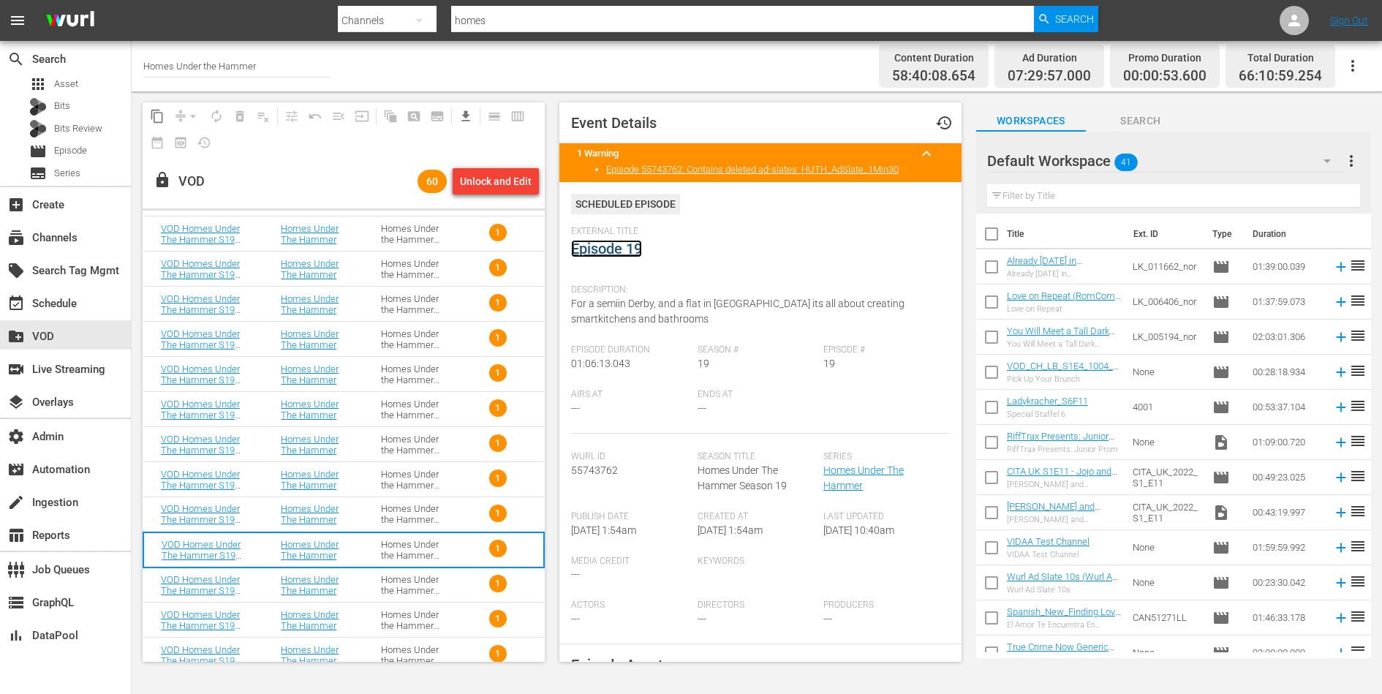
click at [626, 252] on link "Episode 19" at bounding box center [606, 249] width 71 height 18
click at [420, 587] on div "Homes Under the Hammer S19" at bounding box center [413, 585] width 65 height 22
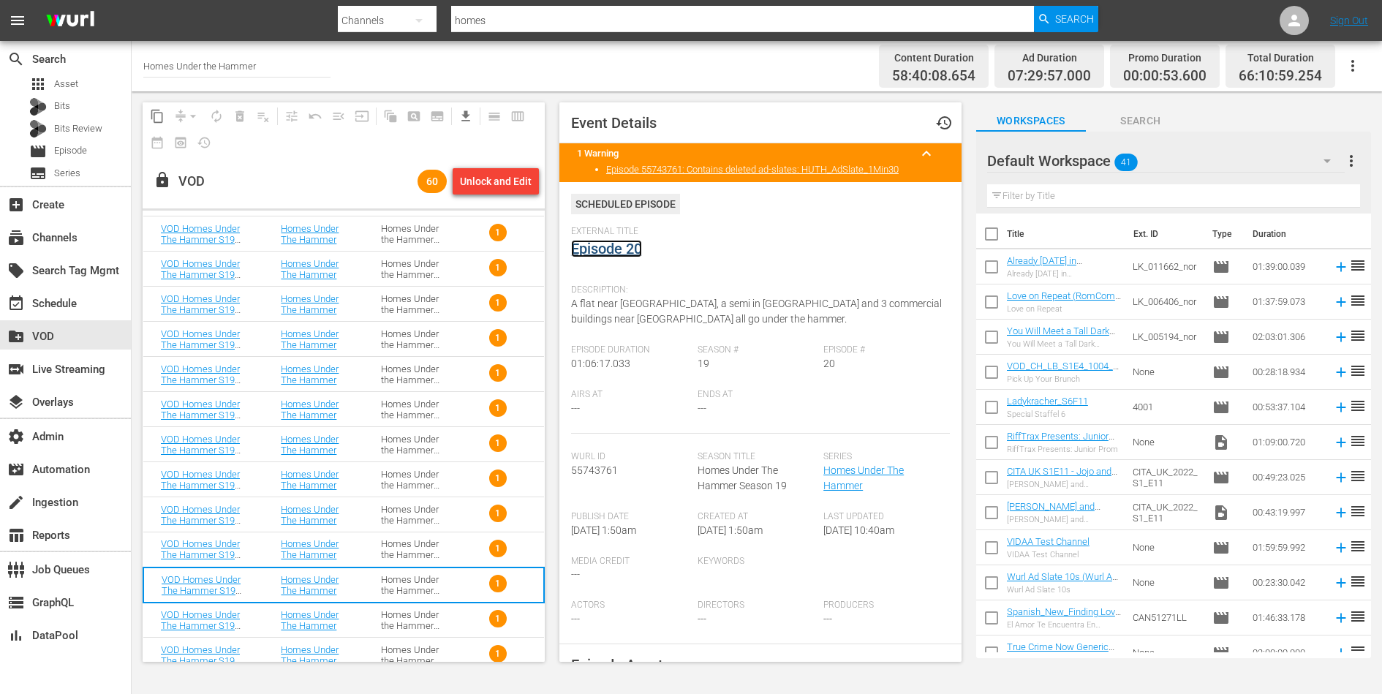
click at [622, 251] on link "Episode 20" at bounding box center [606, 249] width 71 height 18
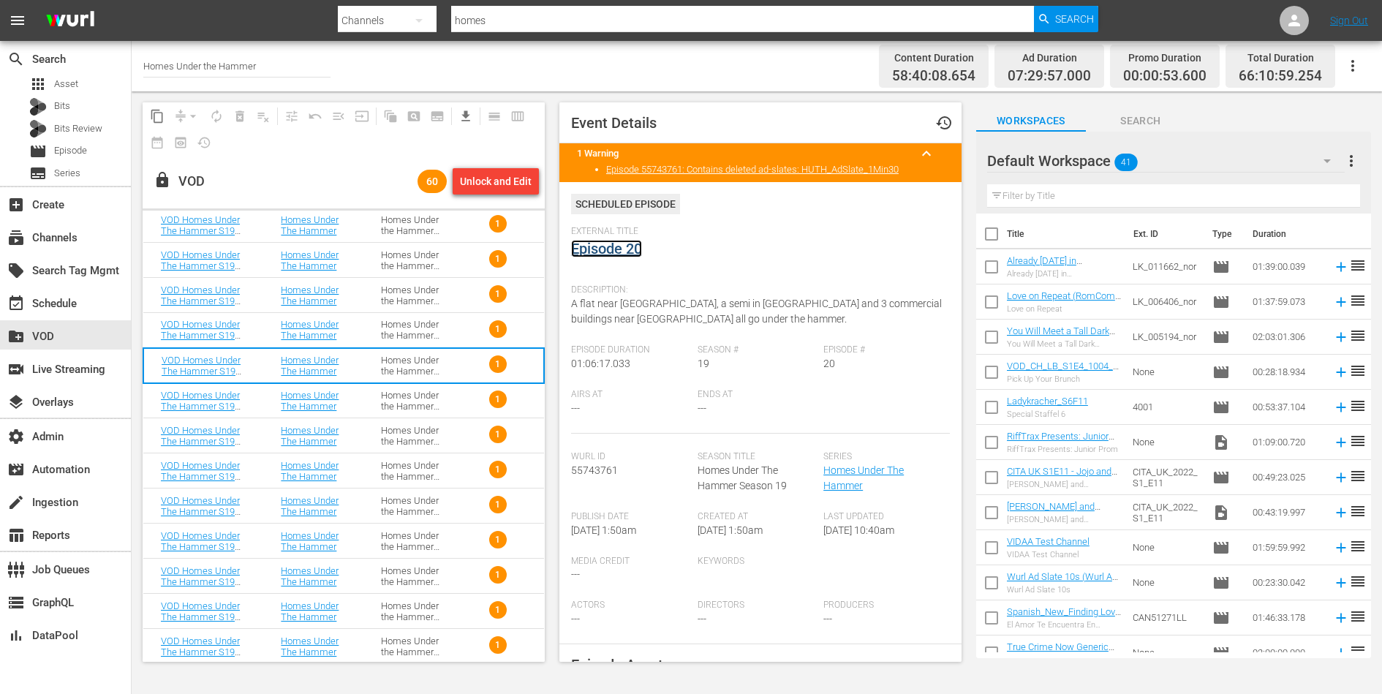
scroll to position [1641, 0]
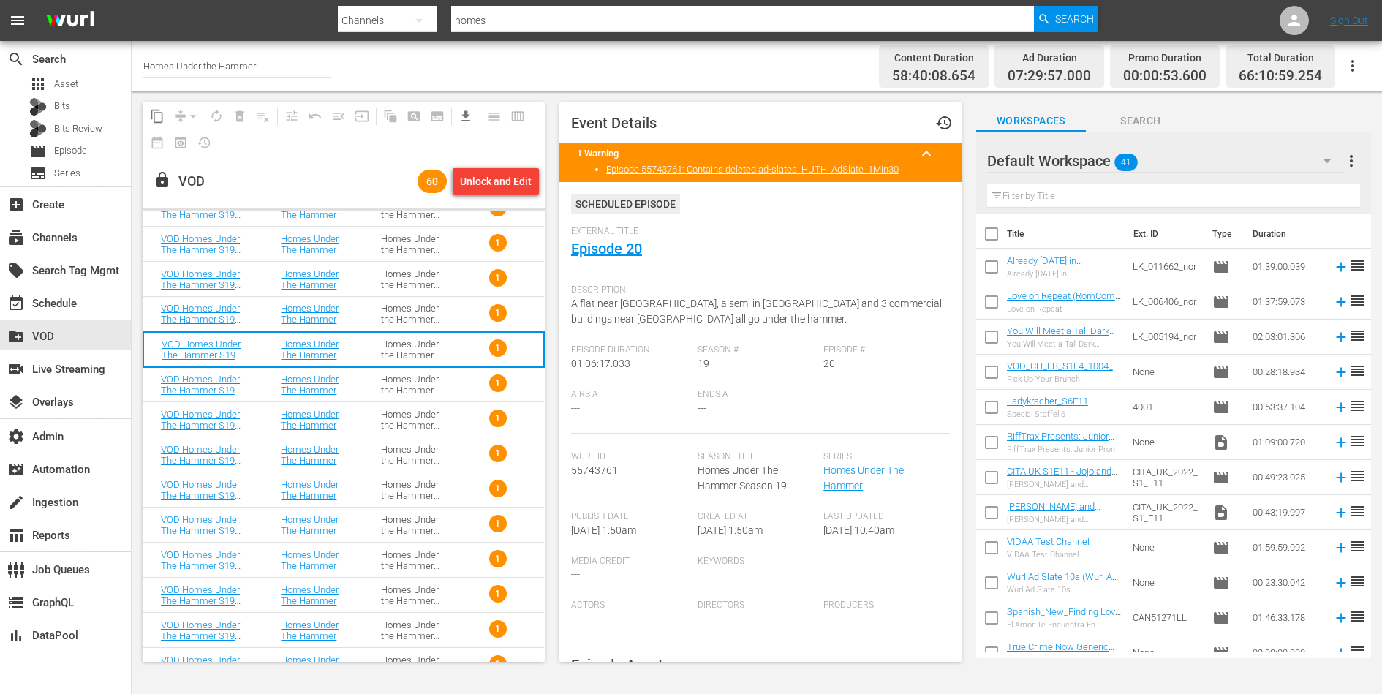
click at [450, 390] on td "Homes Under the Hammer S19" at bounding box center [414, 384] width 100 height 35
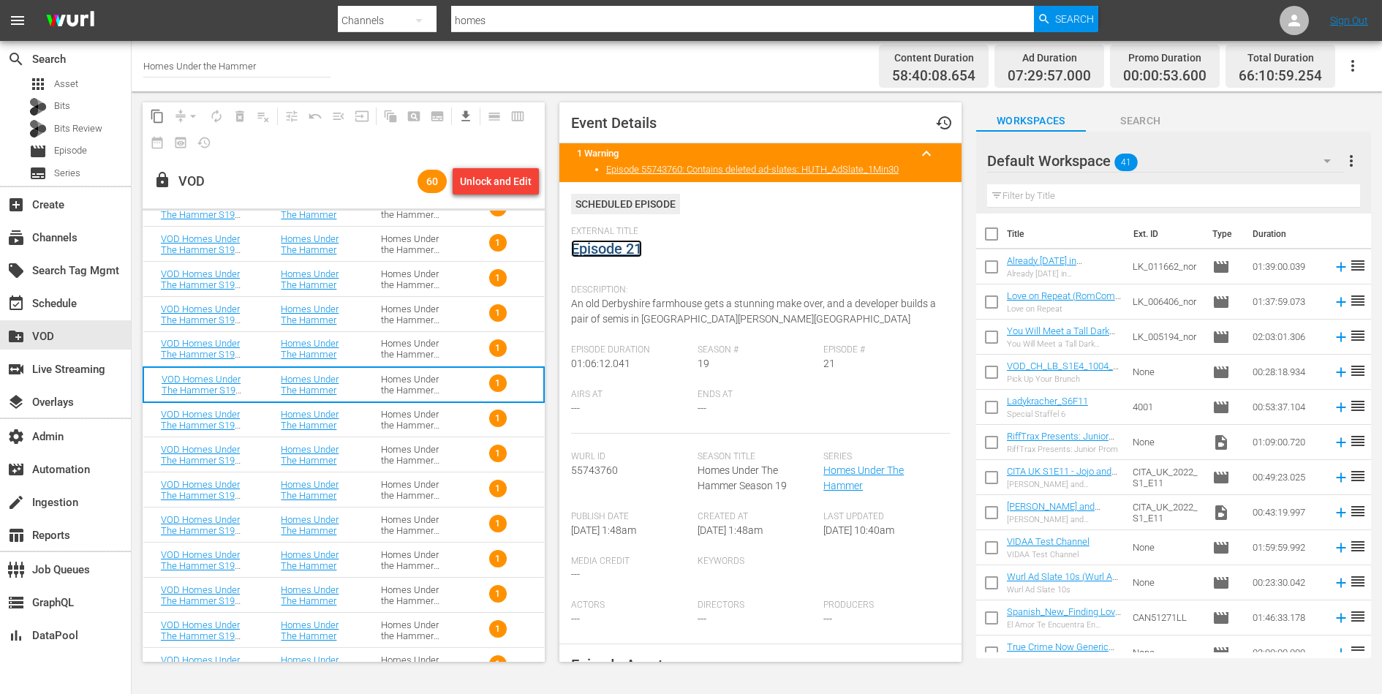
click at [611, 252] on link "Episode 21" at bounding box center [606, 249] width 71 height 18
click at [442, 419] on div "Homes Under the Hammer S19" at bounding box center [413, 420] width 65 height 22
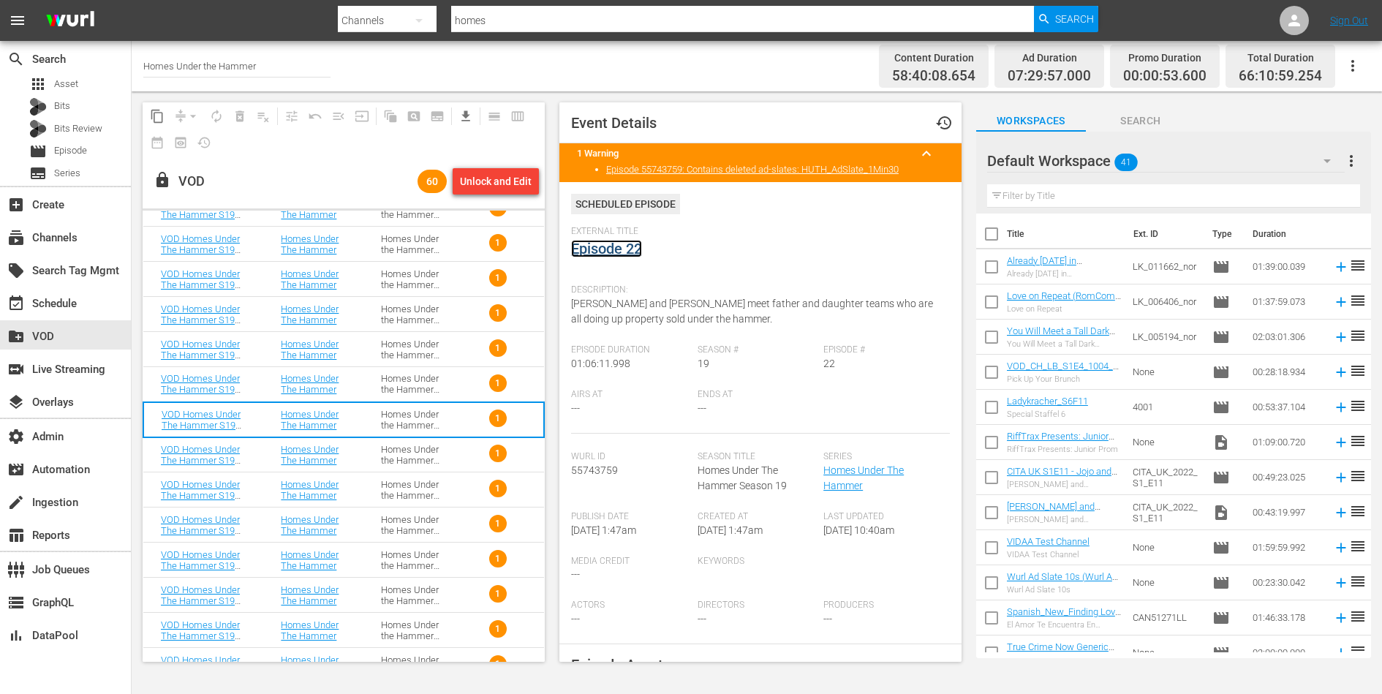
click at [614, 252] on link "Episode 22" at bounding box center [606, 249] width 71 height 18
click at [442, 449] on div "Homes Under the Hammer S19" at bounding box center [413, 455] width 65 height 22
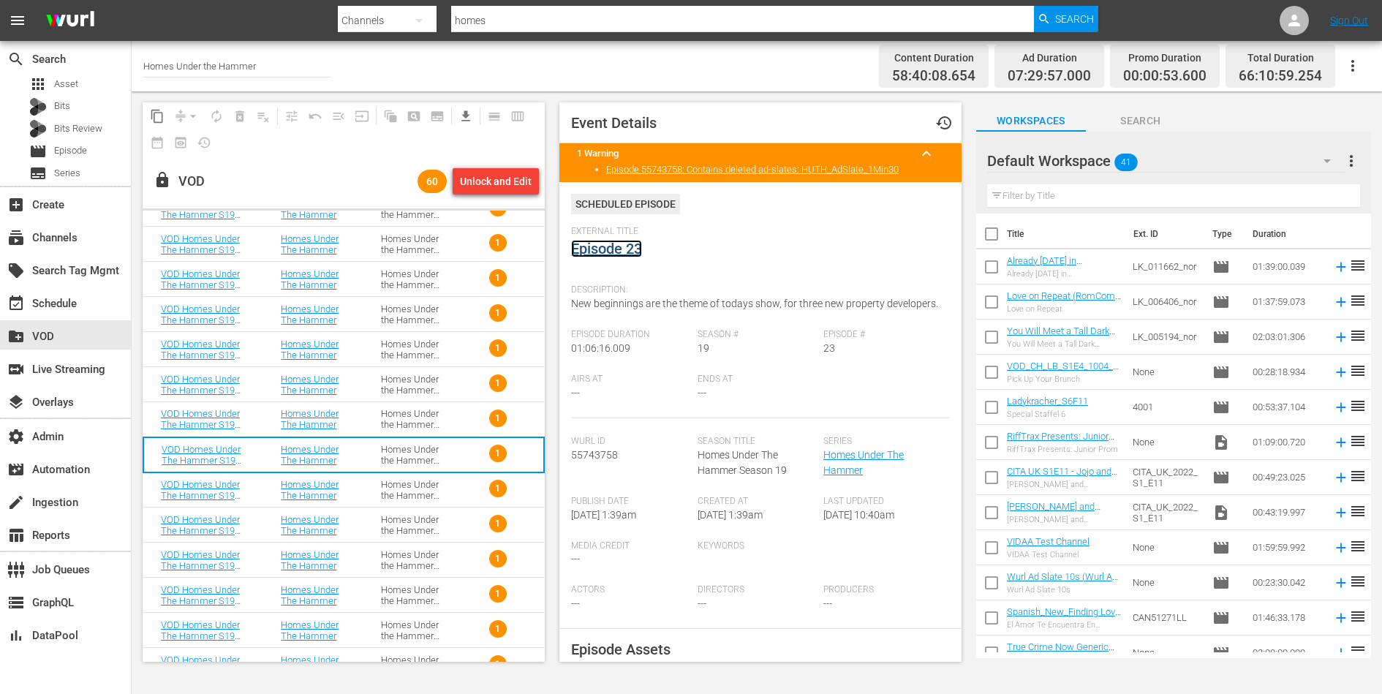
click at [623, 247] on link "Episode 23" at bounding box center [606, 249] width 71 height 18
click at [406, 484] on div "Homes Under the Hammer S19" at bounding box center [413, 490] width 65 height 22
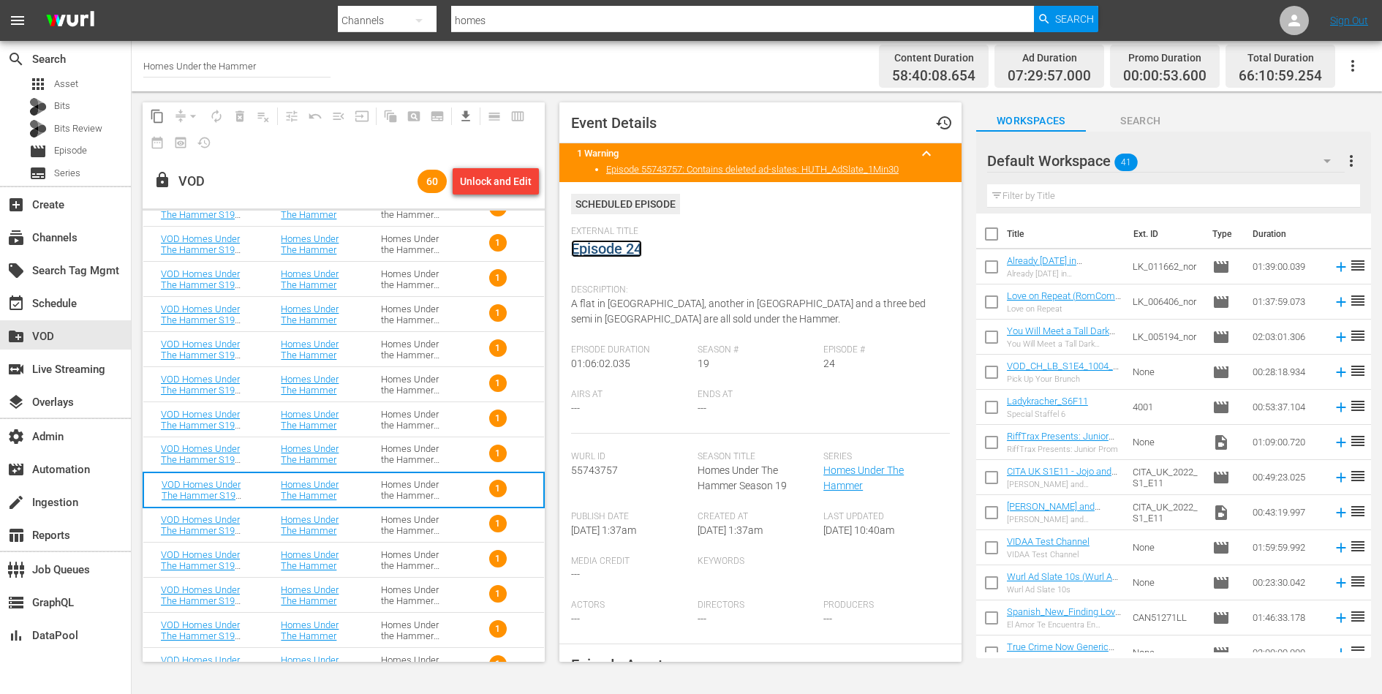
click at [617, 248] on link "Episode 24" at bounding box center [606, 249] width 71 height 18
click at [410, 523] on div "Homes Under the Hammer S19" at bounding box center [413, 525] width 65 height 22
click at [617, 247] on link "Episode 25" at bounding box center [606, 249] width 71 height 18
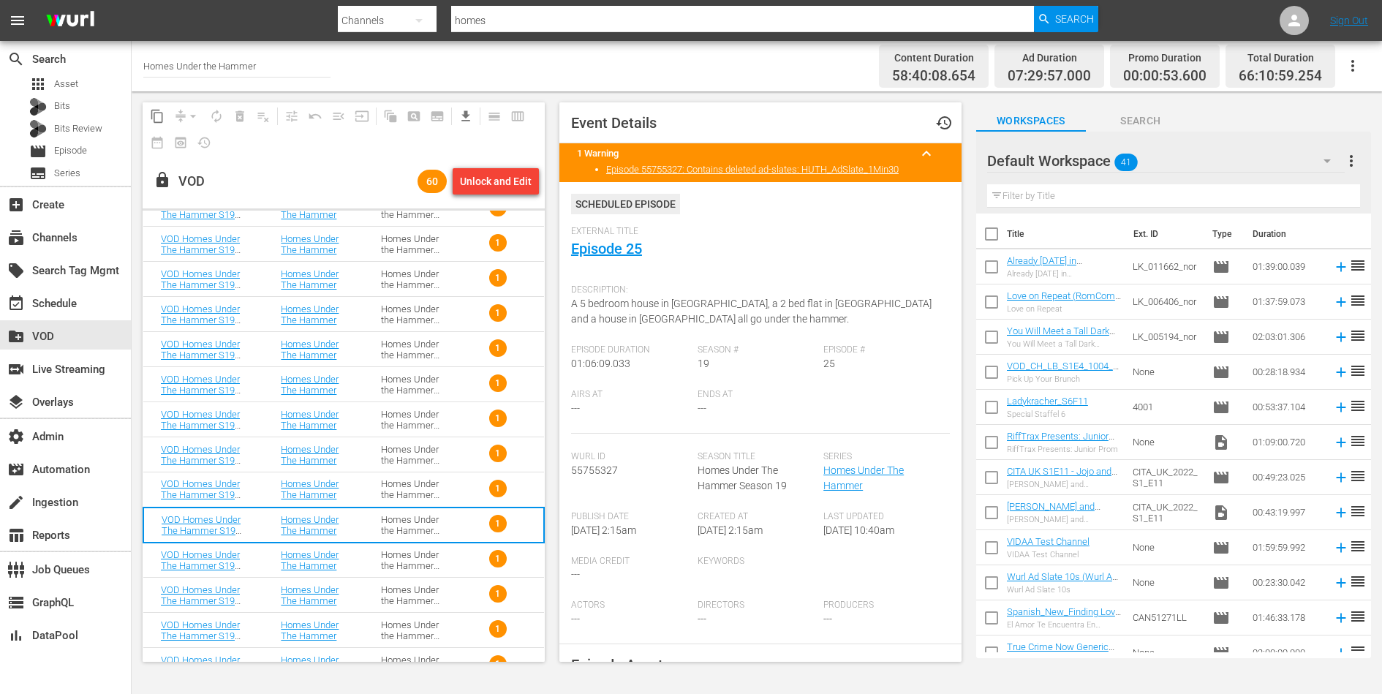
click at [418, 552] on div "Homes Under the Hammer S19" at bounding box center [413, 560] width 65 height 22
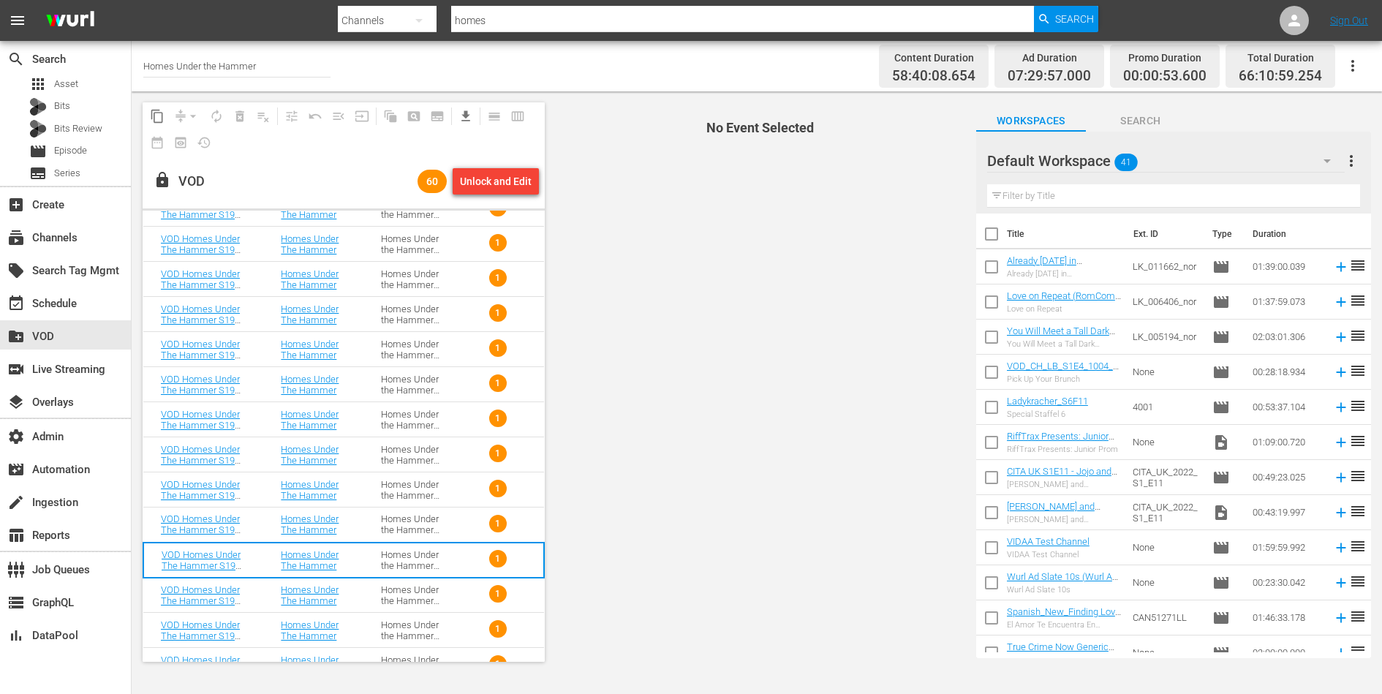
scroll to position [1697, 0]
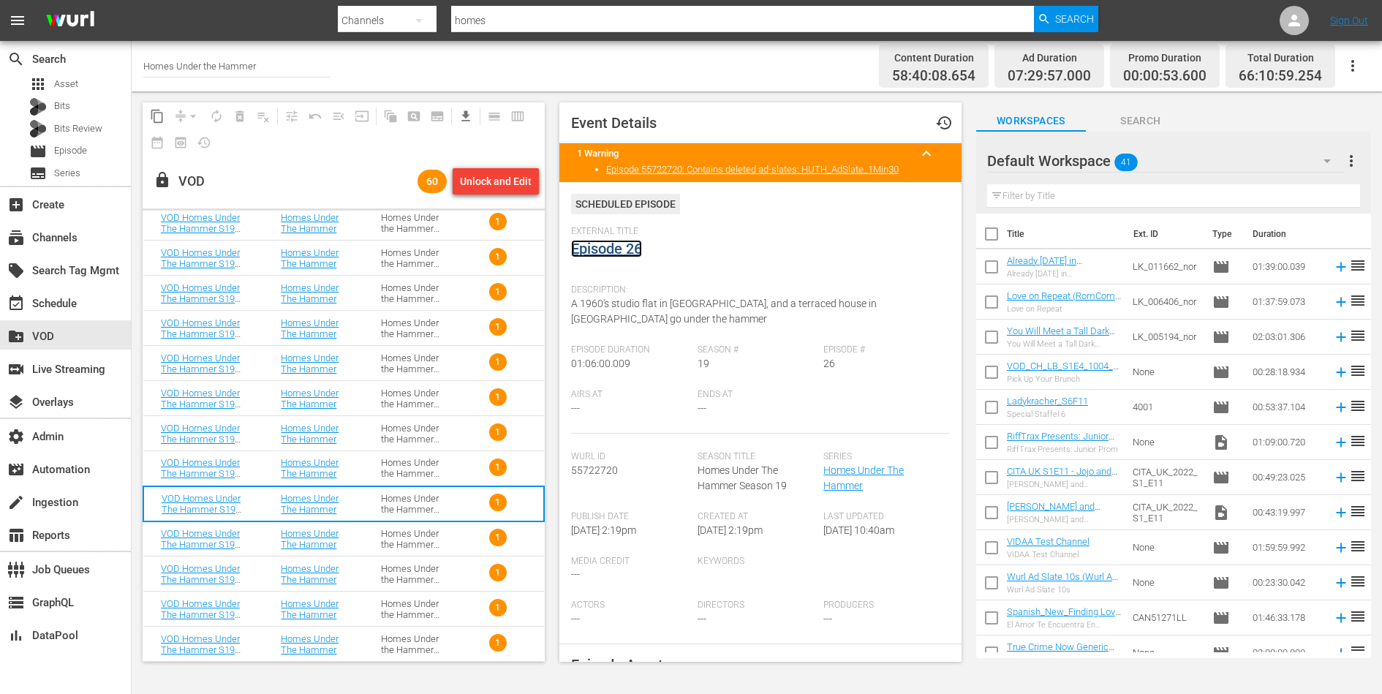
click at [626, 254] on link "Episode 26" at bounding box center [606, 249] width 71 height 18
click at [423, 530] on div "Homes Under the Hammer S19" at bounding box center [413, 539] width 65 height 22
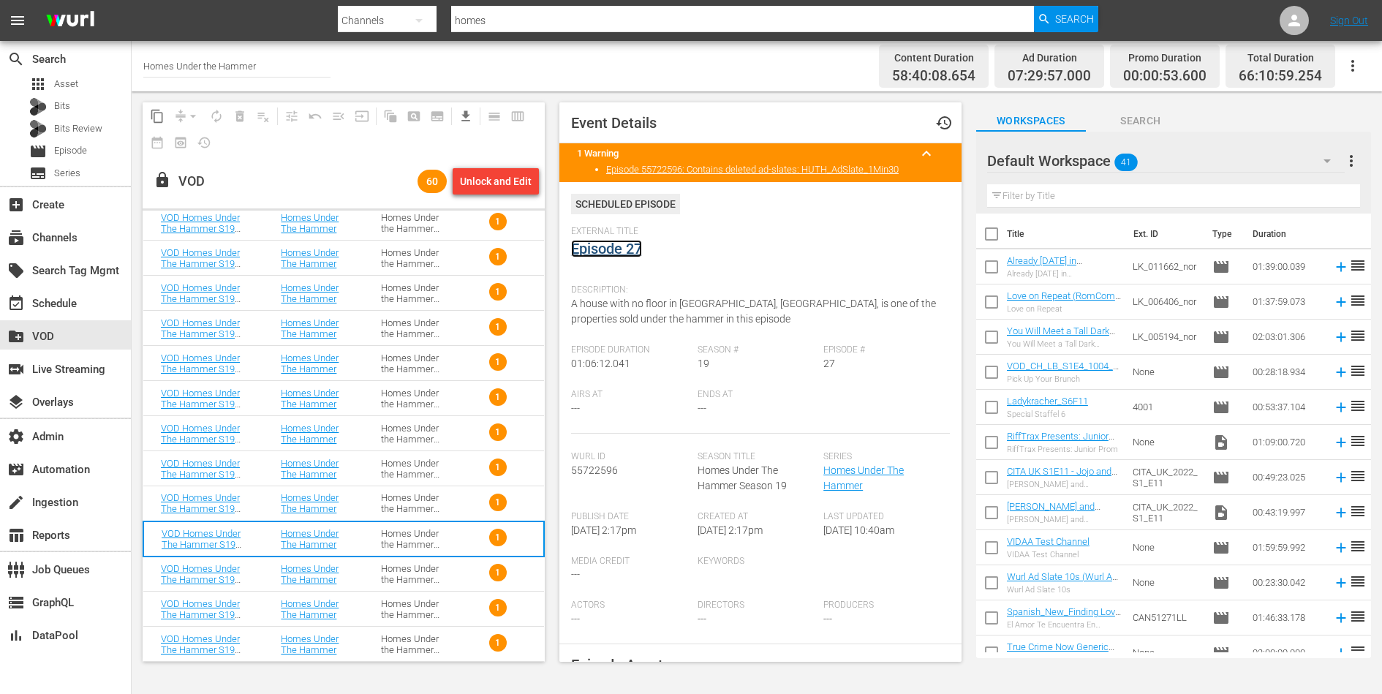
click at [605, 252] on link "Episode 27" at bounding box center [606, 249] width 71 height 18
click at [434, 573] on div "Homes Under the Hammer S19" at bounding box center [413, 574] width 65 height 22
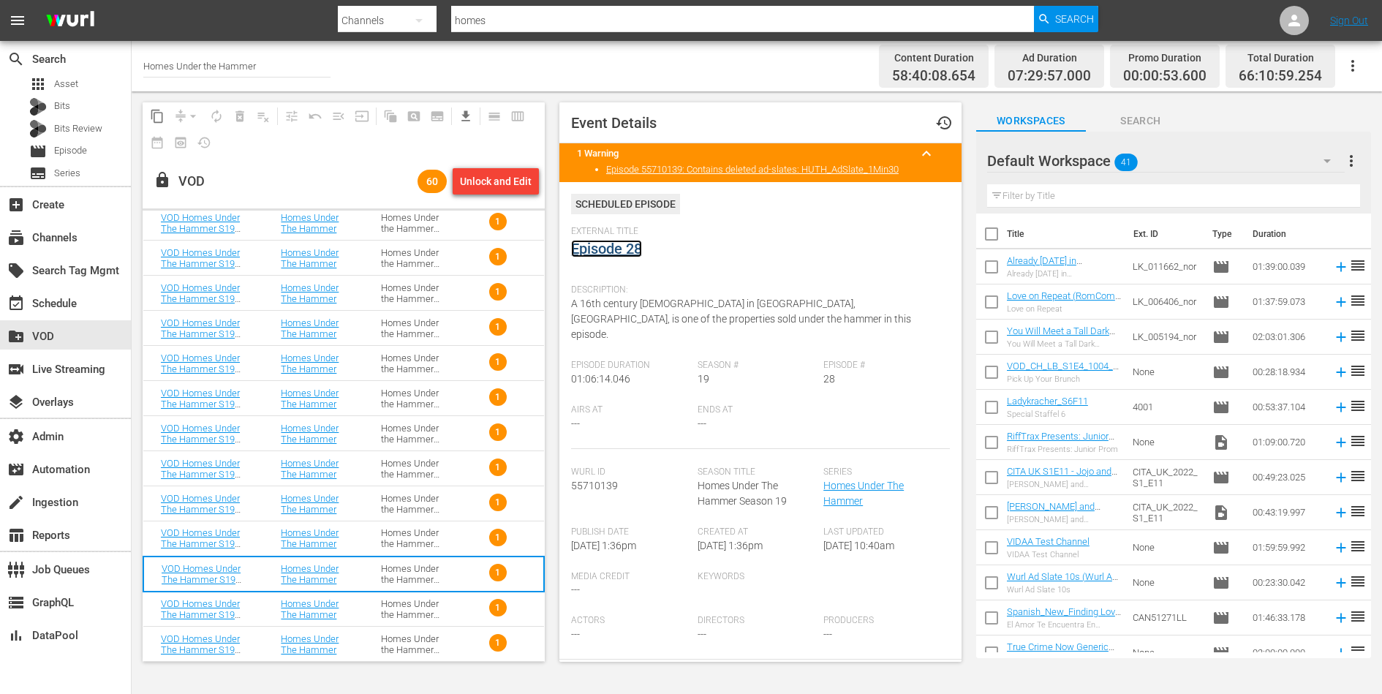
click at [606, 250] on link "Episode 28" at bounding box center [606, 249] width 71 height 18
click at [399, 603] on div "Homes Under the Hammer S19" at bounding box center [413, 609] width 65 height 22
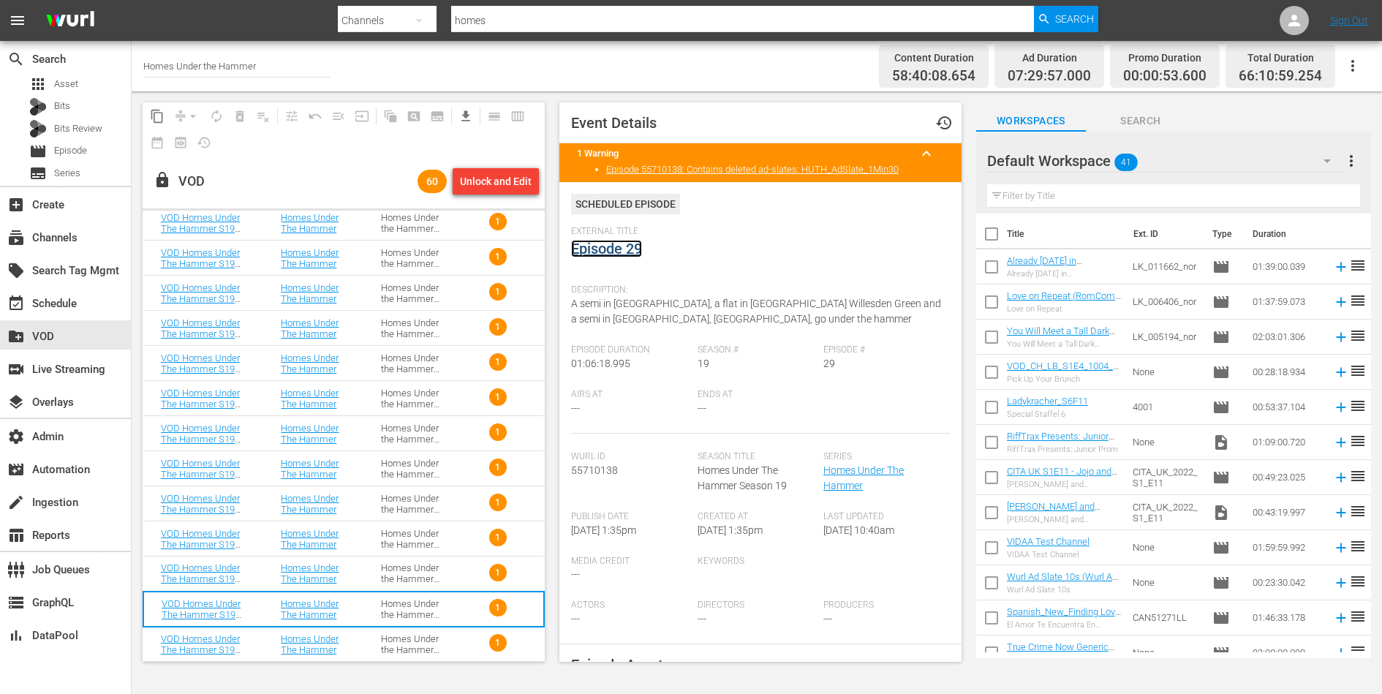
click at [630, 252] on link "Episode 29" at bounding box center [606, 249] width 71 height 18
click at [397, 647] on div "Homes Under the Hammer S19" at bounding box center [413, 644] width 65 height 22
click at [632, 241] on link "Episode 30" at bounding box center [606, 249] width 71 height 18
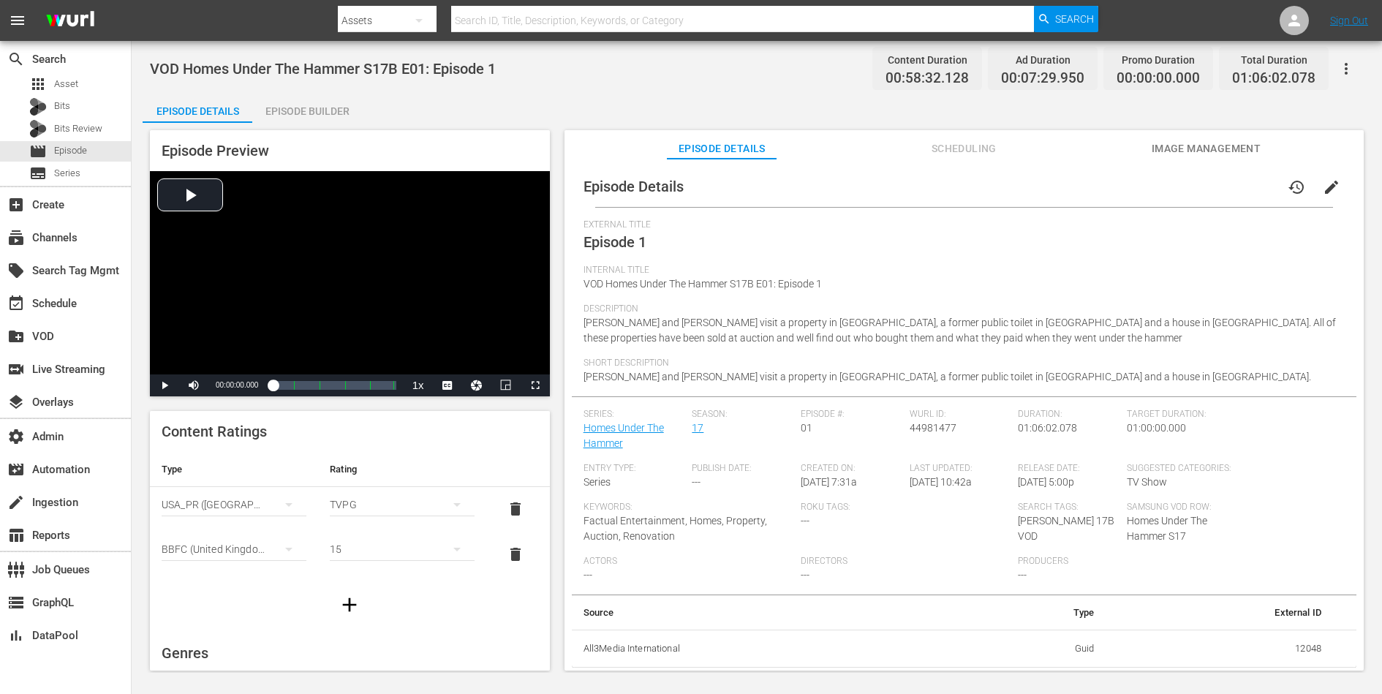
click at [304, 71] on span "VOD Homes Under The Hammer S17B E01: Episode 1" at bounding box center [323, 69] width 346 height 18
copy span "VOD Homes Under The Hammer S17B E01: Episode 1"
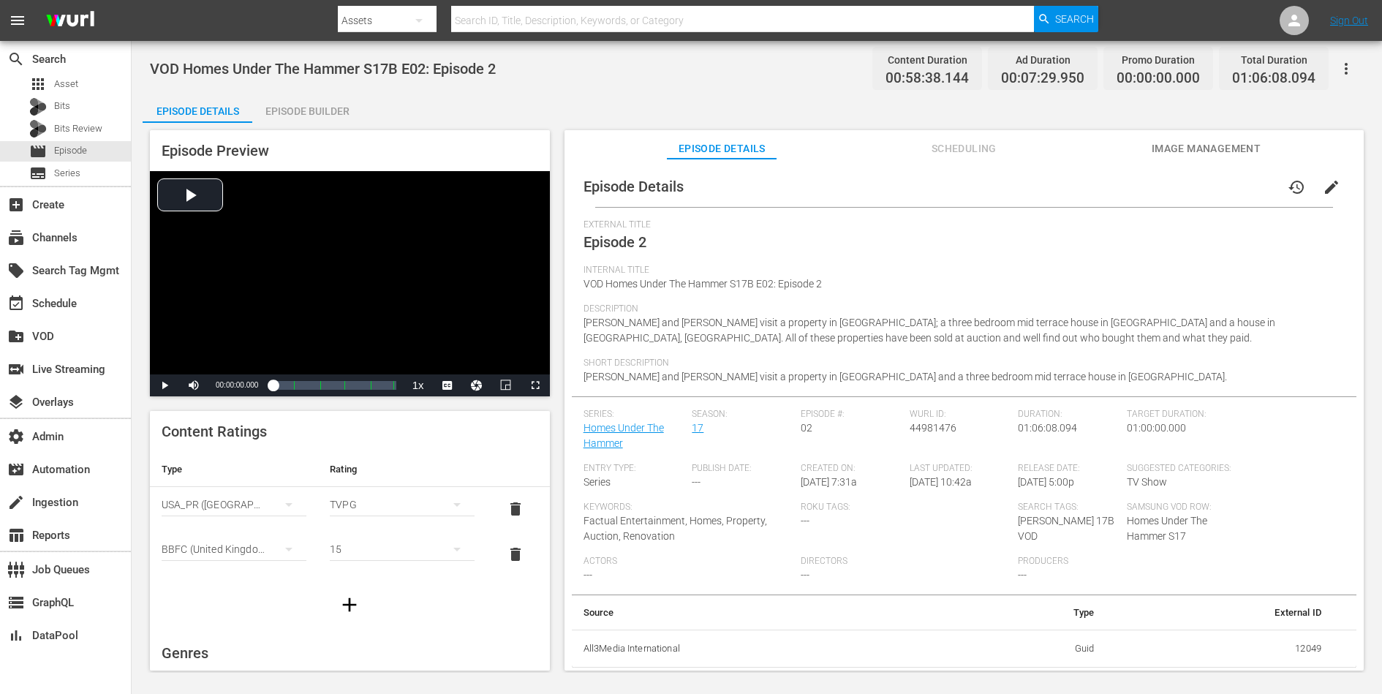
click at [317, 64] on span "VOD Homes Under The Hammer S17B E02: Episode 2" at bounding box center [323, 69] width 346 height 18
copy span "VOD Homes Under The Hammer S17B E02: Episode 2"
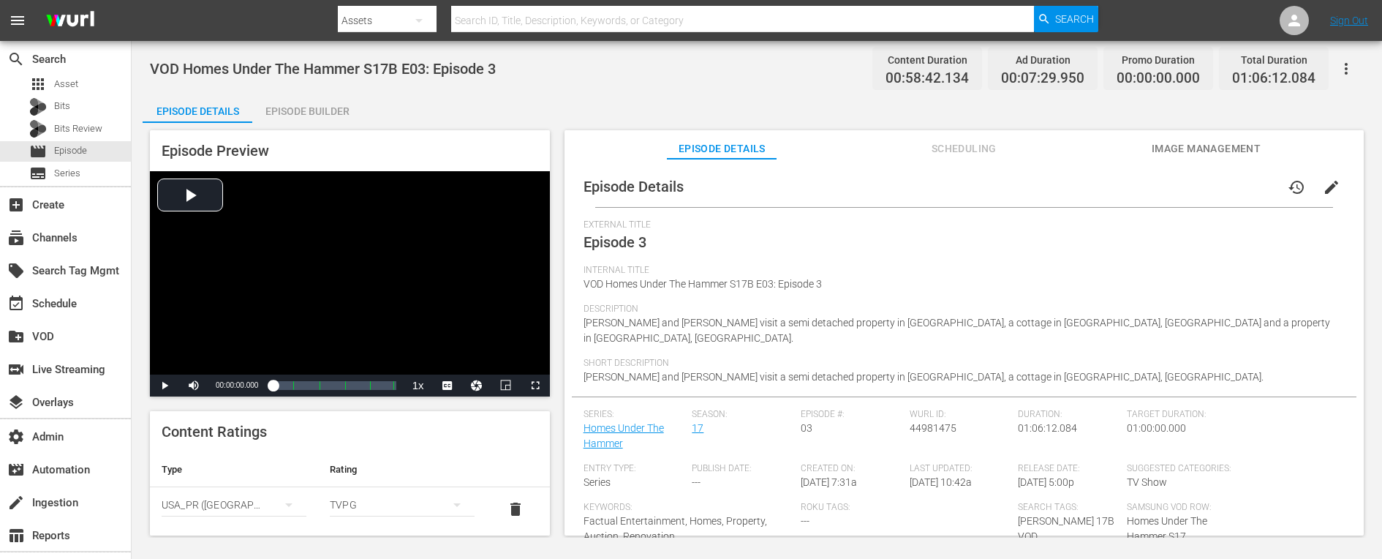
click at [345, 63] on span "VOD Homes Under The Hammer S17B E03: Episode 3" at bounding box center [323, 69] width 346 height 18
copy span "VOD Homes Under The Hammer S17B E03: Episode 3"
click at [326, 64] on span "VOD Homes Under The Hammer S17B E04: Episode 4" at bounding box center [323, 69] width 346 height 18
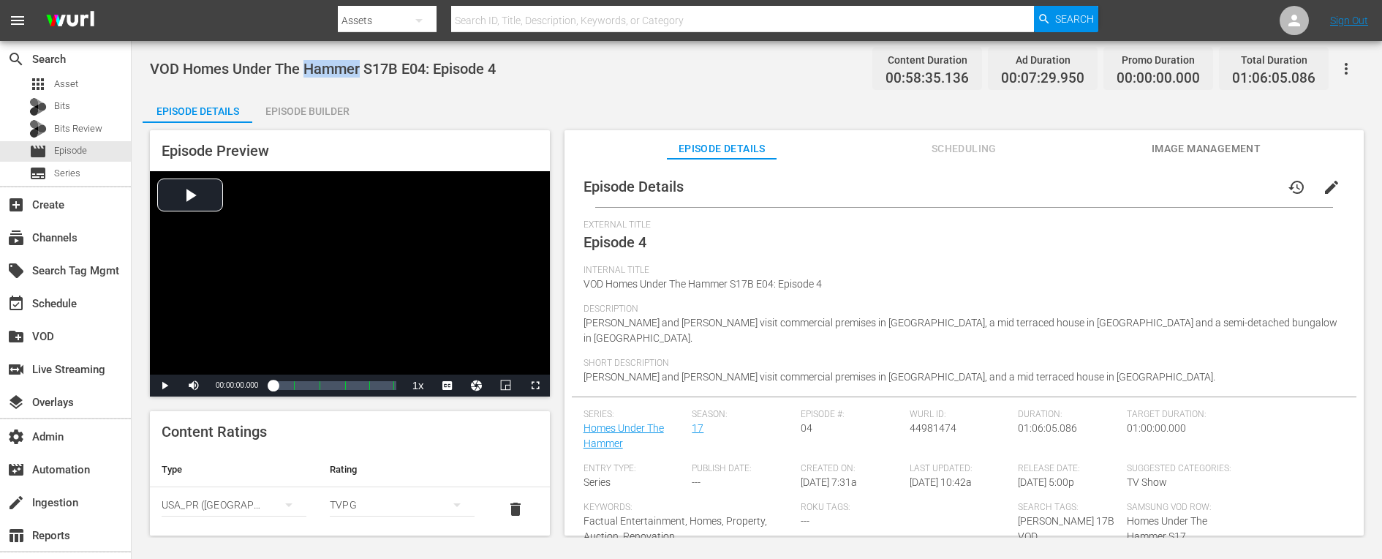
click at [326, 64] on span "VOD Homes Under The Hammer S17B E04: Episode 4" at bounding box center [323, 69] width 346 height 18
copy span "VOD Homes Under The Hammer S17B E04: Episode 4"
click at [338, 62] on span "VOD Homes Under The Hammer S17B E05: Episode 5" at bounding box center [323, 69] width 346 height 18
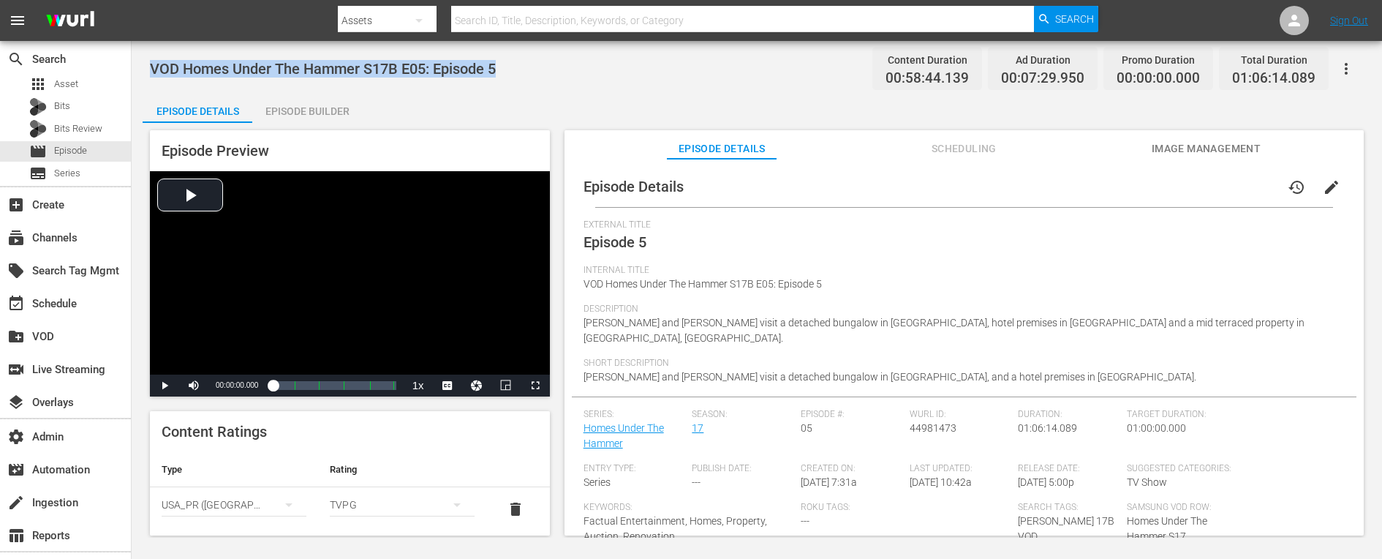
click at [338, 62] on span "VOD Homes Under The Hammer S17B E05: Episode 5" at bounding box center [323, 69] width 346 height 18
copy span "VOD Homes Under The Hammer S17B E05: Episode 5"
click at [565, 74] on div "VOD Homes Under The Hammer S17B E05: Episode 5 Content Duration 00:58:44.139 Ad…" at bounding box center [757, 68] width 1214 height 33
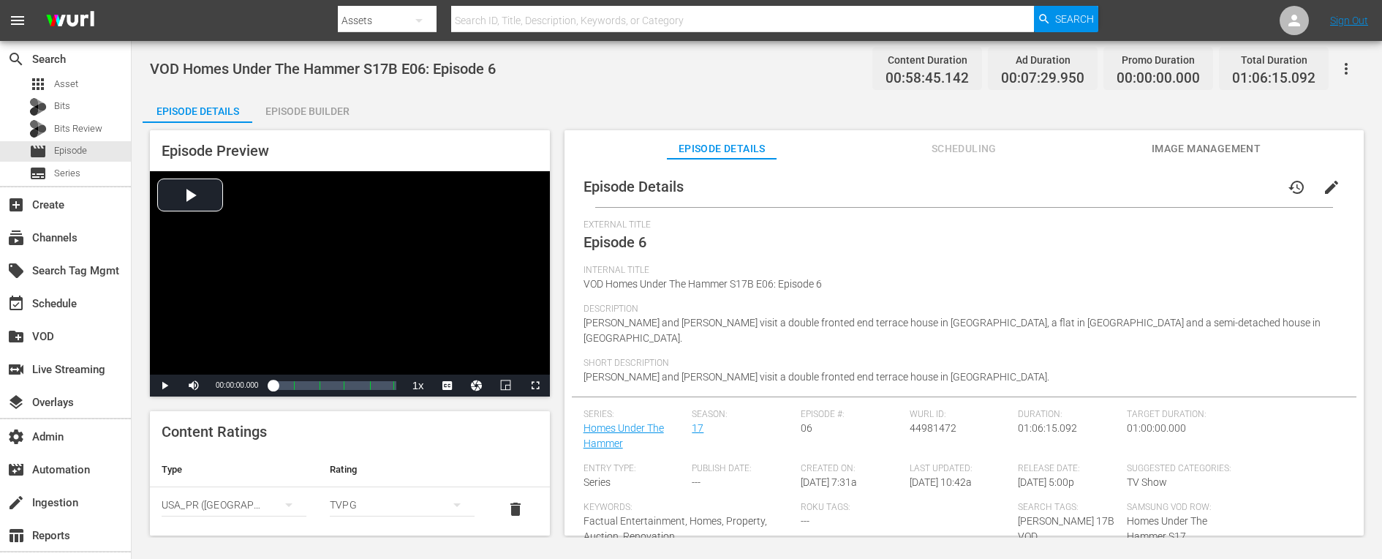
click at [483, 66] on span "VOD Homes Under The Hammer S17B E06: Episode 6" at bounding box center [323, 69] width 346 height 18
copy span "VOD Homes Under The Hammer S17B E06: Episode 6"
click at [826, 261] on div "External Title Episode 6" at bounding box center [964, 241] width 761 height 45
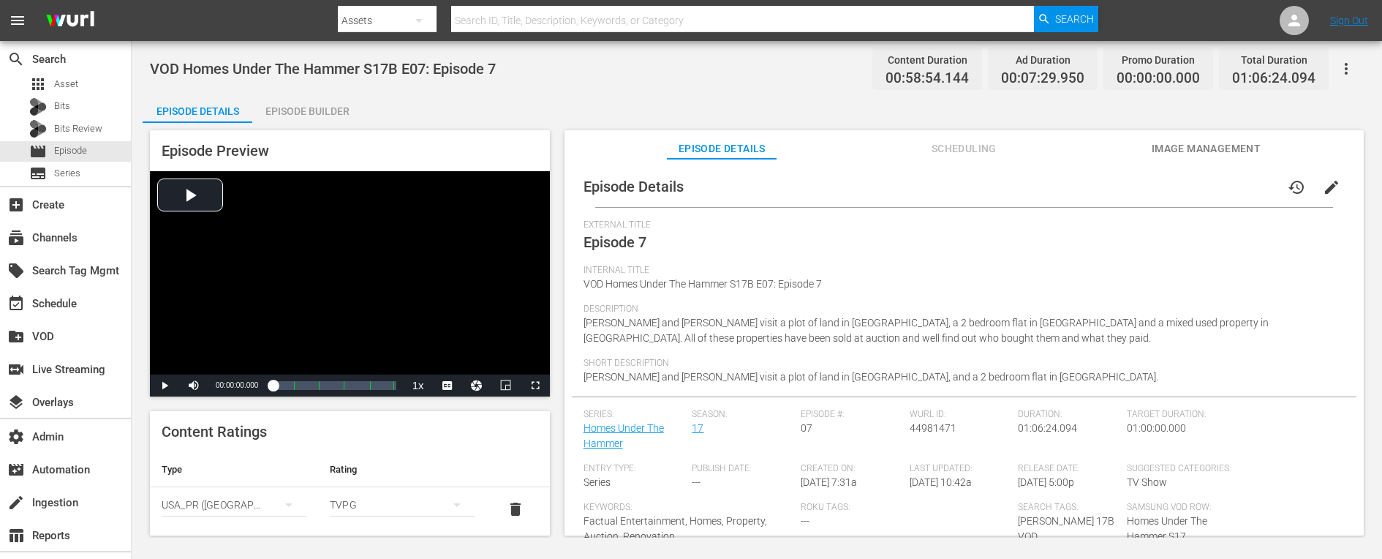
click at [450, 65] on span "VOD Homes Under The Hammer S17B E07: Episode 7" at bounding box center [323, 69] width 346 height 18
copy span "VOD Homes Under The Hammer S17B E07: Episode 7"
click at [776, 82] on div "VOD Homes Under The Hammer S17B E07: Episode 7 Content Duration 00:58:54.144 Ad…" at bounding box center [757, 68] width 1214 height 33
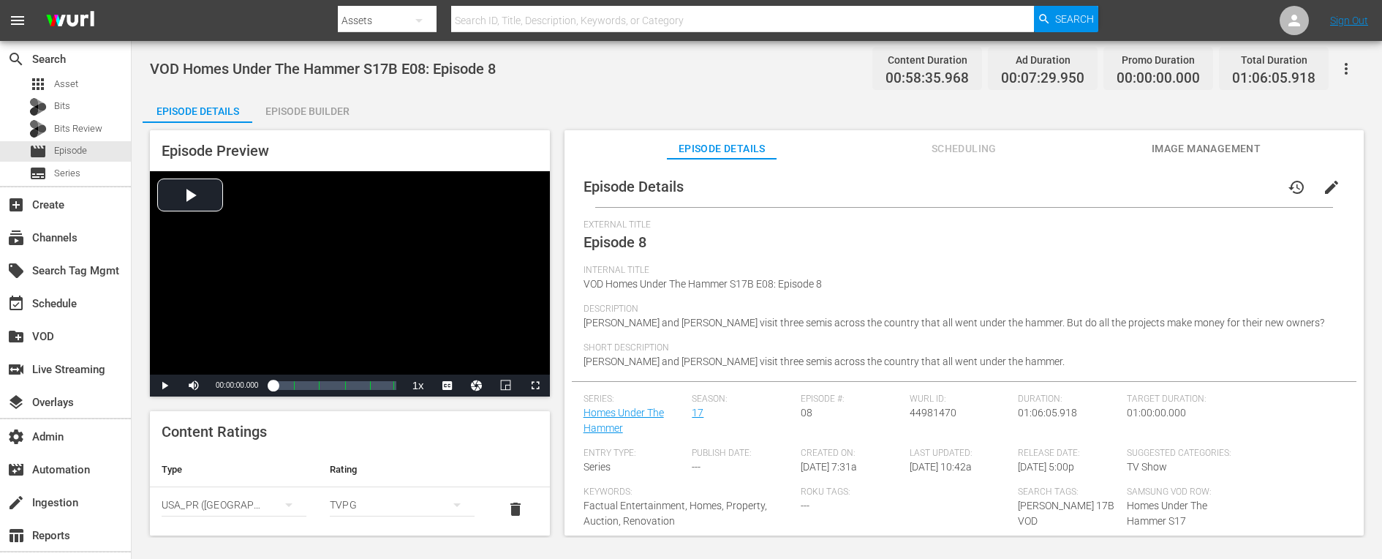
click at [460, 62] on span "VOD Homes Under The Hammer S17B E08: Episode 8" at bounding box center [323, 69] width 346 height 18
copy span "VOD Homes Under The Hammer S17B E08: Episode 8"
click at [798, 87] on div "VOD Homes Under The Hammer S17B E08: Episode 8 Content Duration 00:58:35.968 Ad…" at bounding box center [757, 289] width 1251 height 497
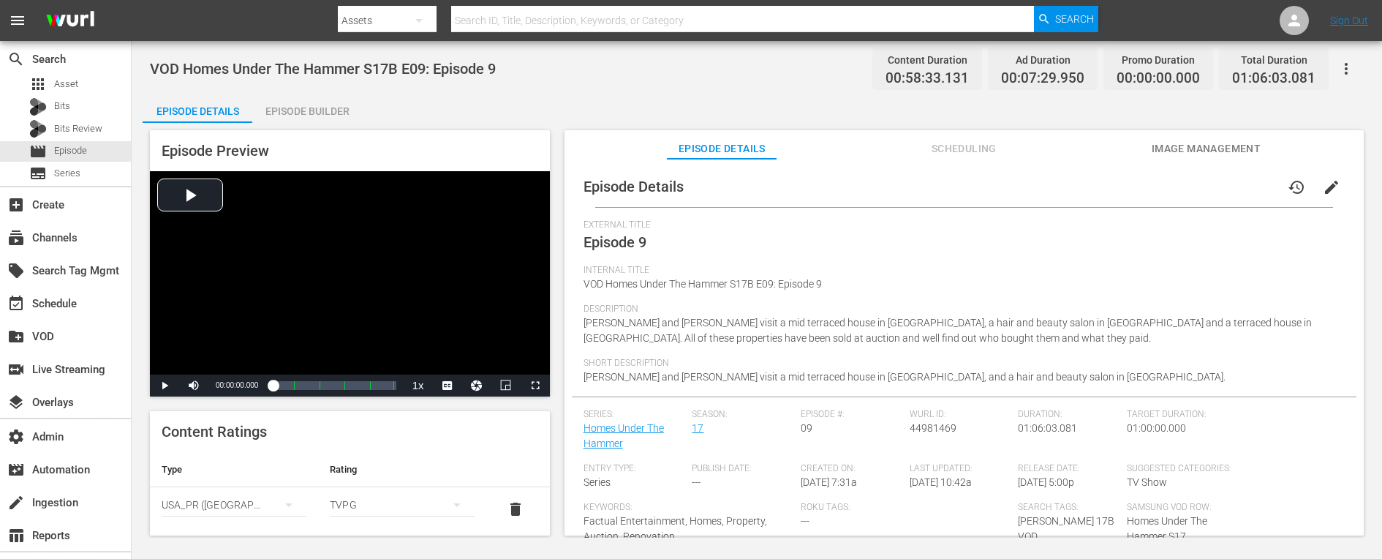
click at [437, 60] on span "VOD Homes Under The Hammer S17B E09: Episode 9" at bounding box center [323, 69] width 346 height 18
copy span "VOD Homes Under The Hammer S17B E09: Episode 9"
click at [759, 76] on div "VOD Homes Under The Hammer S17B E09: Episode 9 Content Duration 00:58:33.131 Ad…" at bounding box center [757, 68] width 1214 height 33
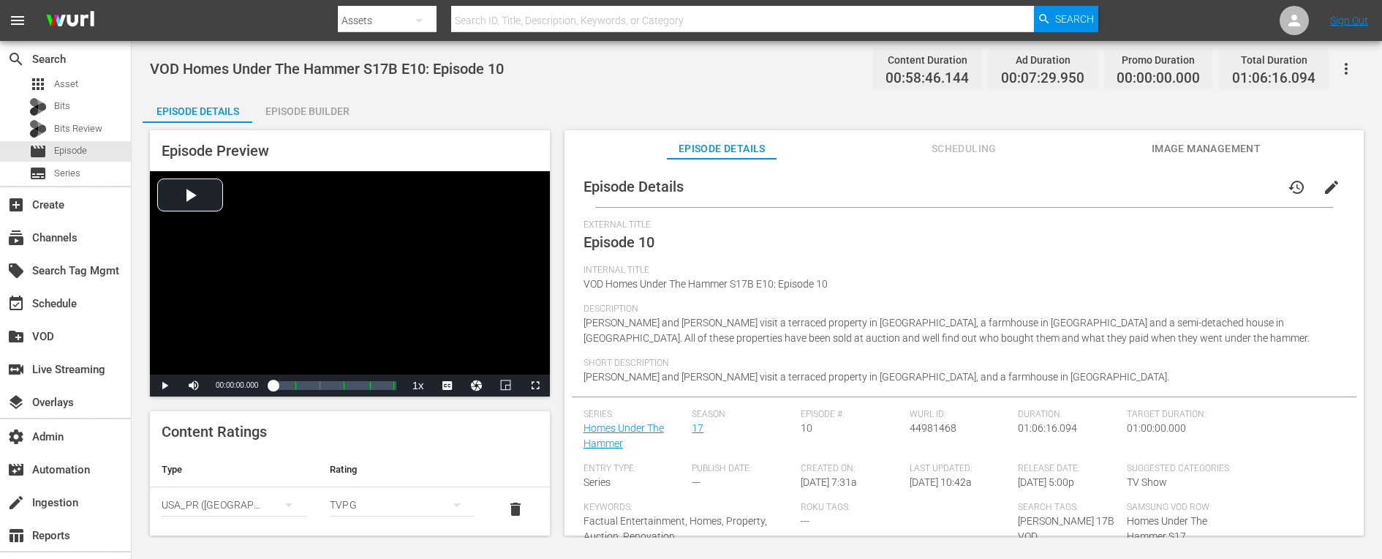
click at [482, 59] on div "VOD Homes Under The Hammer S17B E10: Episode 10 Content Duration 00:58:46.144 A…" at bounding box center [757, 68] width 1214 height 33
copy span "VOD Homes Under The Hammer S17B E10: Episode 10"
click at [706, 86] on div "VOD Homes Under The Hammer S17B E10: Episode 10 Content Duration 00:58:46.144 A…" at bounding box center [757, 289] width 1251 height 497
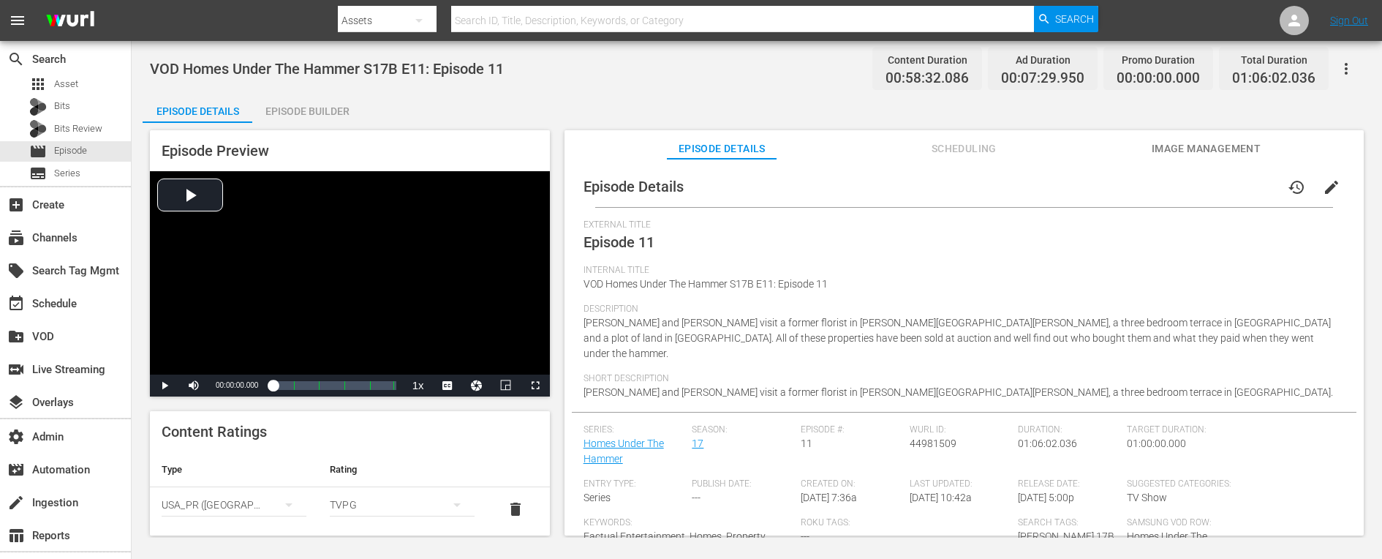
click at [228, 72] on span "VOD Homes Under The Hammer S17B E11: Episode 11" at bounding box center [327, 69] width 354 height 18
copy span "VOD Homes Under The Hammer S17B E11: Episode 11"
click at [712, 96] on div "Episode Details Episode Builder Episode Preview Video Player is loading. Play V…" at bounding box center [757, 320] width 1229 height 453
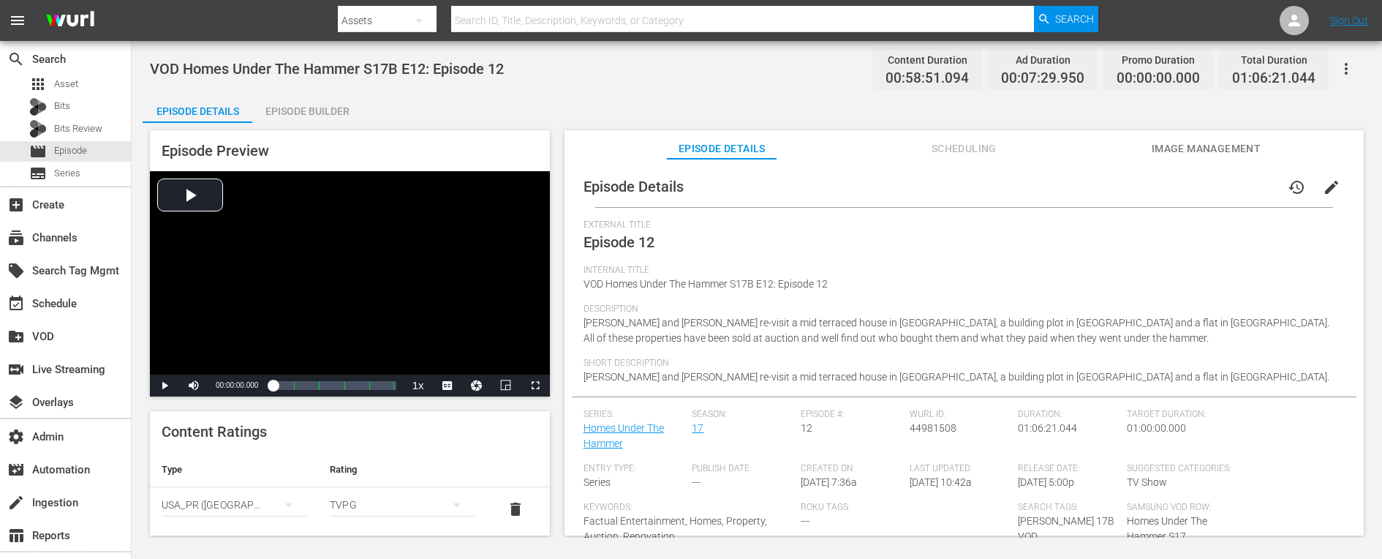
click at [404, 69] on span "VOD Homes Under The Hammer S17B E12: Episode 12" at bounding box center [327, 69] width 354 height 18
copy span "VOD Homes Under The Hammer S17B E12: Episode 12"
click at [346, 58] on div "VOD Homes Under The Hammer S17B E13: Episode 13 Content Duration 00:58:35.094 A…" at bounding box center [757, 68] width 1214 height 33
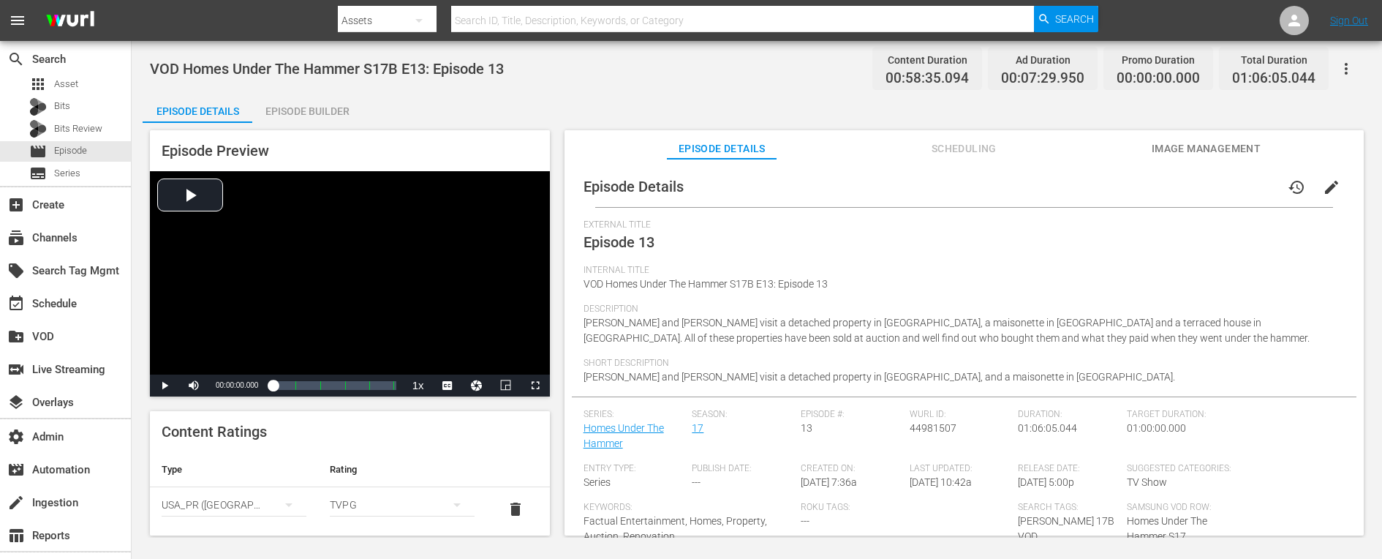
click at [346, 74] on span "VOD Homes Under The Hammer S17B E13: Episode 13" at bounding box center [327, 69] width 354 height 18
copy span "VOD Homes Under The Hammer S17B E13: Episode 13"
click at [378, 67] on span "VOD Homes Under The Hammer S17B E14: Episode 14" at bounding box center [327, 69] width 354 height 18
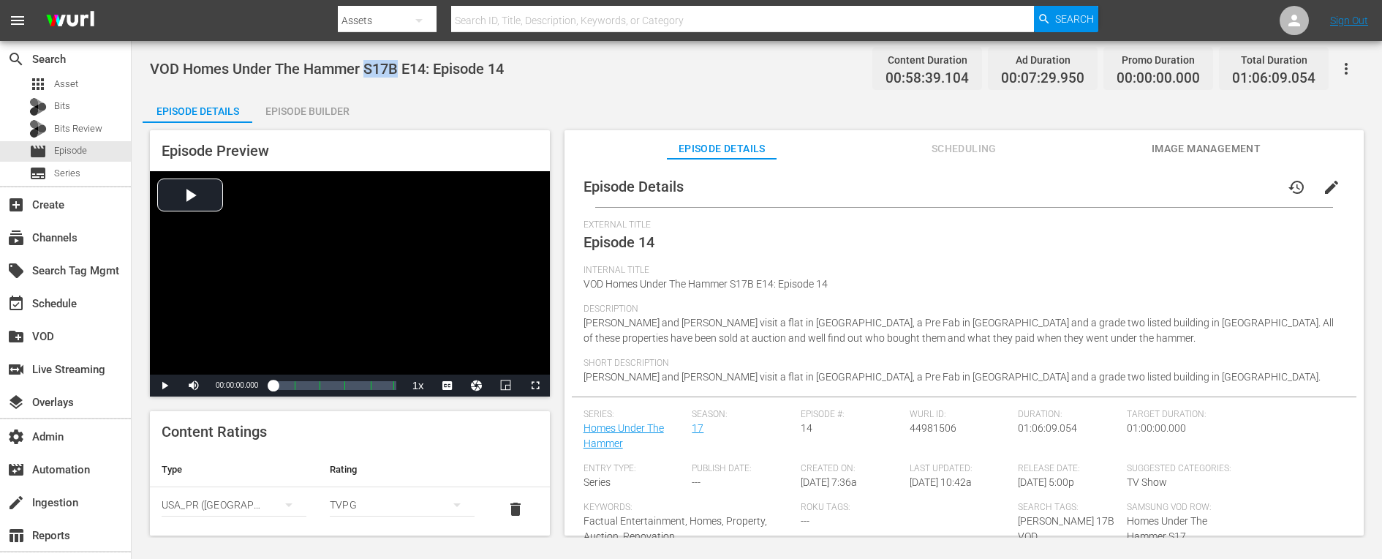
click at [378, 67] on span "VOD Homes Under The Hammer S17B E14: Episode 14" at bounding box center [327, 69] width 354 height 18
copy span "VOD Homes Under The Hammer S17B E14: Episode 14"
click at [285, 67] on span "VOD Homes Under The Hammer S17B E15: Episode 15" at bounding box center [327, 69] width 354 height 18
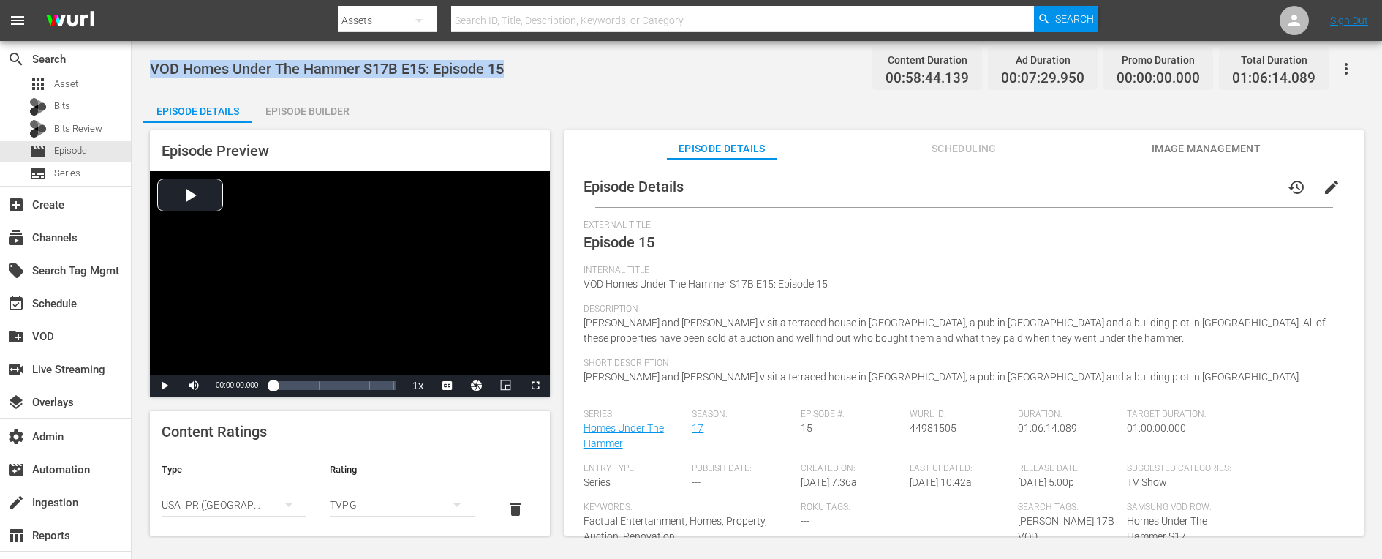
click at [285, 67] on span "VOD Homes Under The Hammer S17B E15: Episode 15" at bounding box center [327, 69] width 354 height 18
copy span "VOD Homes Under The Hammer S17B E15: Episode 15"
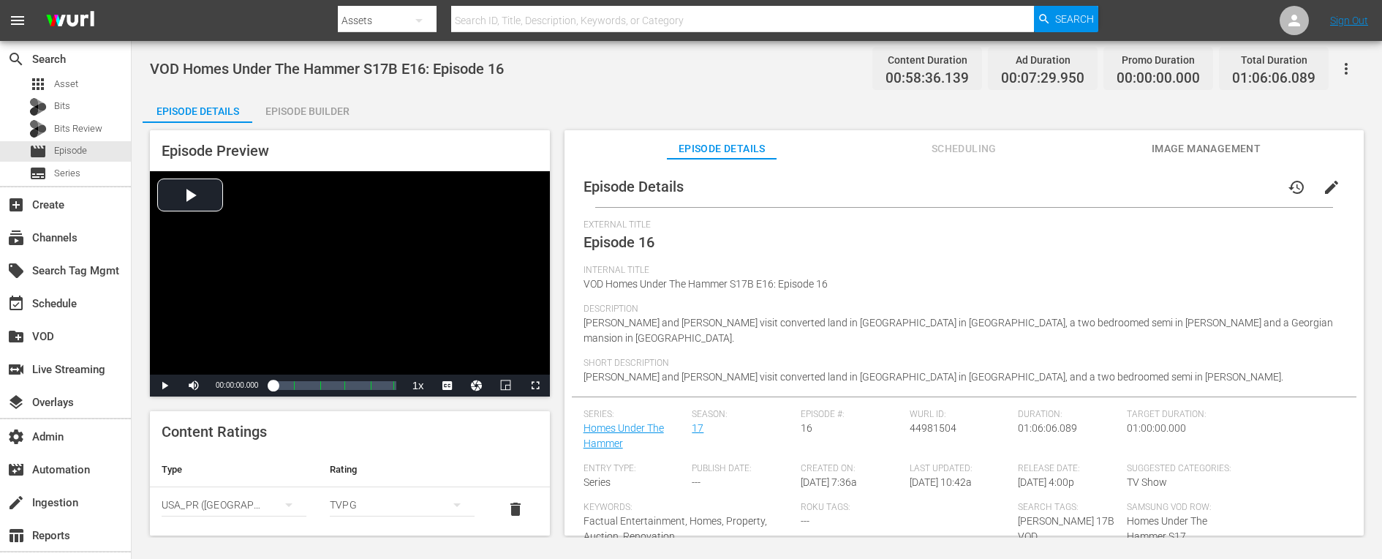
click at [239, 64] on span "VOD Homes Under The Hammer S17B E16: Episode 16" at bounding box center [327, 69] width 354 height 18
copy span "VOD Homes Under The Hammer S17B E16: Episode 16"
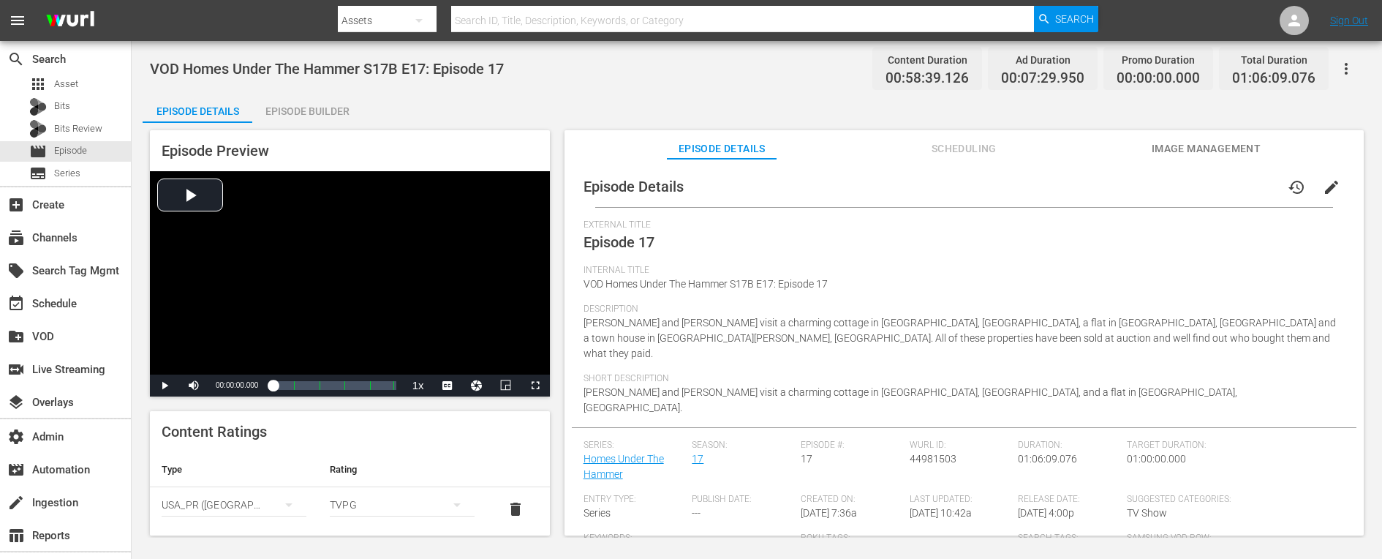
click at [302, 64] on span "VOD Homes Under The Hammer S17B E17: Episode 17" at bounding box center [327, 69] width 354 height 18
copy span "VOD Homes Under The Hammer S17B E17: Episode 17"
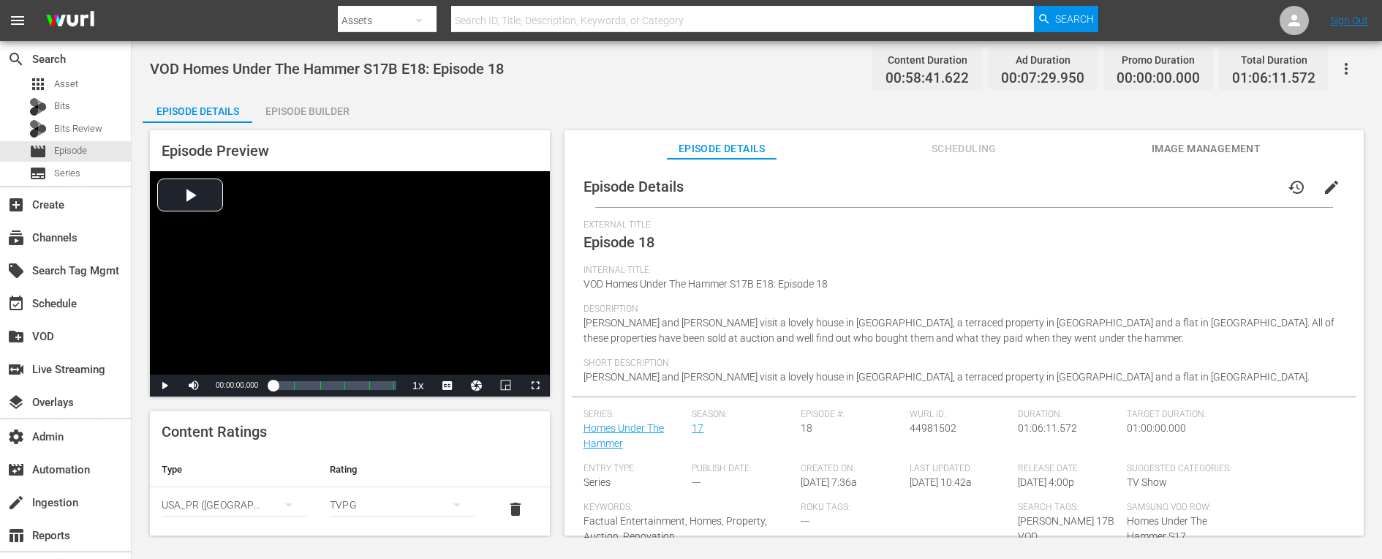
click at [332, 75] on span "VOD Homes Under The Hammer S17B E18: Episode 18" at bounding box center [327, 69] width 354 height 18
copy span "VOD Homes Under The Hammer S17B E18: Episode 18"
click at [325, 68] on span "VOD Homes Under The Hammer S17B E19: Episode 19" at bounding box center [327, 69] width 354 height 18
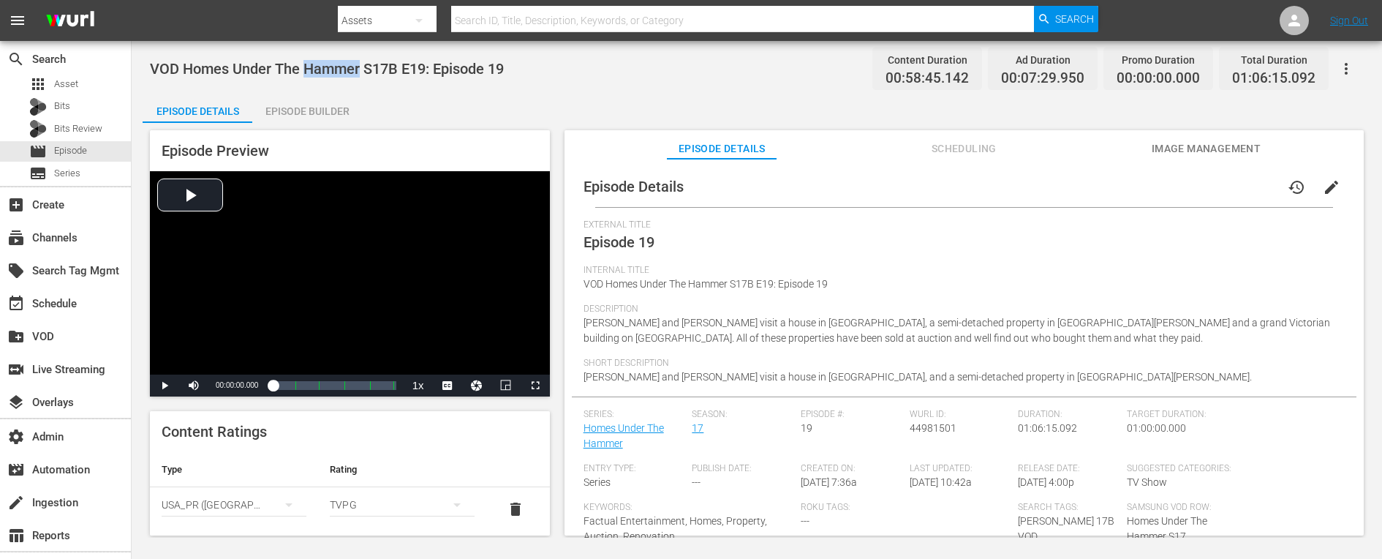
click at [325, 68] on span "VOD Homes Under The Hammer S17B E19: Episode 19" at bounding box center [327, 69] width 354 height 18
copy span "VOD Homes Under The Hammer S17B E19: Episode 19"
click at [447, 75] on span "VOD Homes Under The Hammer S17B E20: Episode 20" at bounding box center [327, 69] width 354 height 18
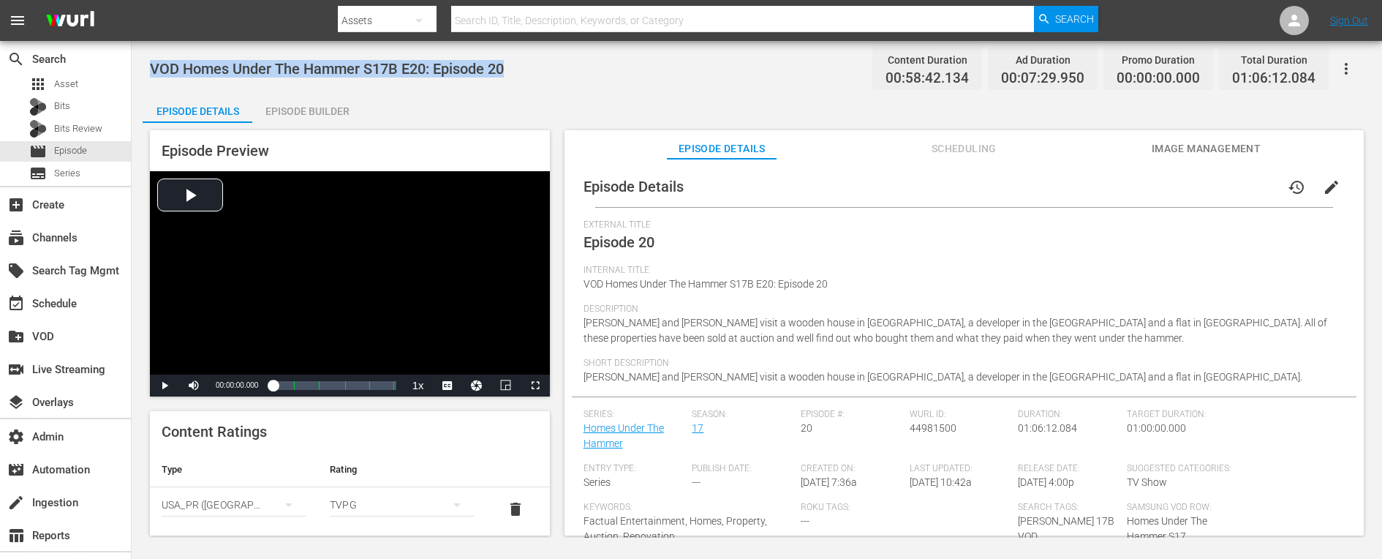
click at [447, 75] on span "VOD Homes Under The Hammer S17B E20: Episode 20" at bounding box center [327, 69] width 354 height 18
copy span "VOD Homes Under The Hammer S17B E20: Episode 20"
click at [329, 464] on th "Rating" at bounding box center [402, 469] width 168 height 35
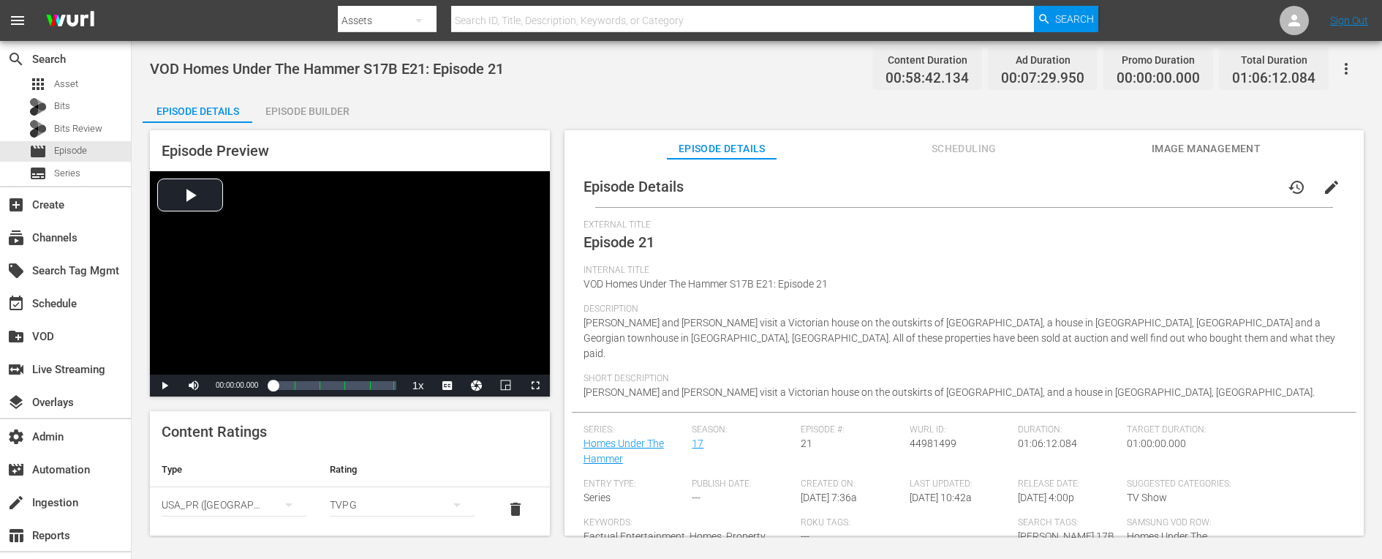
click at [383, 68] on span "VOD Homes Under The Hammer S17B E21: Episode 21" at bounding box center [327, 69] width 354 height 18
copy span "VOD Homes Under The Hammer S17B E21: Episode 21"
click at [267, 437] on div "Content Ratings Type Rating Select Rating Type USA_PR (United States of America…" at bounding box center [350, 518] width 400 height 214
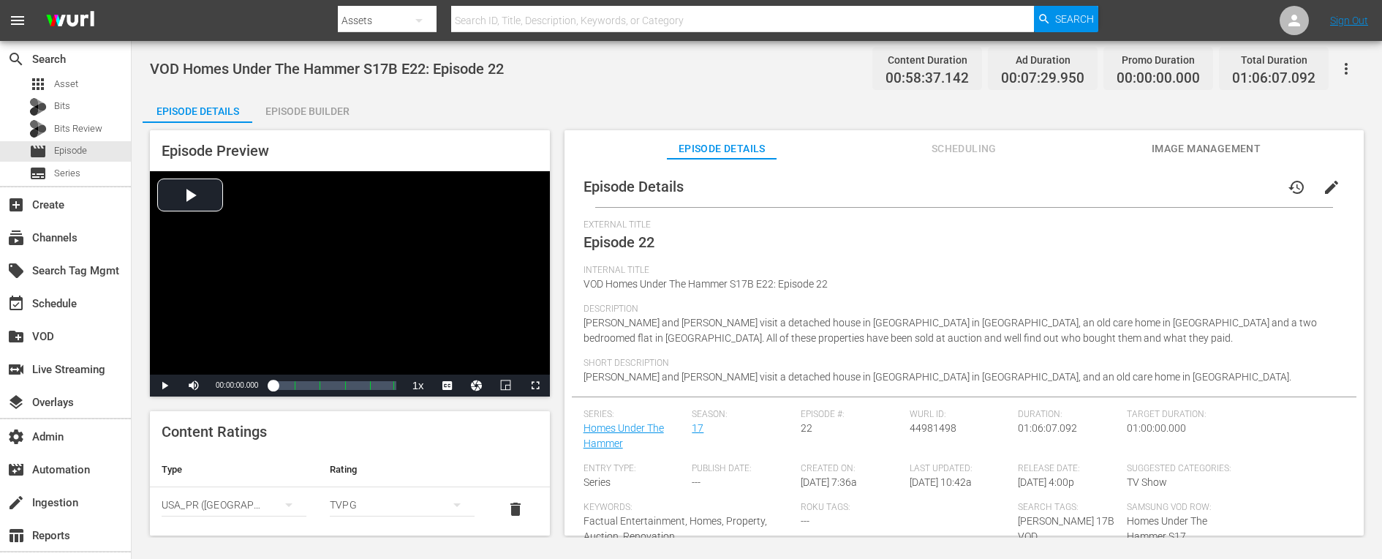
click at [328, 63] on span "VOD Homes Under The Hammer S17B E22: Episode 22" at bounding box center [327, 69] width 354 height 18
copy span "VOD Homes Under The Hammer S17B E22: Episode 22"
click at [271, 469] on th "Type" at bounding box center [234, 469] width 168 height 35
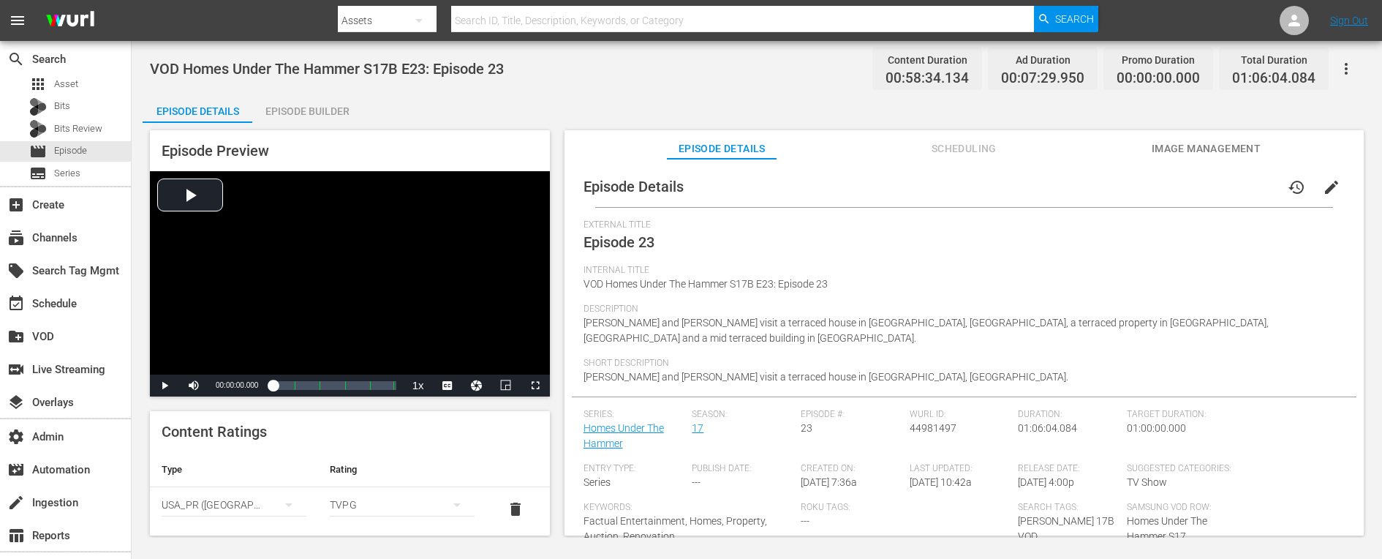
click at [296, 64] on span "VOD Homes Under The Hammer S17B E23: Episode 23" at bounding box center [327, 69] width 354 height 18
copy span "VOD Homes Under The Hammer S17B E23: Episode 23"
click at [364, 70] on span "VOD Homes Under The Hammer S17B E24: Episode 24" at bounding box center [327, 69] width 354 height 18
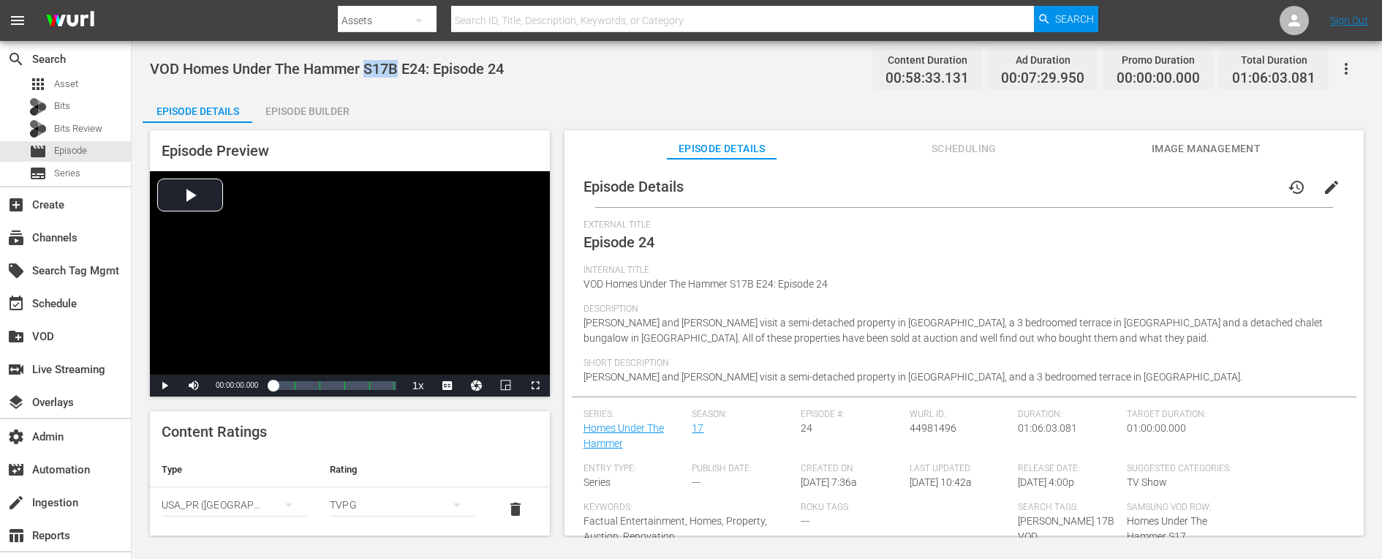
click at [364, 70] on span "VOD Homes Under The Hammer S17B E24: Episode 24" at bounding box center [327, 69] width 354 height 18
copy span "VOD Homes Under The Hammer S17B E24: Episode 24"
click at [267, 61] on span "VOD Homes Under The Hammer S17B E25: Episode 25" at bounding box center [327, 69] width 354 height 18
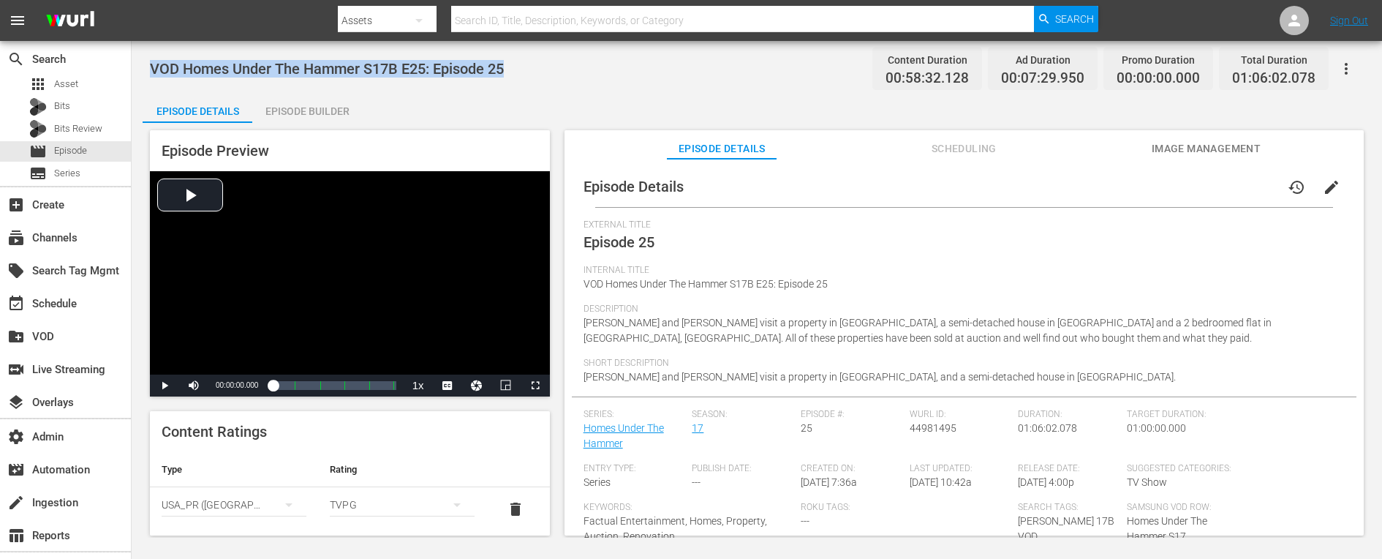
click at [267, 61] on span "VOD Homes Under The Hammer S17B E25: Episode 25" at bounding box center [327, 69] width 354 height 18
copy span "VOD Homes Under The Hammer S17B E25: Episode 25"
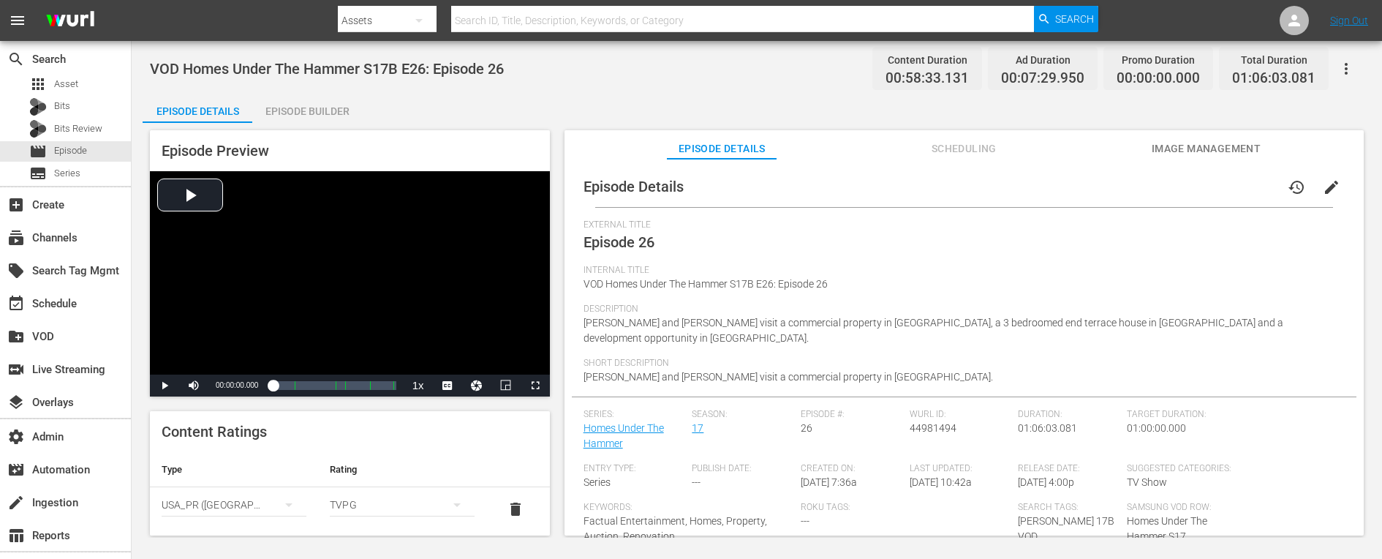
click at [377, 67] on span "VOD Homes Under The Hammer S17B E26: Episode 26" at bounding box center [327, 69] width 354 height 18
copy span "VOD Homes Under The Hammer S17B E26: Episode 26"
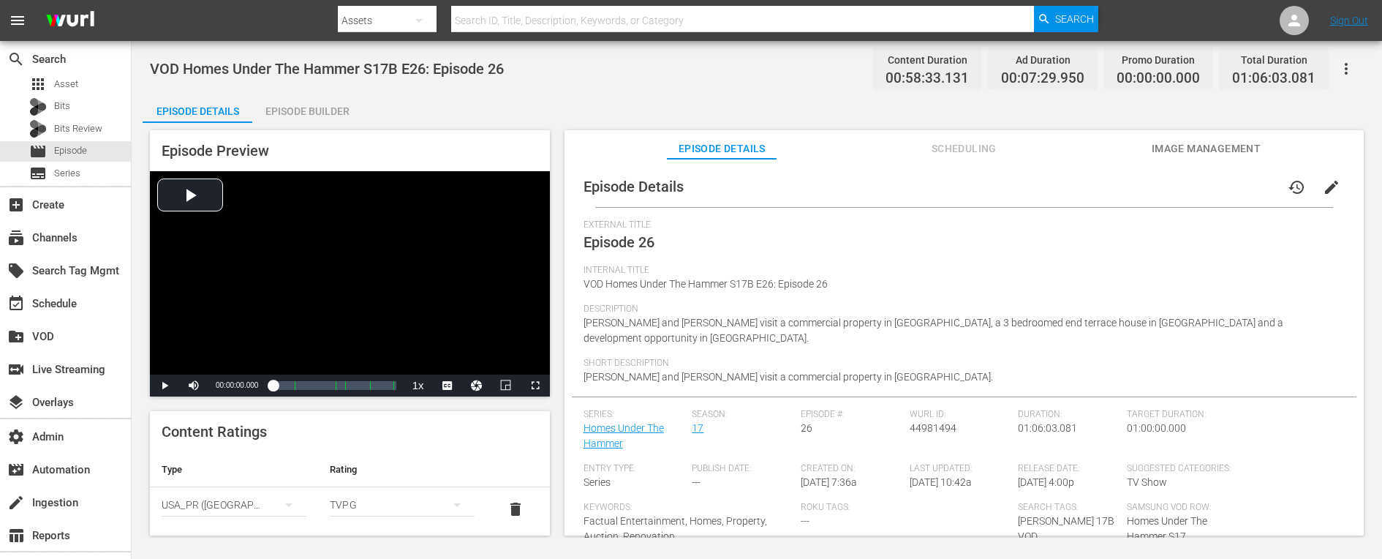
click at [289, 475] on th "Type" at bounding box center [234, 469] width 168 height 35
click at [315, 63] on span "VOD Homes Under The Hammer S17B E27: Episode 27" at bounding box center [327, 69] width 354 height 18
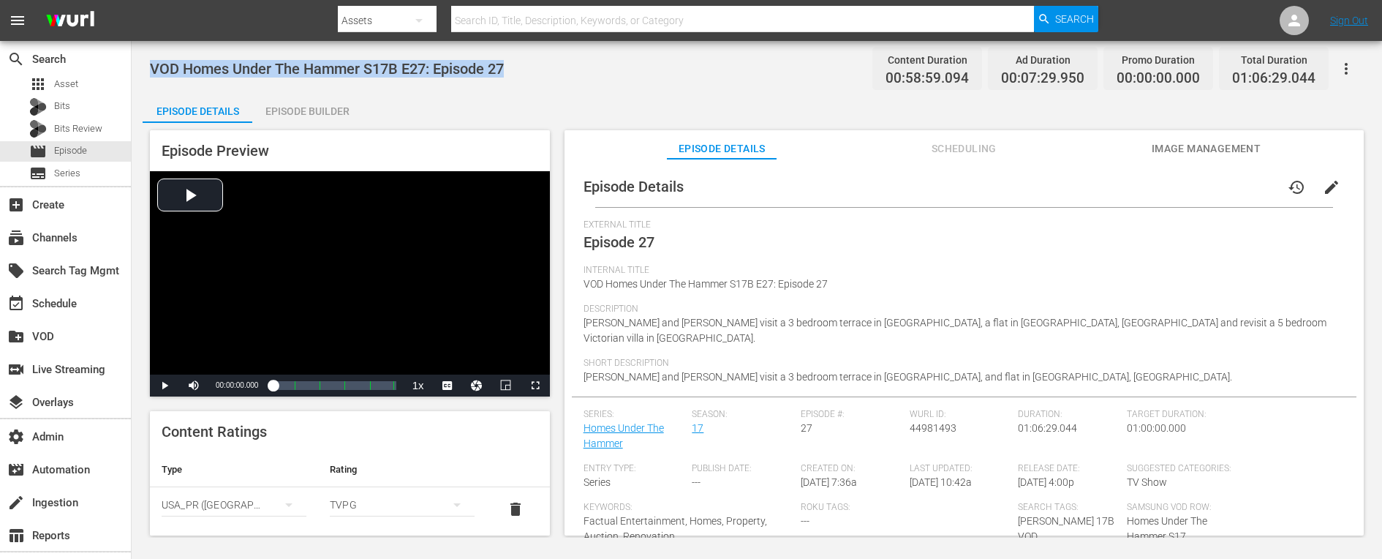
click at [315, 63] on span "VOD Homes Under The Hammer S17B E27: Episode 27" at bounding box center [327, 69] width 354 height 18
copy span "VOD Homes Under The Hammer S17B E27: Episode 27"
click at [246, 470] on th "Type" at bounding box center [234, 469] width 168 height 35
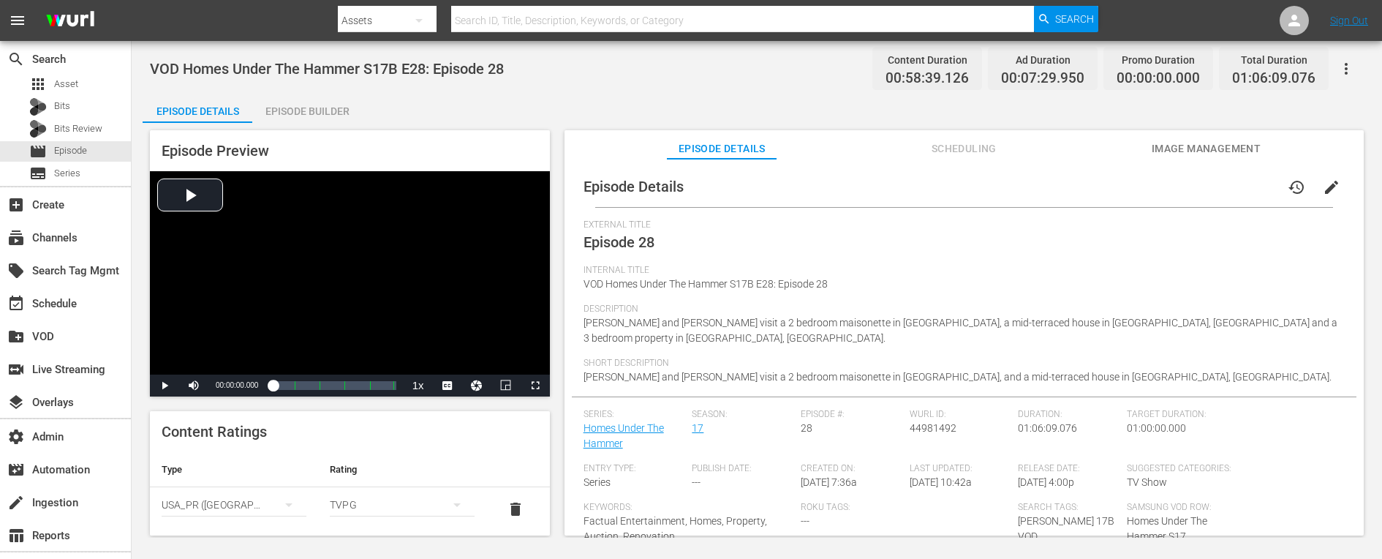
click at [209, 64] on span "VOD Homes Under The Hammer S17B E28: Episode 28" at bounding box center [327, 69] width 354 height 18
copy span "VOD Homes Under The Hammer S17B E28: Episode 28"
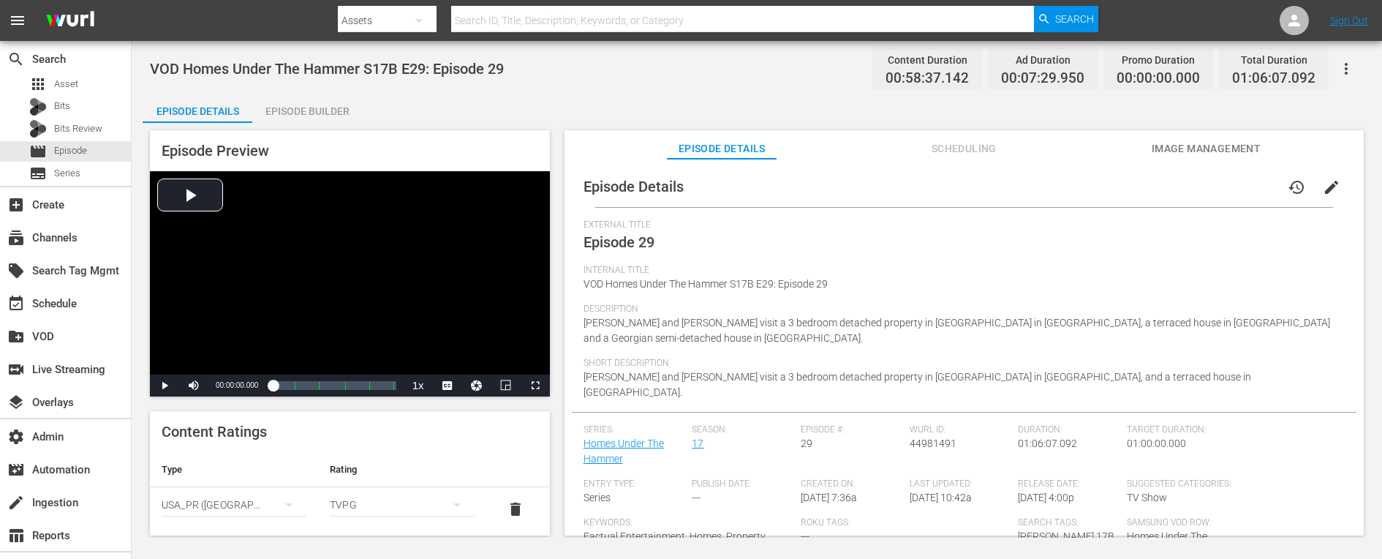
click at [371, 69] on span "VOD Homes Under The Hammer S17B E29: Episode 29" at bounding box center [327, 69] width 354 height 18
copy span "VOD Homes Under The Hammer S17B E29: Episode 29"
click at [270, 474] on th "Type" at bounding box center [234, 469] width 168 height 35
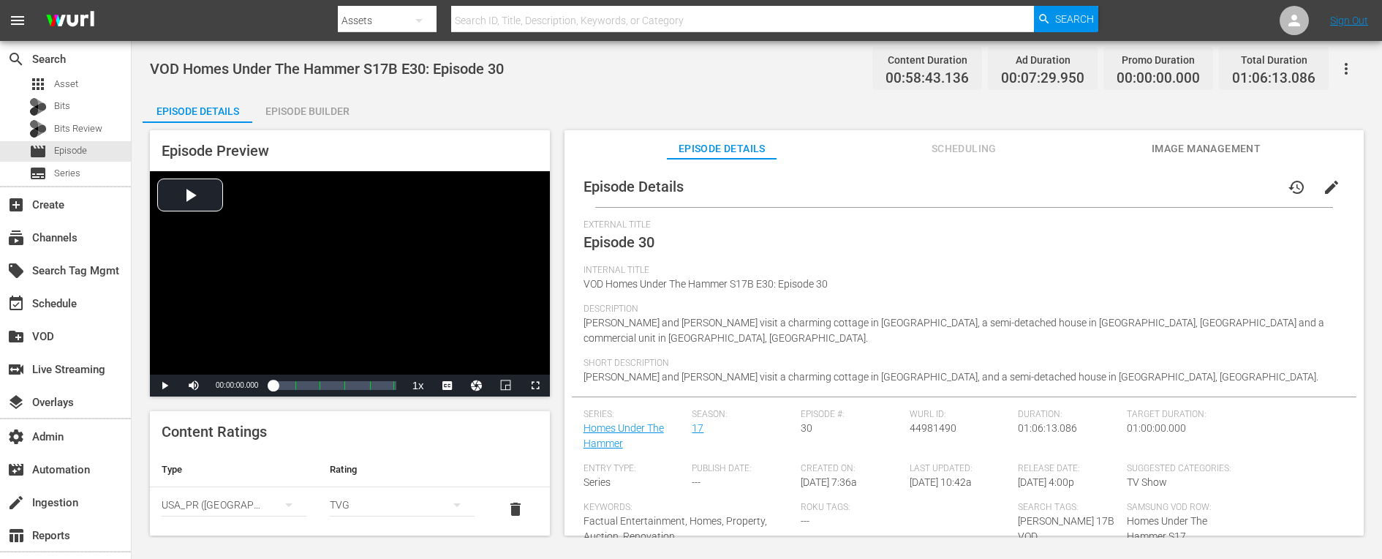
click at [269, 61] on span "VOD Homes Under The Hammer S17B E30: Episode 30" at bounding box center [327, 69] width 354 height 18
copy span "VOD Homes Under The Hammer S17B E30: Episode 30"
click at [336, 466] on th "Rating" at bounding box center [402, 469] width 168 height 35
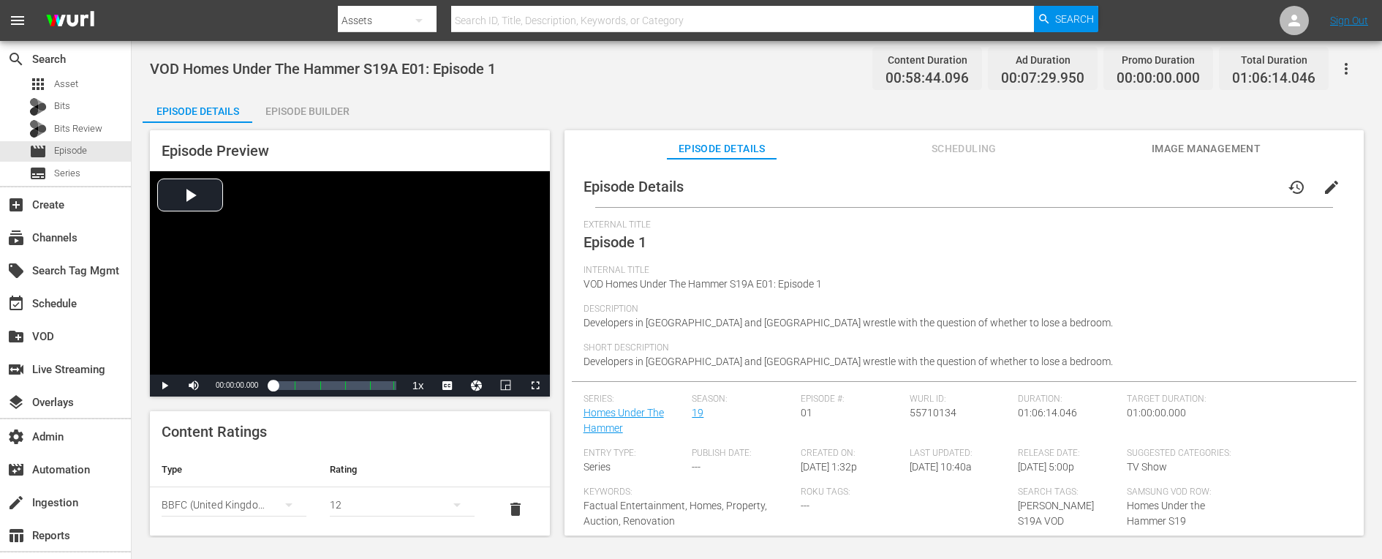
click at [346, 59] on div "VOD Homes Under The Hammer S19A E01: Episode 1 Content Duration 00:58:44.096 Ad…" at bounding box center [757, 68] width 1214 height 33
click at [346, 64] on span "VOD Homes Under The Hammer S19A E01: Episode 1" at bounding box center [323, 69] width 346 height 18
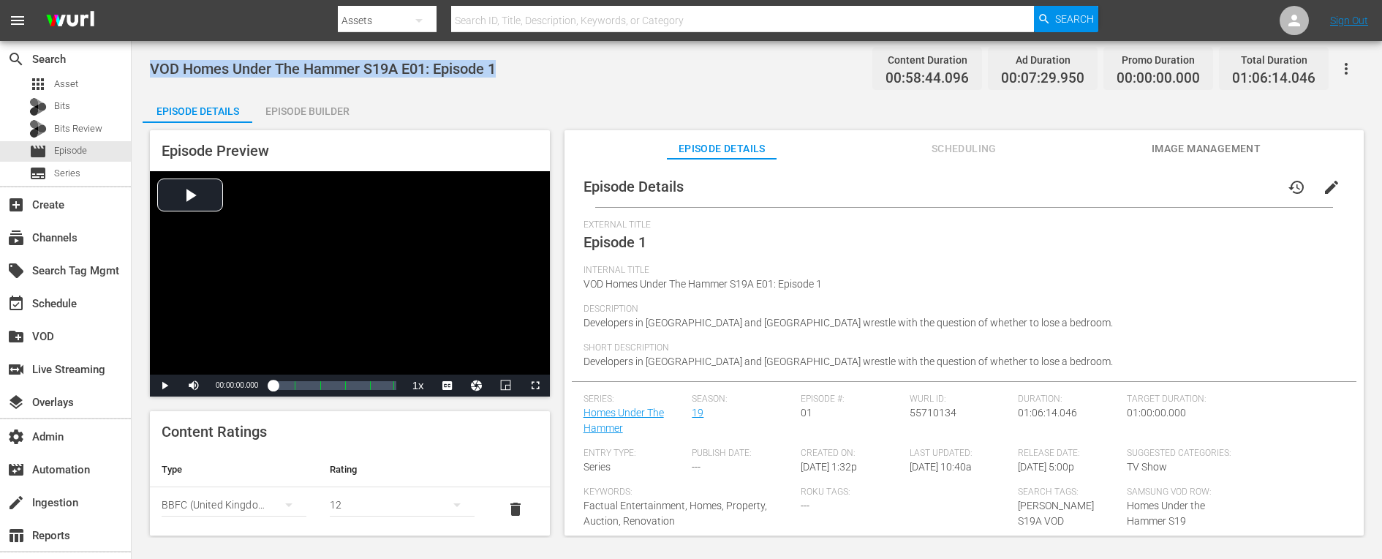
copy span "VOD Homes Under The Hammer S19A E01: Episode 1"
click at [308, 452] on th "Type" at bounding box center [234, 469] width 168 height 35
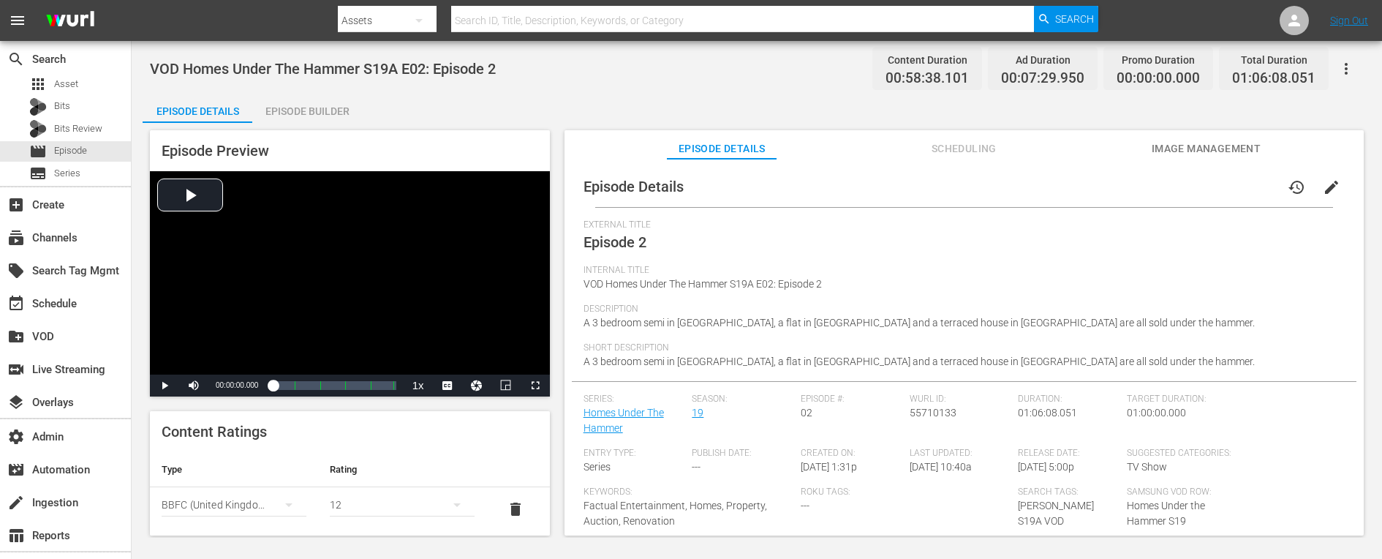
click at [336, 69] on span "VOD Homes Under The Hammer S19A E02: Episode 2" at bounding box center [323, 69] width 346 height 18
copy span "VOD Homes Under The Hammer S19A E02: Episode 2"
click at [284, 456] on th "Type" at bounding box center [234, 469] width 168 height 35
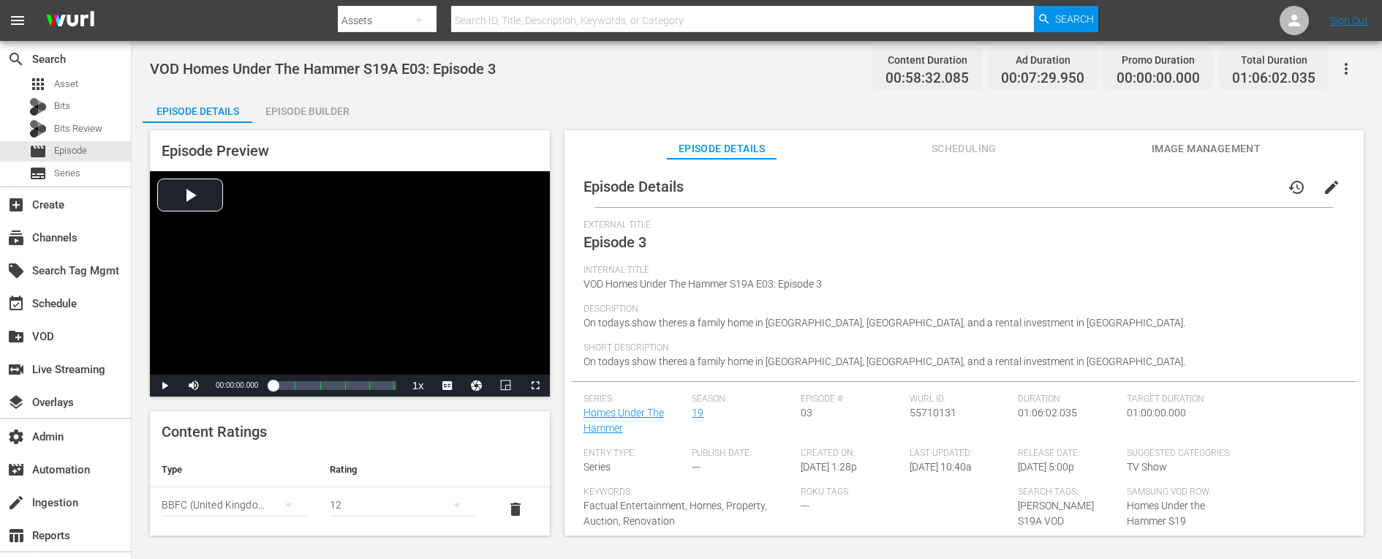
click at [268, 70] on span "VOD Homes Under The Hammer S19A E03: Episode 3" at bounding box center [323, 69] width 346 height 18
copy span "VOD Homes Under The Hammer S19A E03: Episode 3"
click at [375, 75] on span "VOD Homes Under The Hammer S19A E04: Episode 4" at bounding box center [323, 69] width 346 height 18
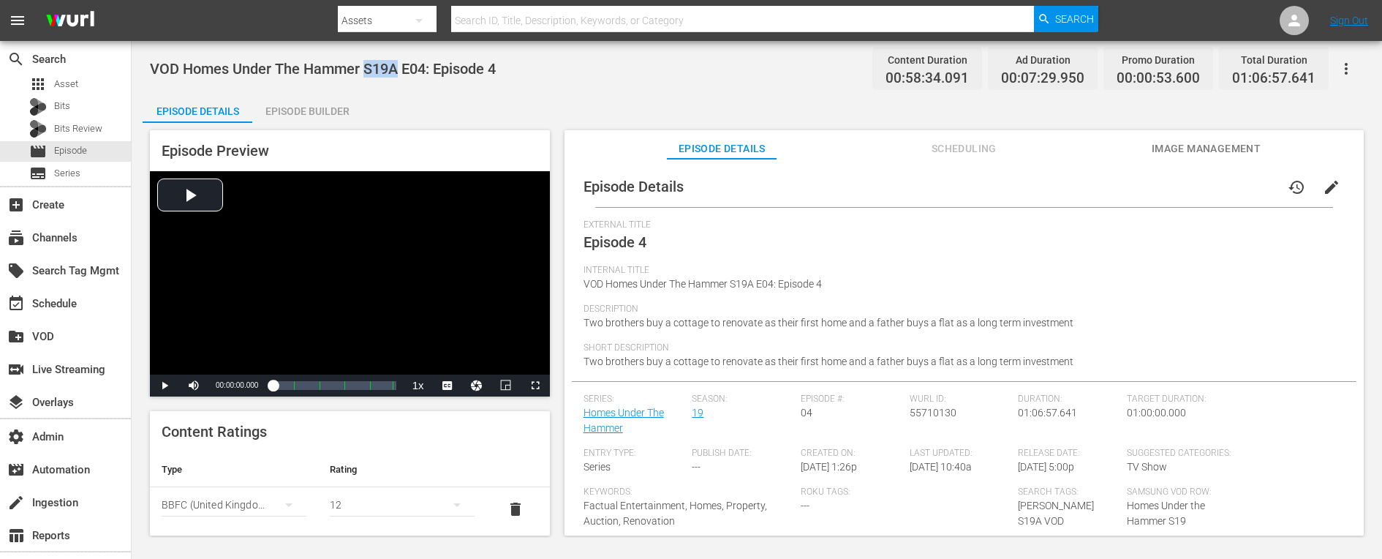
click at [375, 75] on span "VOD Homes Under The Hammer S19A E04: Episode 4" at bounding box center [323, 69] width 346 height 18
copy span "VOD Homes Under The Hammer S19A E04: Episode 4"
click at [270, 484] on div "BBFC (United Kingdom of [GEOGRAPHIC_DATA] and [GEOGRAPHIC_DATA] (the))" at bounding box center [234, 504] width 145 height 41
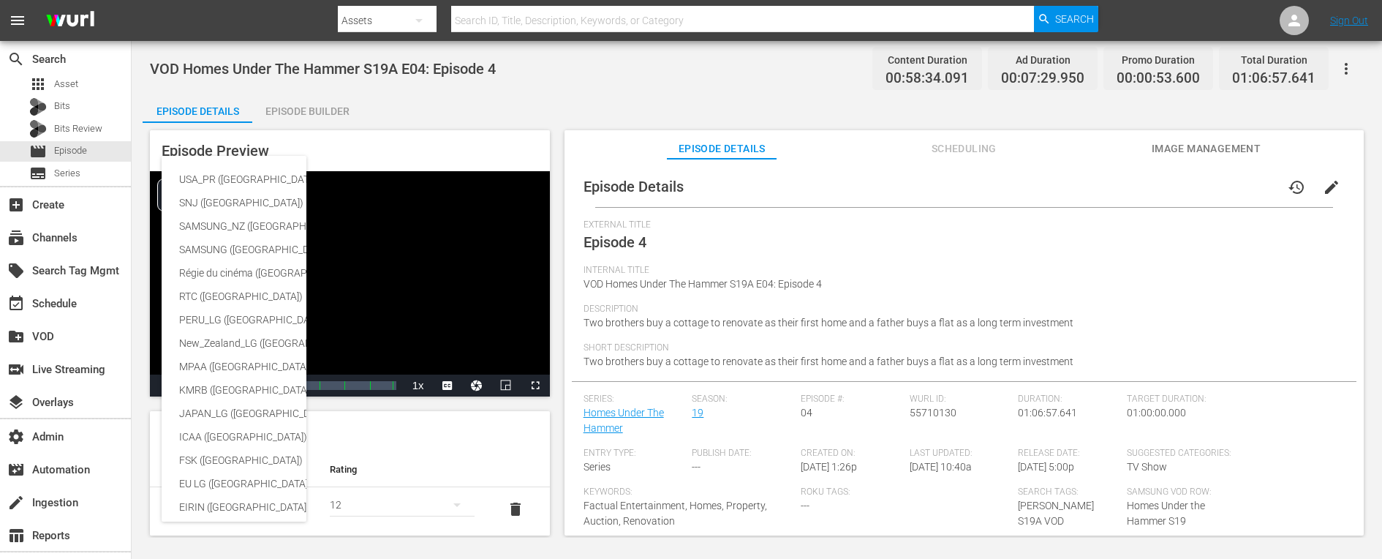
scroll to position [265, 0]
click at [380, 460] on div "USA_PR (United States of America (the)) SNJ (Brazil) SAMSUNG_NZ (New Zealand) S…" at bounding box center [691, 279] width 1382 height 559
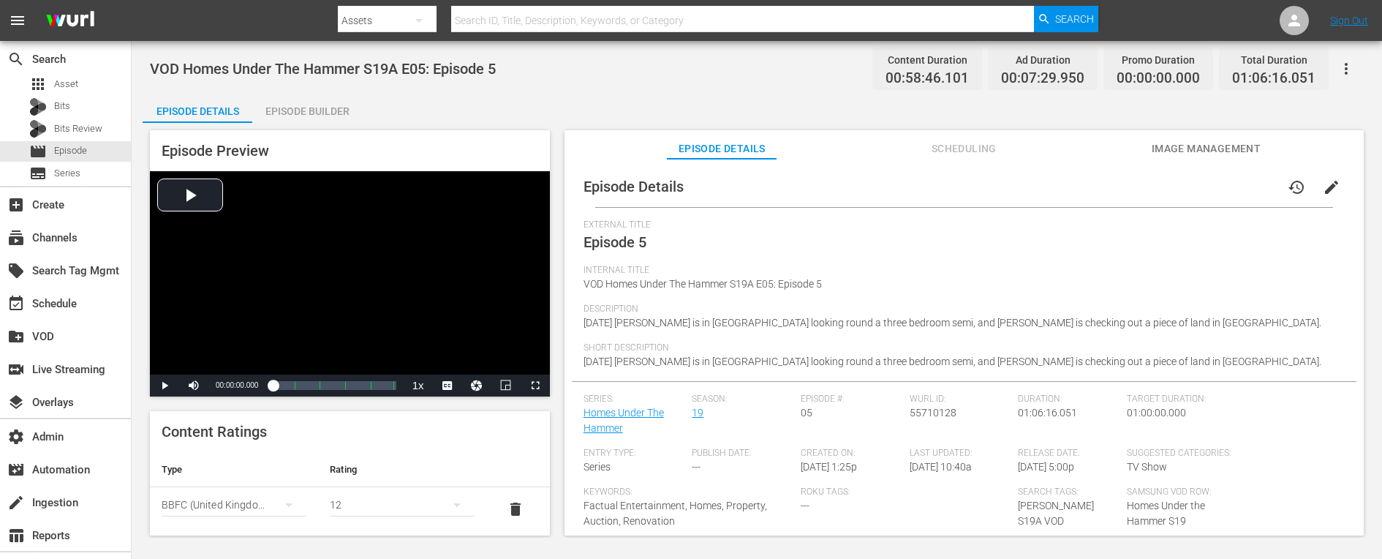
click at [335, 72] on span "VOD Homes Under The Hammer S19A E05: Episode 5" at bounding box center [323, 69] width 346 height 18
copy span "VOD Homes Under The Hammer S19A E05: Episode 5"
click at [306, 453] on th "Type" at bounding box center [234, 469] width 168 height 35
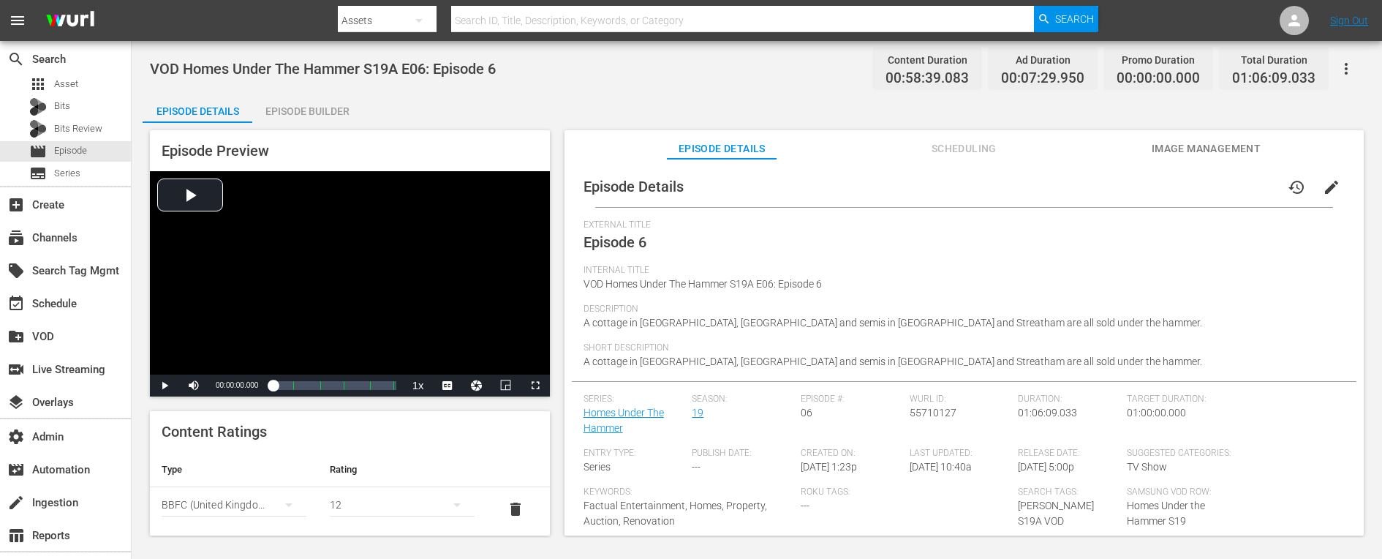
click at [377, 73] on span "VOD Homes Under The Hammer S19A E06: Episode 6" at bounding box center [323, 69] width 346 height 18
copy span "VOD Homes Under The Hammer S19A E06: Episode 6"
click at [296, 69] on span "VOD Homes Under The Hammer S19A E07: Episode 7" at bounding box center [323, 69] width 346 height 18
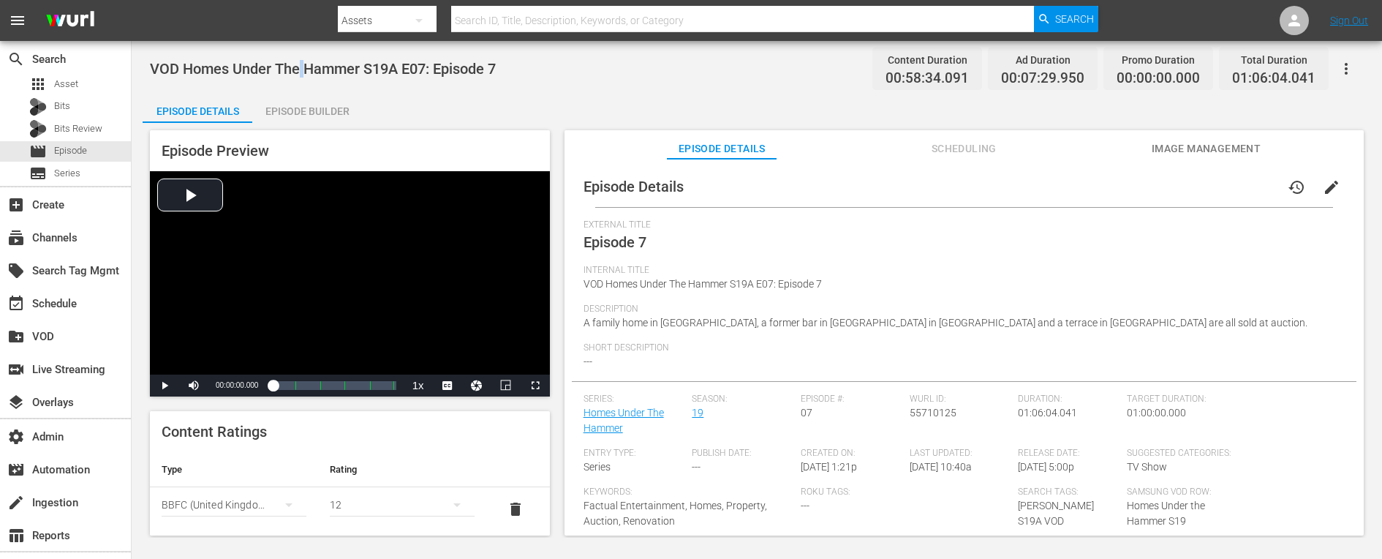
click at [296, 69] on span "VOD Homes Under The Hammer S19A E07: Episode 7" at bounding box center [323, 69] width 346 height 18
copy span "VOD Homes Under The Hammer S19A E07: Episode 7"
click at [326, 73] on span "VOD Homes Under The Hammer S19A E08: Episode 8" at bounding box center [323, 69] width 346 height 18
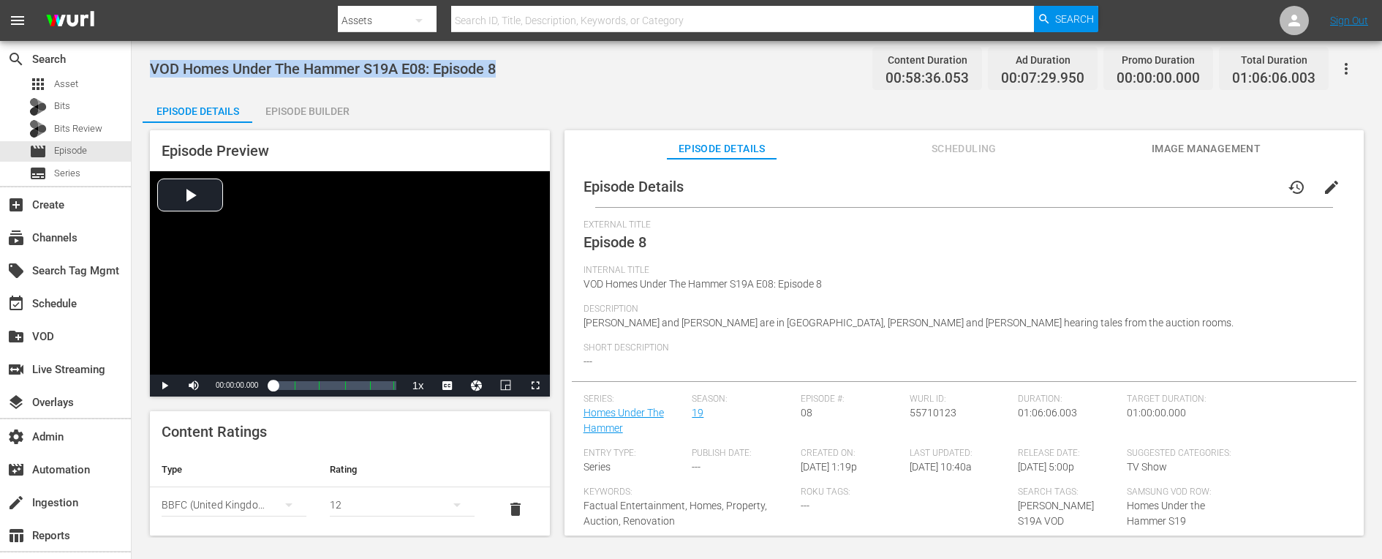
click at [326, 73] on span "VOD Homes Under The Hammer S19A E08: Episode 8" at bounding box center [323, 69] width 346 height 18
copy span "VOD Homes Under The Hammer S19A E08: Episode 8"
click at [279, 462] on th "Type" at bounding box center [234, 469] width 168 height 35
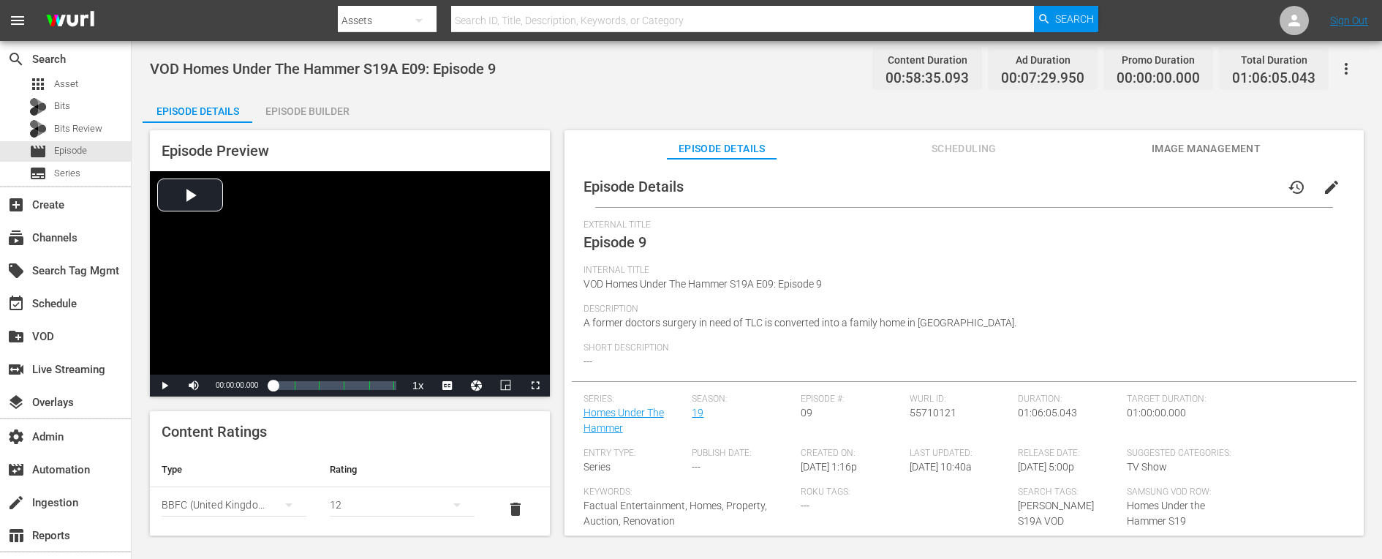
click at [246, 62] on span "VOD Homes Under The Hammer S19A E09: Episode 9" at bounding box center [323, 69] width 346 height 18
copy span "VOD Homes Under The Hammer S19A E09: Episode 9"
click at [390, 456] on th "Rating" at bounding box center [402, 469] width 168 height 35
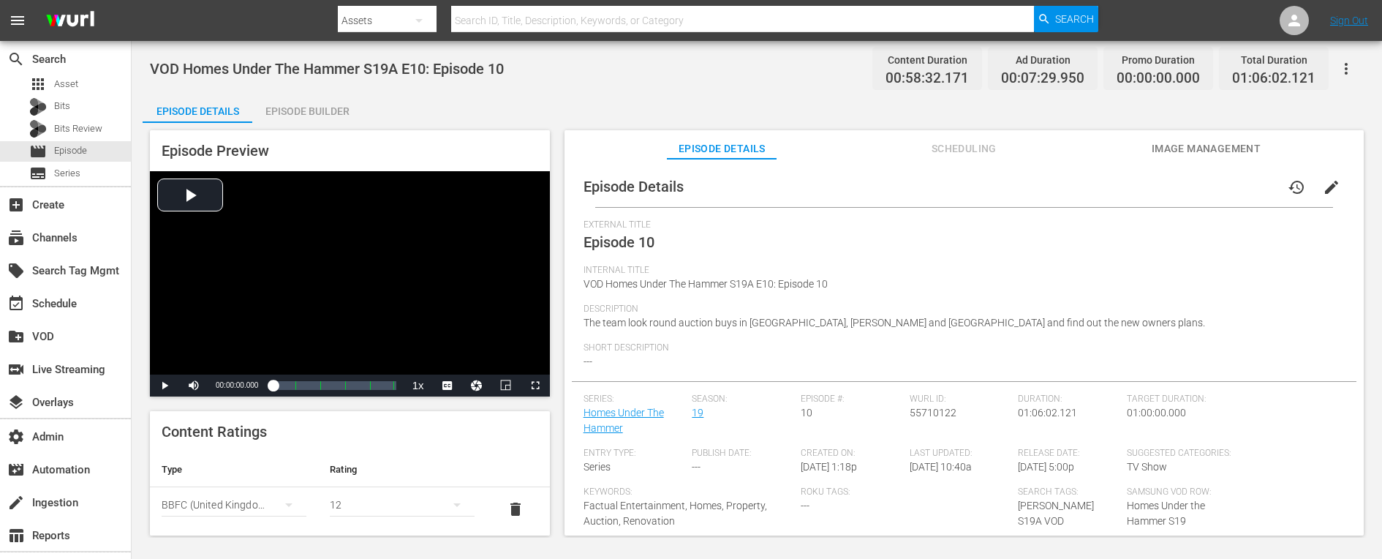
click at [387, 64] on span "VOD Homes Under The Hammer S19A E10: Episode 10" at bounding box center [327, 69] width 354 height 18
copy span "VOD Homes Under The Hammer S19A E10: Episode 10"
click at [354, 467] on th "Rating" at bounding box center [402, 469] width 168 height 35
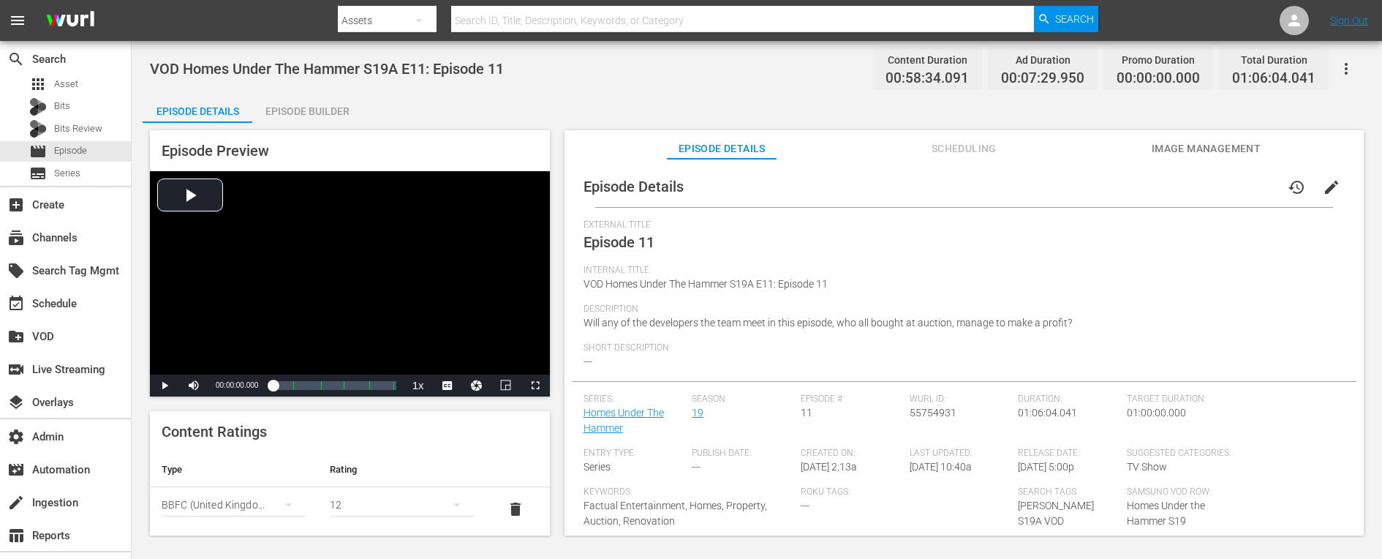
click at [383, 70] on span "VOD Homes Under The Hammer S19A E11: Episode 11" at bounding box center [327, 69] width 354 height 18
copy span "VOD Homes Under The Hammer S19A E11: Episode 11"
click at [317, 68] on span "VOD Homes Under The Hammer S19A E12: Episode 12" at bounding box center [327, 69] width 354 height 18
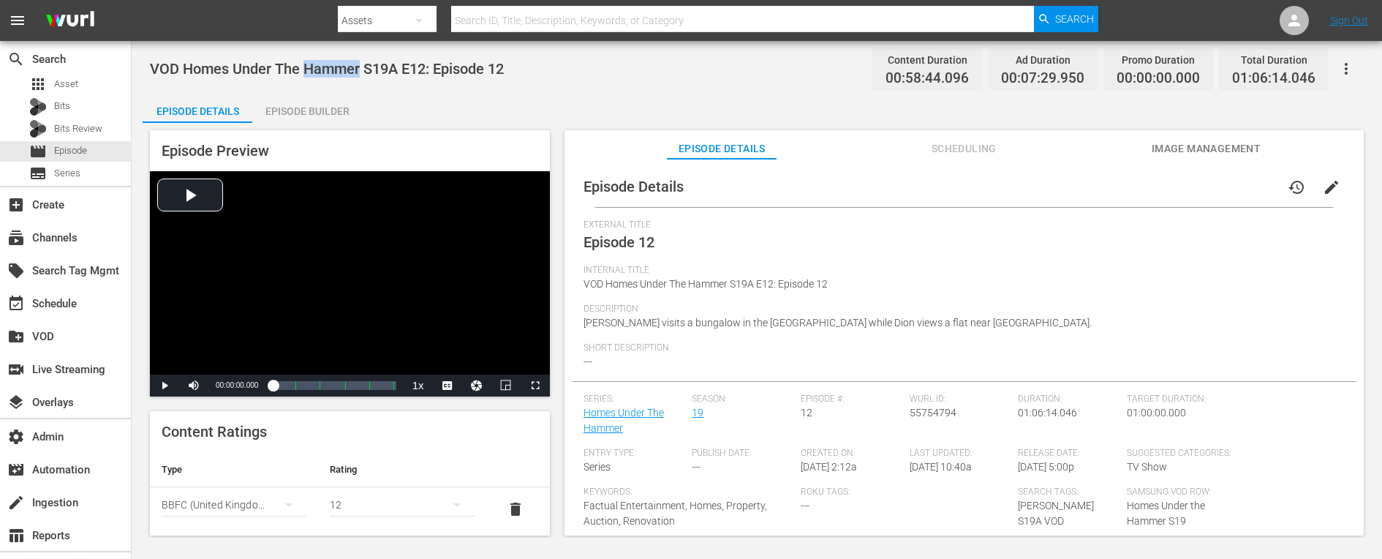
click at [317, 68] on span "VOD Homes Under The Hammer S19A E12: Episode 12" at bounding box center [327, 69] width 354 height 18
copy span "VOD Homes Under The Hammer S19A E12: Episode 12"
click at [448, 463] on th "Rating" at bounding box center [402, 469] width 168 height 35
click at [442, 67] on span "VOD Homes Under The Hammer S19A E13: Episode 13" at bounding box center [327, 69] width 354 height 18
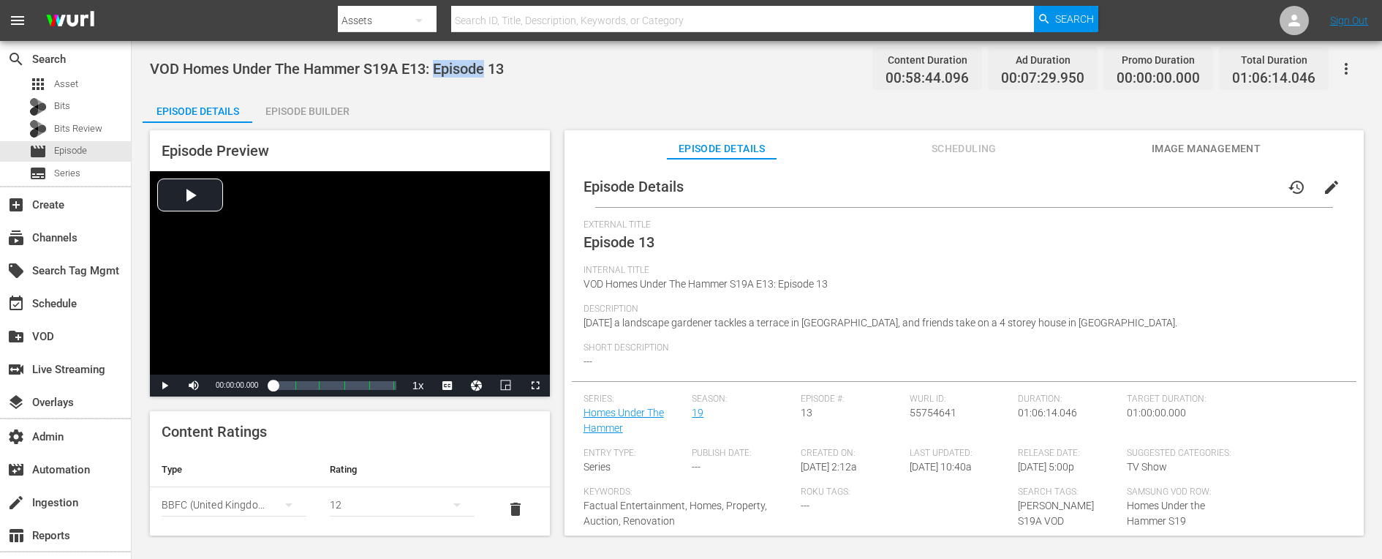
click at [442, 67] on span "VOD Homes Under The Hammer S19A E13: Episode 13" at bounding box center [327, 69] width 354 height 18
copy span "VOD Homes Under The Hammer S19A E13: Episode 13"
click at [312, 483] on th "Type" at bounding box center [234, 469] width 168 height 35
click at [276, 71] on span "VOD Homes Under The Hammer S19A E14: Episode 14" at bounding box center [327, 69] width 354 height 18
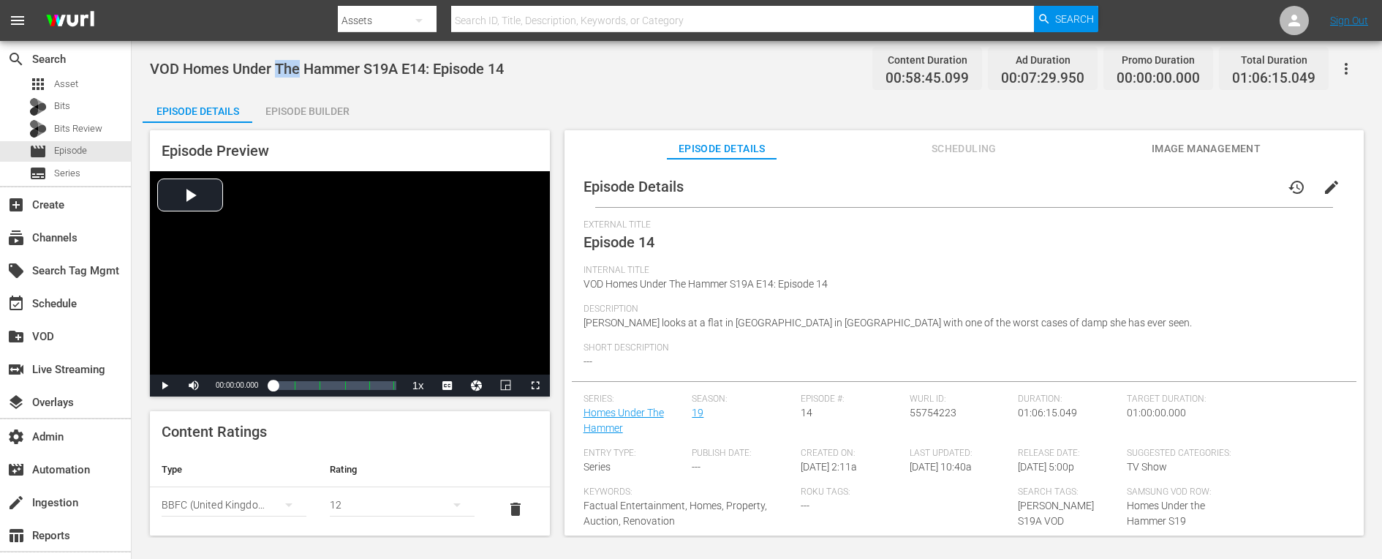
click at [276, 71] on span "VOD Homes Under The Hammer S19A E14: Episode 14" at bounding box center [327, 69] width 354 height 18
copy span "VOD Homes Under The Hammer S19A E14: Episode 14"
click at [789, 80] on div "VOD Homes Under The Hammer S19A E14: Episode 14 Content Duration 00:58:45.099 A…" at bounding box center [757, 68] width 1214 height 33
click at [478, 65] on span "VOD Homes Under The Hammer S19A E15: Episode 15" at bounding box center [327, 69] width 354 height 18
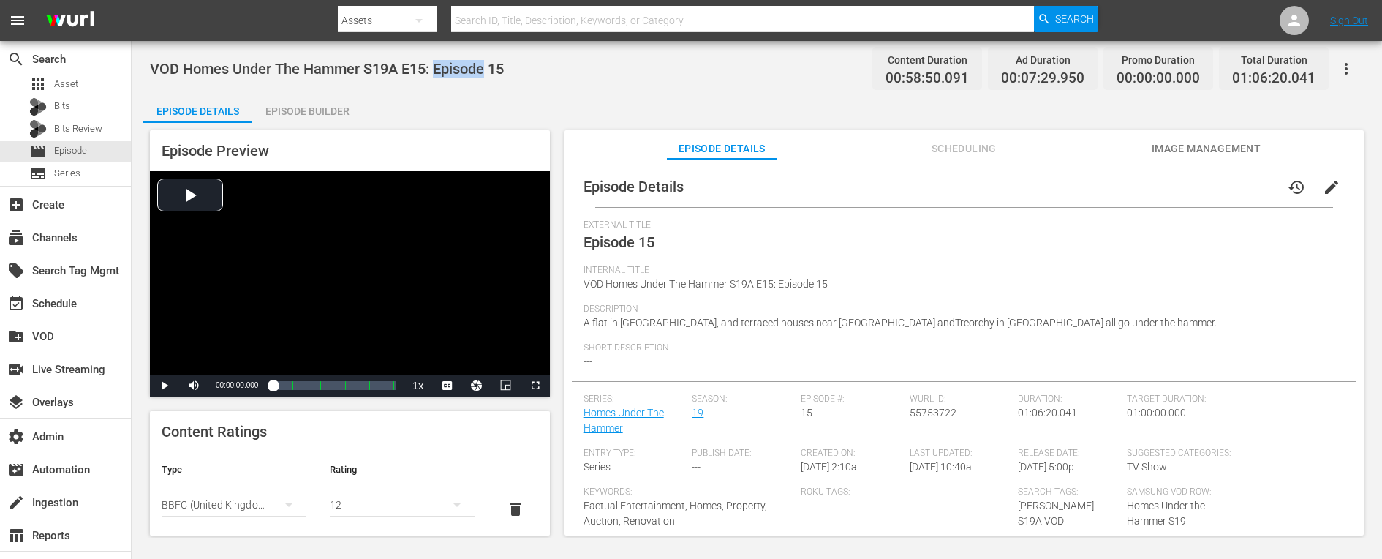
click at [478, 65] on span "VOD Homes Under The Hammer S19A E15: Episode 15" at bounding box center [327, 69] width 354 height 18
copy span "VOD Homes Under The Hammer S19A E15: Episode 15"
click at [410, 62] on span "VOD Homes Under The Hammer S19A E16: Episode 16" at bounding box center [327, 69] width 354 height 18
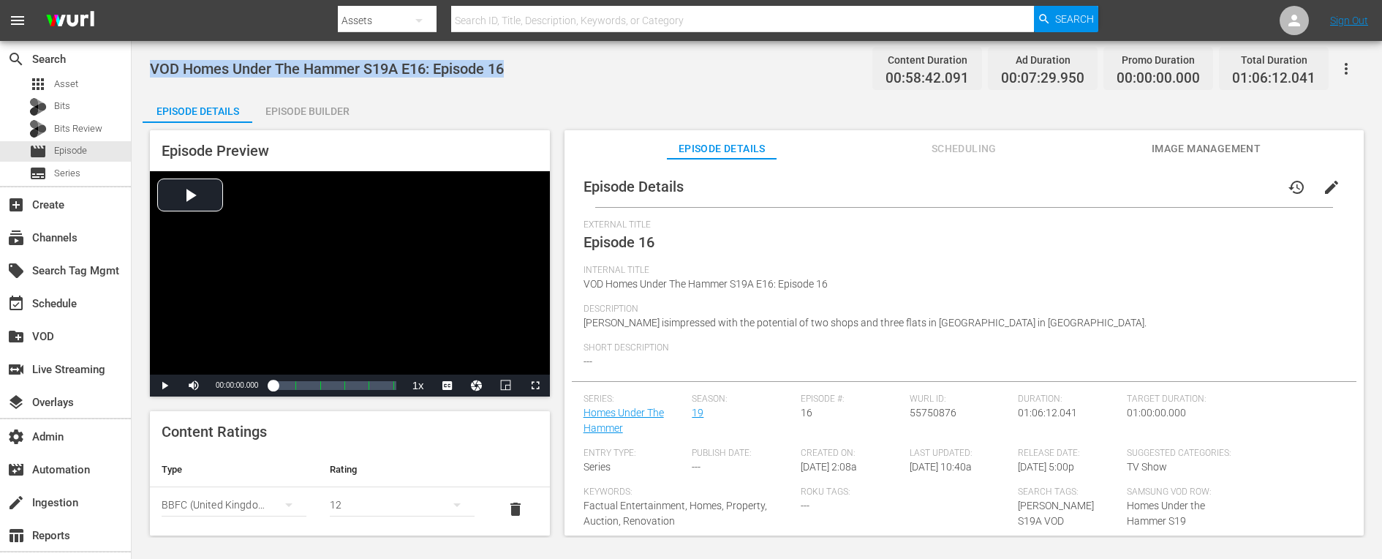
click at [410, 62] on span "VOD Homes Under The Hammer S19A E16: Episode 16" at bounding box center [327, 69] width 354 height 18
copy span "VOD Homes Under The Hammer S19A E16: Episode 16"
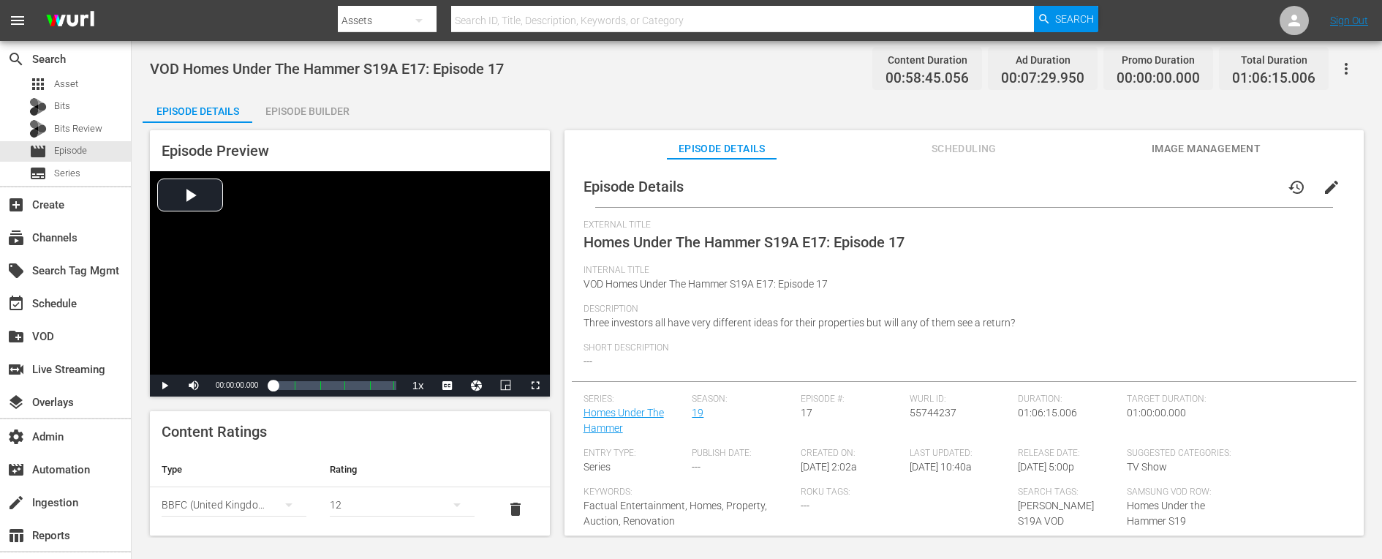
click at [423, 72] on span "VOD Homes Under The Hammer S19A E17: Episode 17" at bounding box center [327, 69] width 354 height 18
copy span "VOD Homes Under The Hammer S19A E17: Episode 17"
click at [312, 441] on div "Content Ratings Type Rating Select Rating Type BBFC (United Kingdom of Great Br…" at bounding box center [350, 496] width 400 height 170
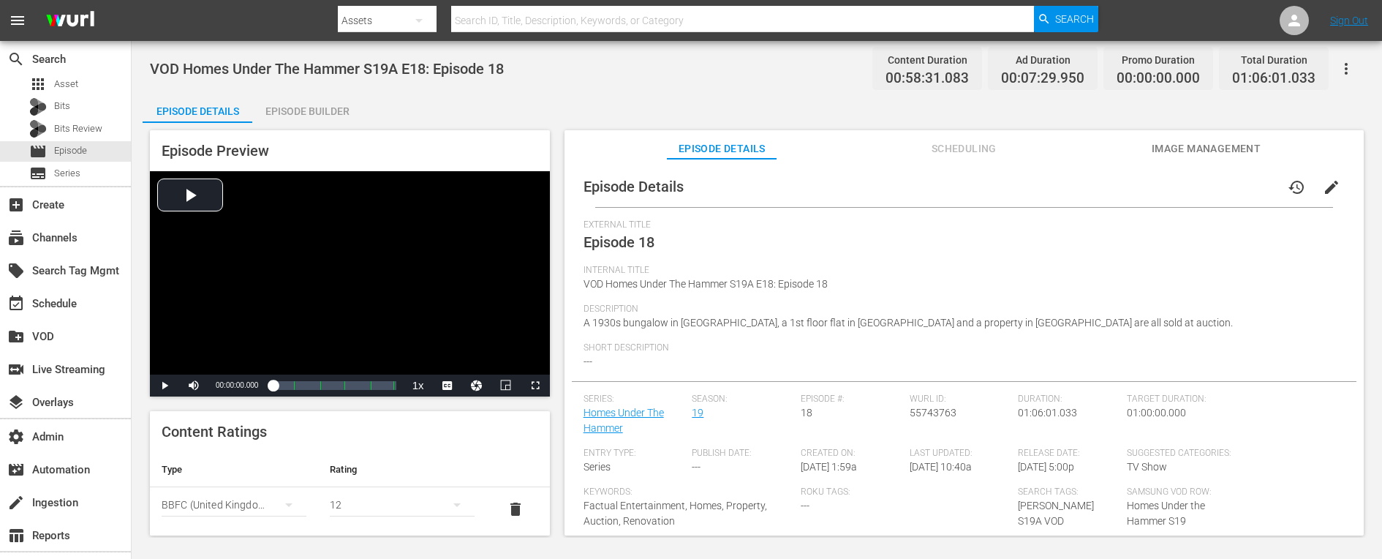
click at [341, 67] on span "VOD Homes Under The Hammer S19A E18: Episode 18" at bounding box center [327, 69] width 354 height 18
copy span "VOD Homes Under The Hammer S19A E18: Episode 18"
click at [448, 73] on span "VOD Homes Under The Hammer S19A E19: Episode 19" at bounding box center [327, 69] width 354 height 18
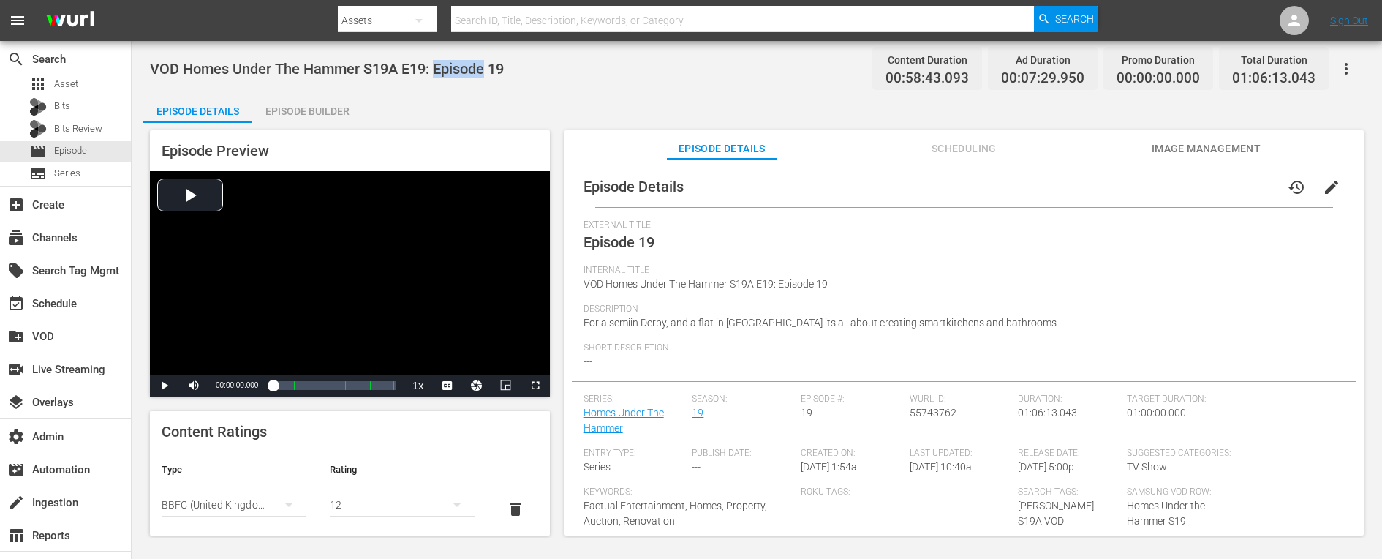
click at [448, 73] on span "VOD Homes Under The Hammer S19A E19: Episode 19" at bounding box center [327, 69] width 354 height 18
copy span "VOD Homes Under The Hammer S19A E19: Episode 19"
click at [282, 456] on th "Type" at bounding box center [234, 469] width 168 height 35
click at [255, 69] on span "VOD Homes Under The Hammer S19A E20: Episode 20" at bounding box center [327, 69] width 354 height 18
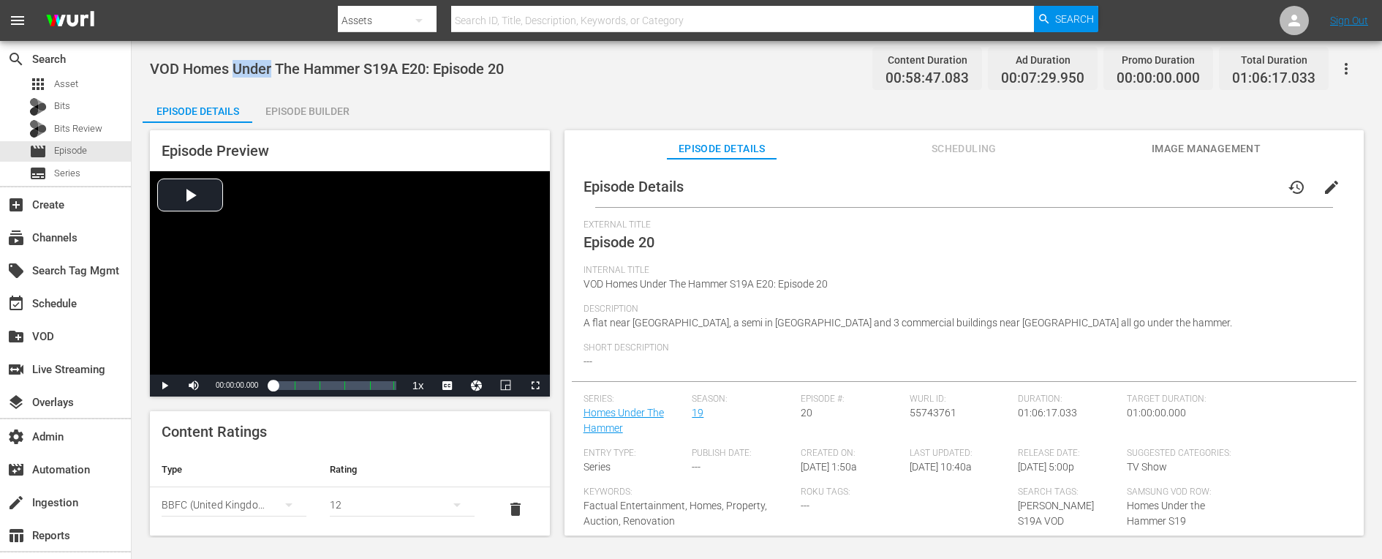
click at [255, 69] on span "VOD Homes Under The Hammer S19A E20: Episode 20" at bounding box center [327, 69] width 354 height 18
copy span "VOD Homes Under The Hammer S19A E20: Episode 20"
click at [492, 68] on span "VOD Homes Under The Hammer S19A E21: Episode 21" at bounding box center [327, 69] width 354 height 18
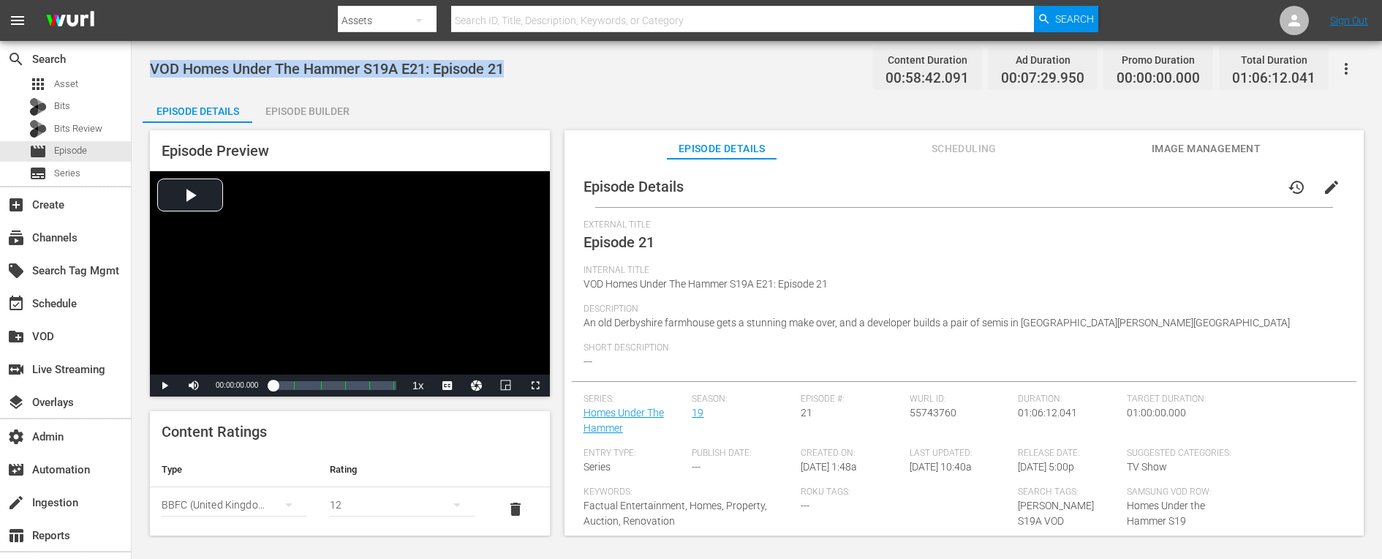
click at [492, 68] on span "VOD Homes Under The Hammer S19A E21: Episode 21" at bounding box center [327, 69] width 354 height 18
copy span "VOD Homes Under The Hammer S19A E21: Episode 21"
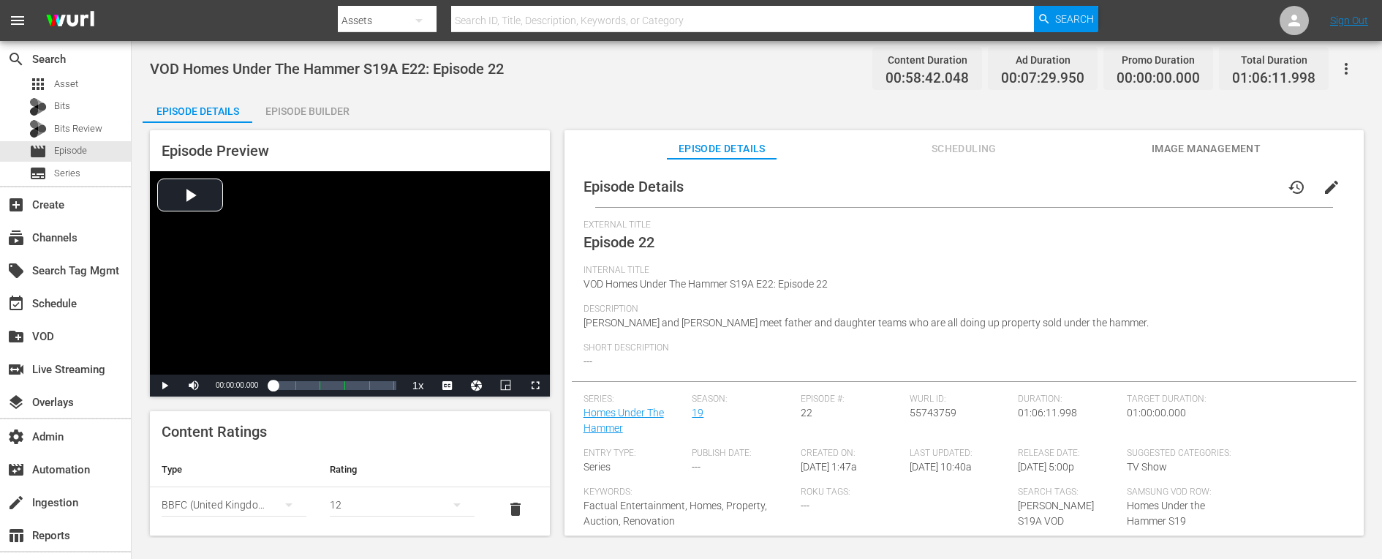
click at [450, 64] on span "VOD Homes Under The Hammer S19A E22: Episode 22" at bounding box center [327, 69] width 354 height 18
copy span "VOD Homes Under The Hammer S19A E22: Episode 22"
click at [486, 436] on div "Content Ratings Type Rating Select Rating Type BBFC ([GEOGRAPHIC_DATA] and [GEO…" at bounding box center [350, 496] width 400 height 170
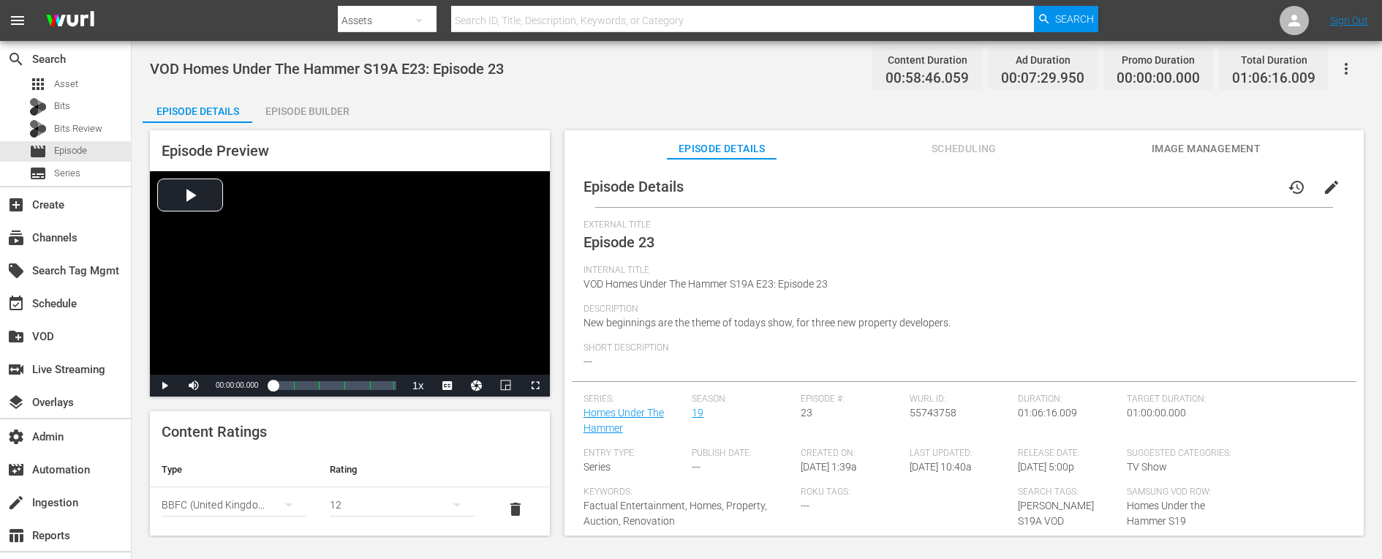
click at [402, 73] on span "VOD Homes Under The Hammer S19A E23: Episode 23" at bounding box center [327, 69] width 354 height 18
copy span "VOD Homes Under The Hammer S19A E23: Episode 23"
click at [392, 67] on span "VOD Homes Under The Hammer S19A E24: Episode 24" at bounding box center [327, 69] width 354 height 18
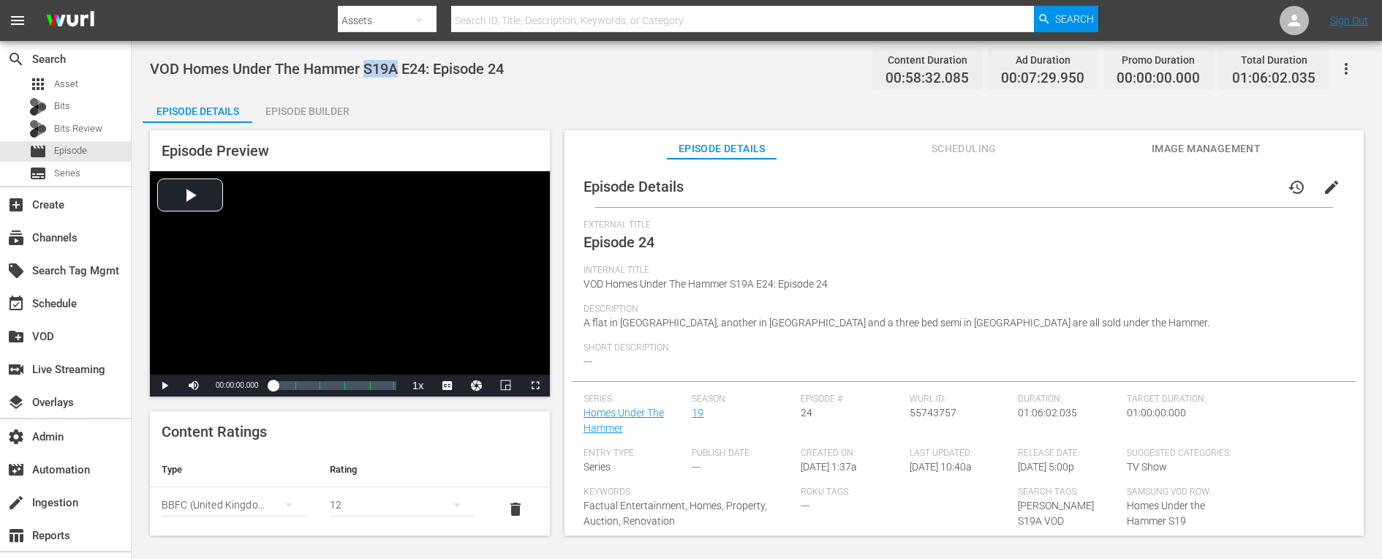
click at [392, 67] on span "VOD Homes Under The Hammer S19A E24: Episode 24" at bounding box center [327, 69] width 354 height 18
copy span "VOD Homes Under The Hammer S19A E24: Episode 24"
click at [787, 275] on span "Internal Title" at bounding box center [961, 271] width 754 height 12
click at [371, 67] on span "VOD Homes Under The Hammer S19A E25: Episode 25" at bounding box center [327, 69] width 354 height 18
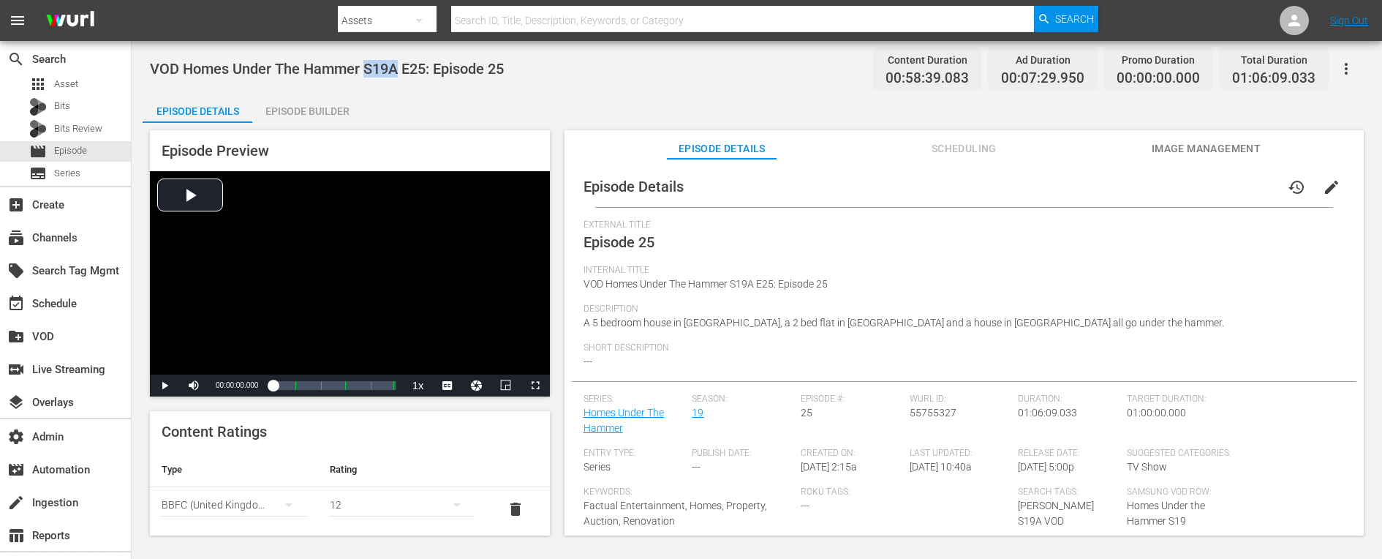
click at [371, 67] on span "VOD Homes Under The Hammer S19A E25: Episode 25" at bounding box center [327, 69] width 354 height 18
copy span "VOD Homes Under The Hammer S19A E25: Episode 25"
click at [455, 452] on th "Rating" at bounding box center [402, 469] width 168 height 35
click at [382, 67] on span "VOD Homes Under The Hammer S19A E26: Episode 26" at bounding box center [327, 69] width 354 height 18
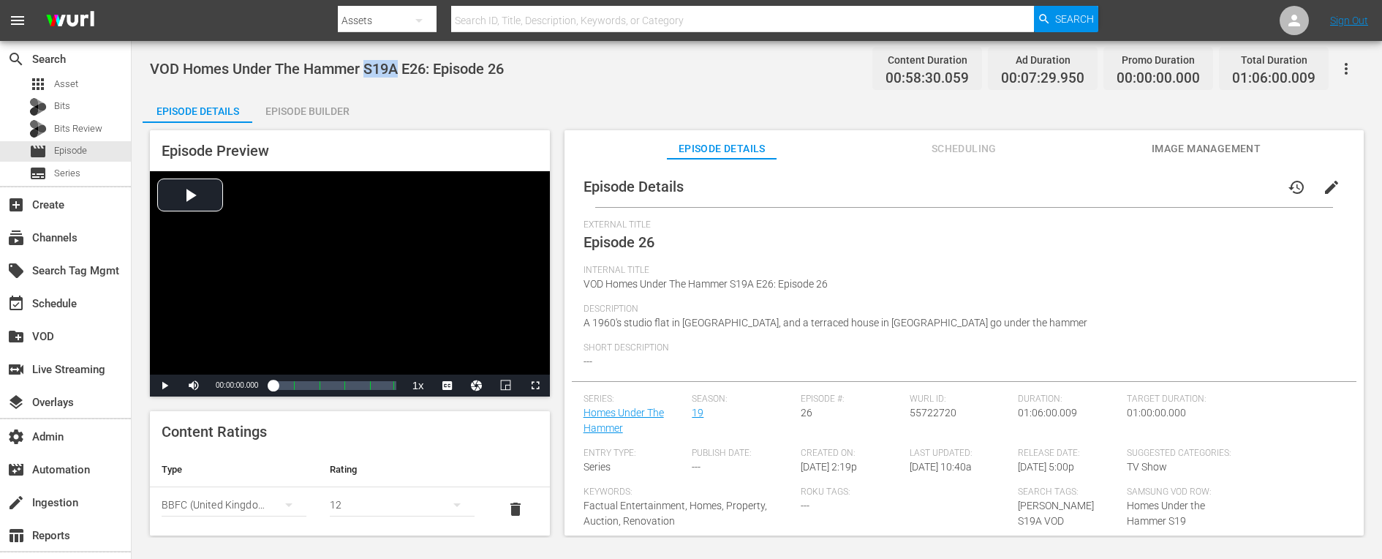
click at [382, 67] on span "VOD Homes Under The Hammer S19A E26: Episode 26" at bounding box center [327, 69] width 354 height 18
copy span "VOD Homes Under The Hammer S19A E26: Episode 26"
click at [329, 463] on th "Rating" at bounding box center [402, 469] width 168 height 35
click at [339, 61] on span "VOD Homes Under The Hammer S19A E27: Episode 27" at bounding box center [327, 69] width 354 height 18
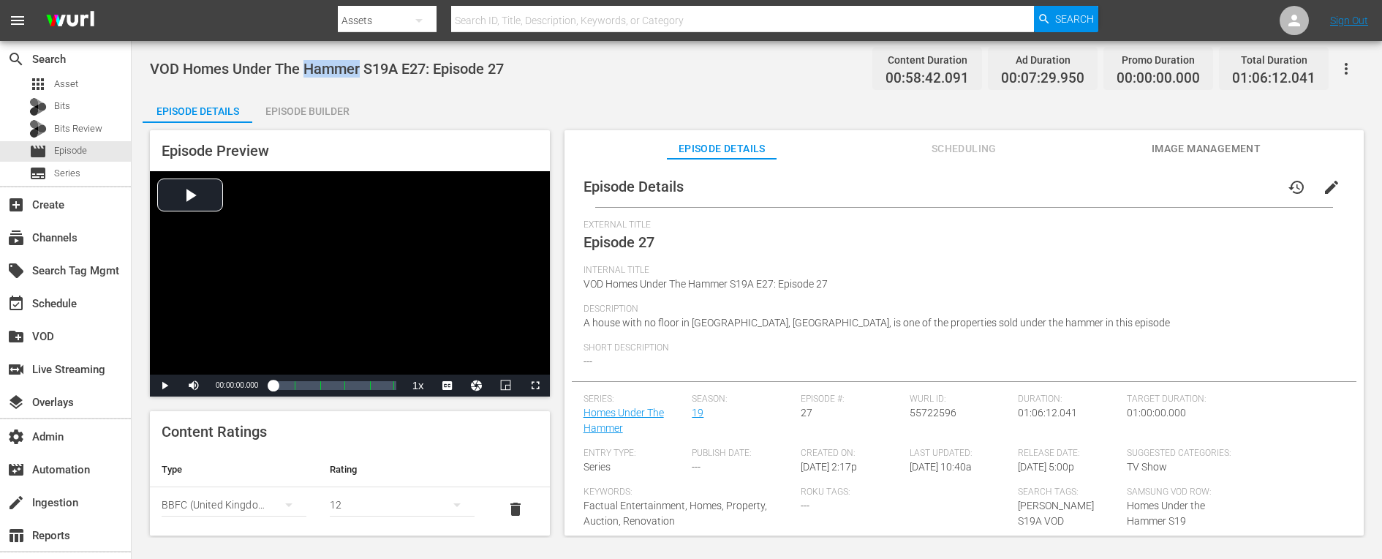
click at [339, 61] on span "VOD Homes Under The Hammer S19A E27: Episode 27" at bounding box center [327, 69] width 354 height 18
copy span "VOD Homes Under The Hammer S19A E27: Episode 27"
click at [460, 67] on span "VOD Homes Under The Hammer S19A E28: Episode 28" at bounding box center [327, 69] width 354 height 18
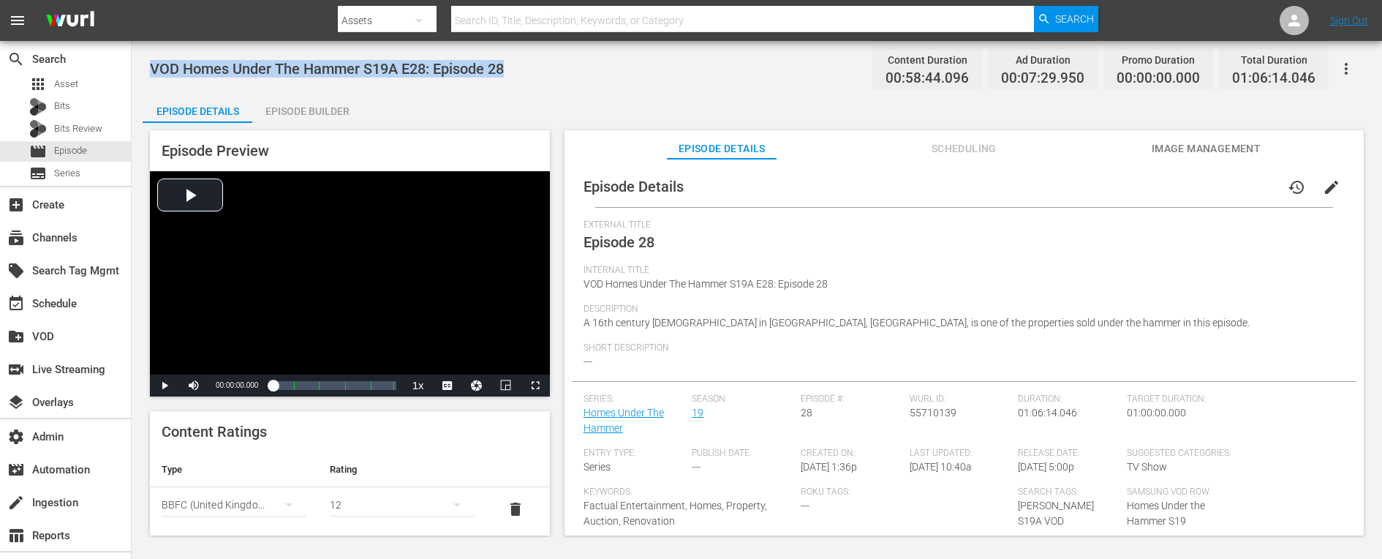
click at [460, 67] on span "VOD Homes Under The Hammer S19A E28: Episode 28" at bounding box center [327, 69] width 354 height 18
copy span "VOD Homes Under The Hammer S19A E28: Episode 28"
click at [323, 454] on th "Rating" at bounding box center [402, 469] width 168 height 35
click at [416, 61] on span "VOD Homes Under The Hammer S19A E29: Episode 29" at bounding box center [327, 69] width 354 height 18
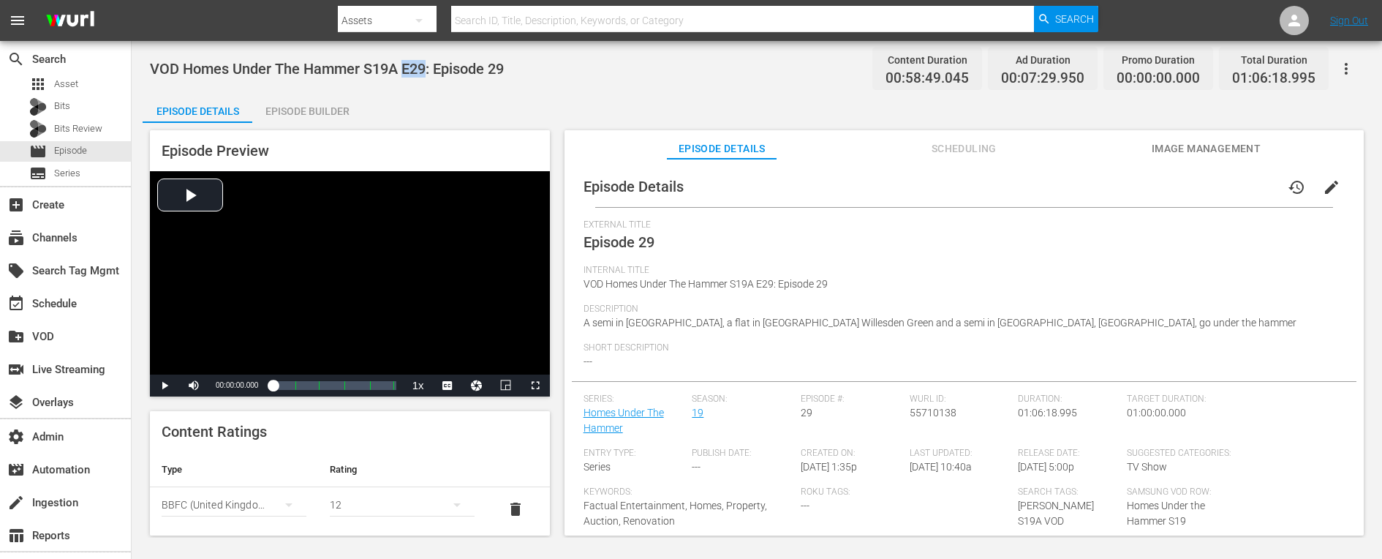
click at [416, 61] on span "VOD Homes Under The Hammer S19A E29: Episode 29" at bounding box center [327, 69] width 354 height 18
copy span "VOD Homes Under The Hammer S19A E29: Episode 29"
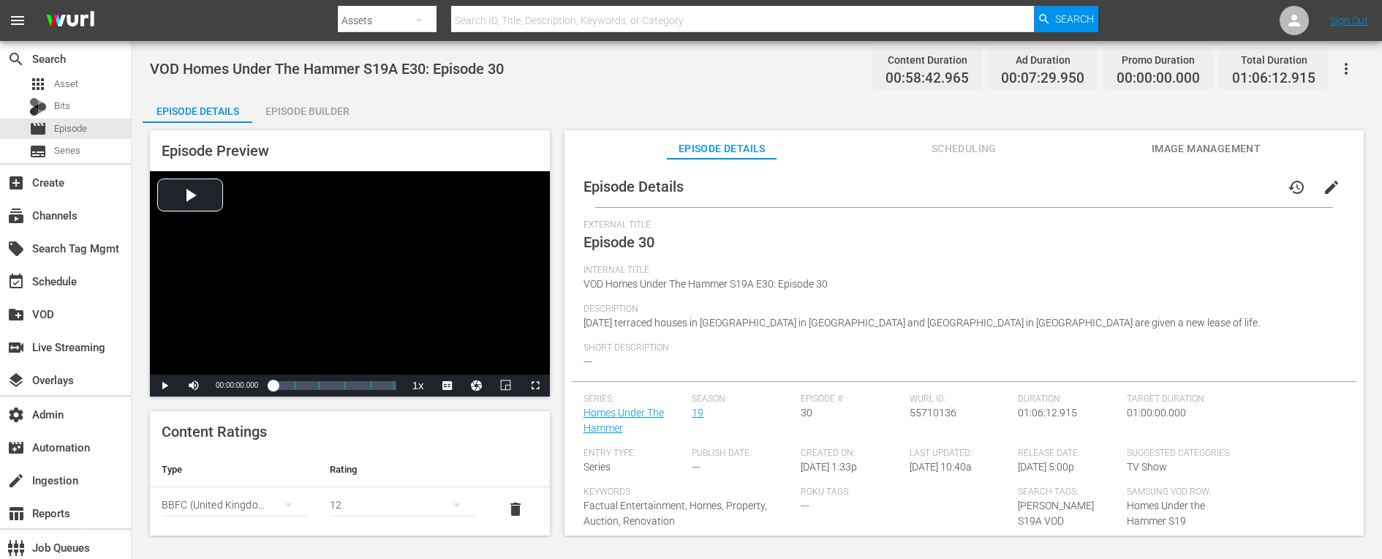
click at [490, 60] on span "VOD Homes Under The Hammer S19A E30: Episode 30" at bounding box center [327, 69] width 354 height 18
copy span "VOD Homes Under The Hammer S19A E30: Episode 30"
